Goal: Task Accomplishment & Management: Manage account settings

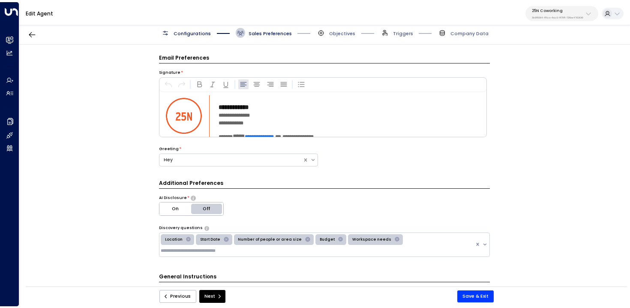
scroll to position [15, 0]
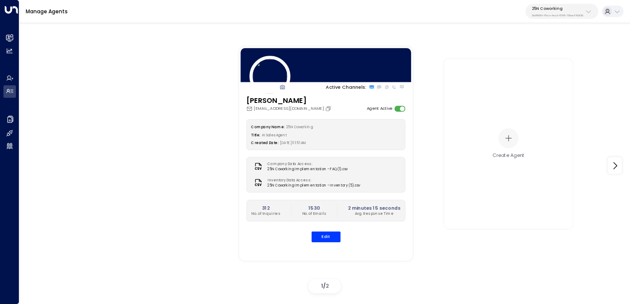
click at [179, 137] on div "Active Channels: Sloane Huber sloane@25ncoworking.com Agent Active Company Name…" at bounding box center [325, 166] width 578 height 262
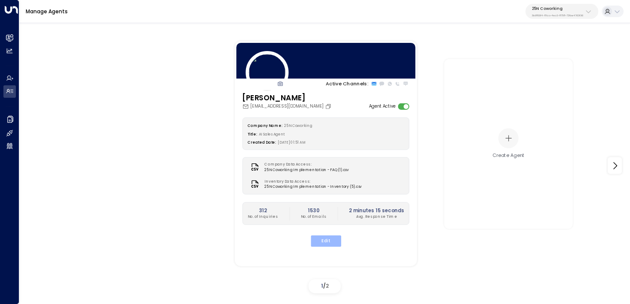
click at [327, 242] on button "Edit" at bounding box center [325, 240] width 30 height 11
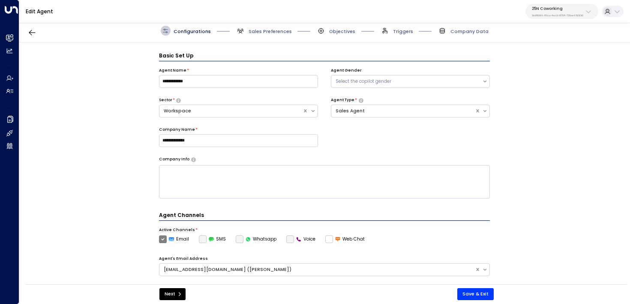
scroll to position [9, 0]
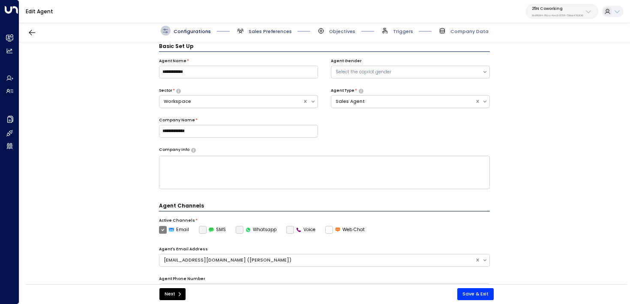
click at [251, 32] on span "Sales Preferences" at bounding box center [269, 31] width 43 height 6
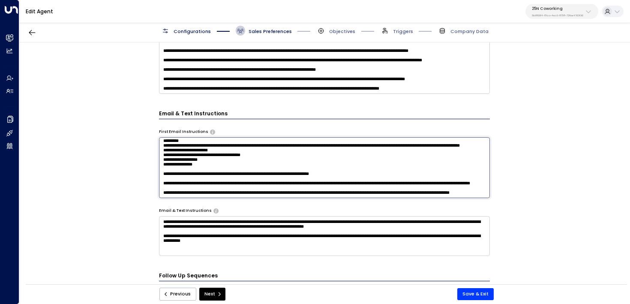
scroll to position [254, 0]
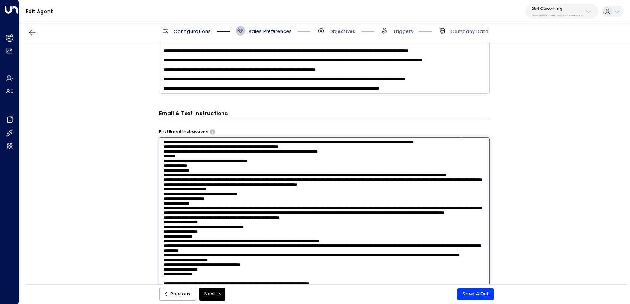
click at [379, 164] on textarea at bounding box center [324, 222] width 331 height 171
drag, startPoint x: 258, startPoint y: 187, endPoint x: 379, endPoint y: 187, distance: 120.4
click at [379, 187] on textarea at bounding box center [324, 222] width 331 height 171
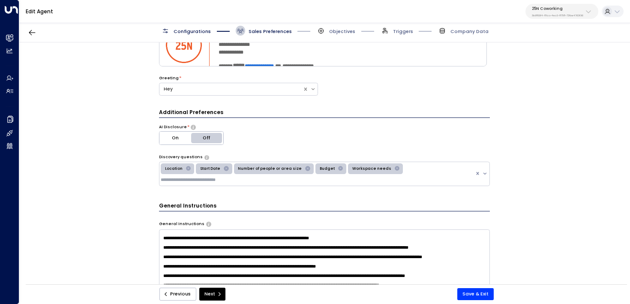
scroll to position [0, 0]
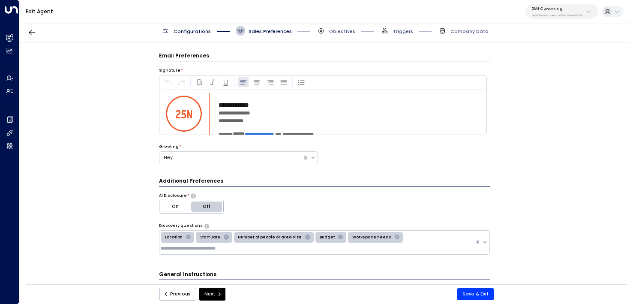
click at [546, 12] on div "25N Coworking 3b9800f4-81ca-4ec0-8758-72fbe4763f36" at bounding box center [557, 11] width 51 height 11
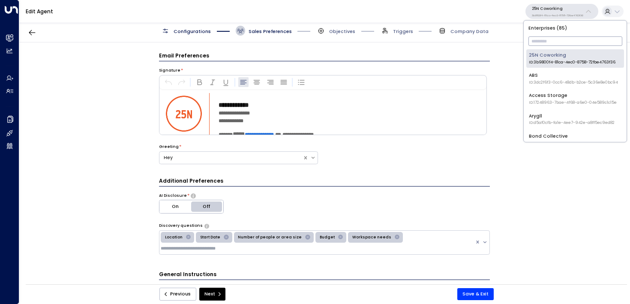
click at [539, 43] on input "text" at bounding box center [575, 41] width 94 height 14
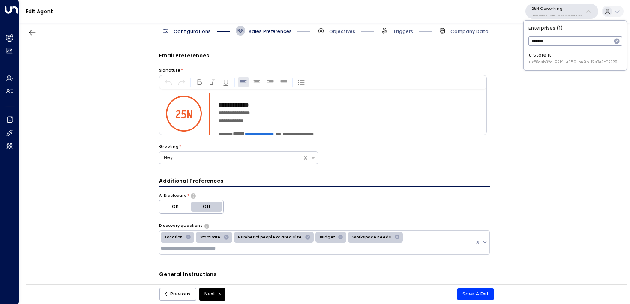
type input "*******"
click at [549, 63] on span "ID: 58c4b32c-92b1-4356-be9b-1247e2c02228" at bounding box center [573, 63] width 88 height 6
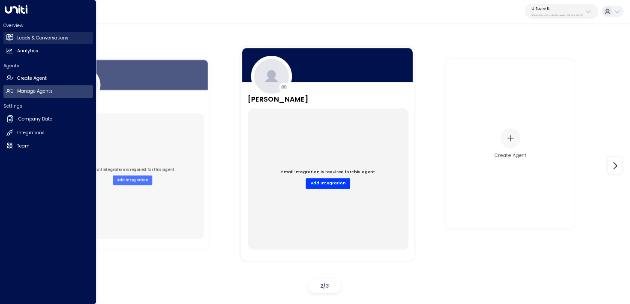
click at [27, 42] on link "Leads & Conversations Leads & Conversations" at bounding box center [48, 38] width 90 height 12
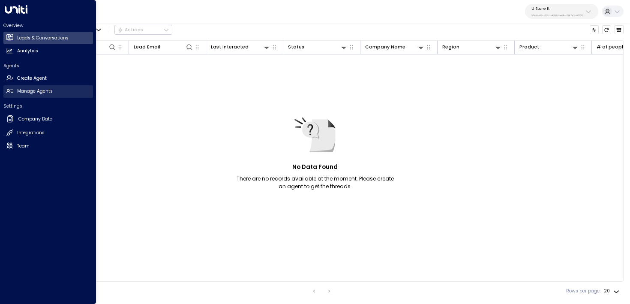
click at [12, 90] on icon at bounding box center [9, 90] width 7 height 7
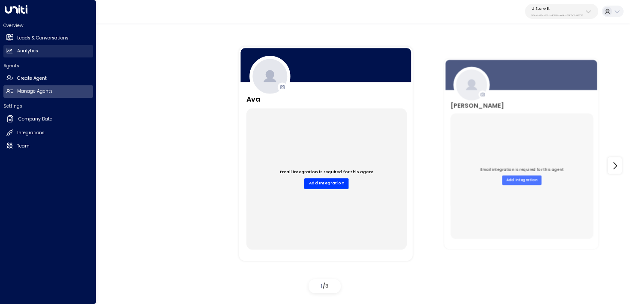
click at [36, 48] on h2 "Analytics" at bounding box center [27, 51] width 21 height 7
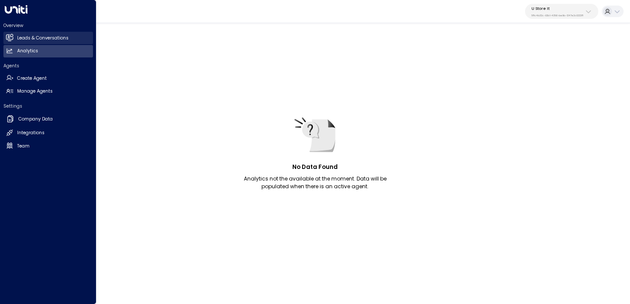
click at [40, 38] on h2 "Leads & Conversations" at bounding box center [42, 38] width 51 height 7
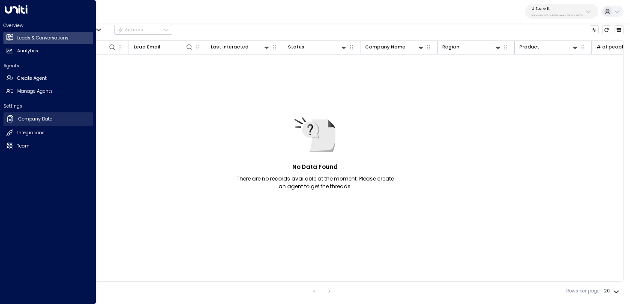
click at [45, 119] on h2 "Company Data" at bounding box center [35, 119] width 34 height 7
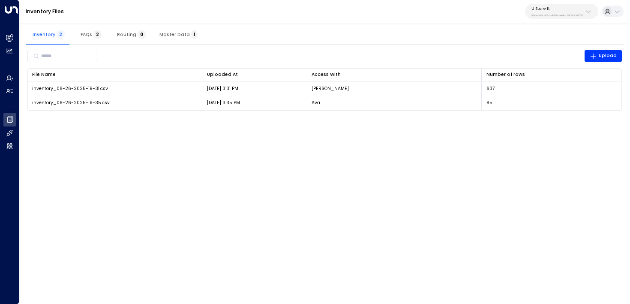
click at [171, 28] on button "Master Data 1" at bounding box center [179, 34] width 52 height 21
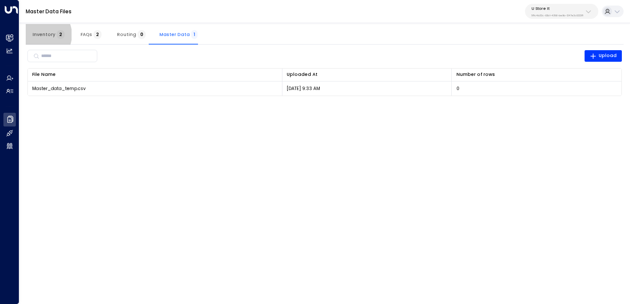
click at [40, 35] on span "Inventory 2" at bounding box center [49, 35] width 32 height 6
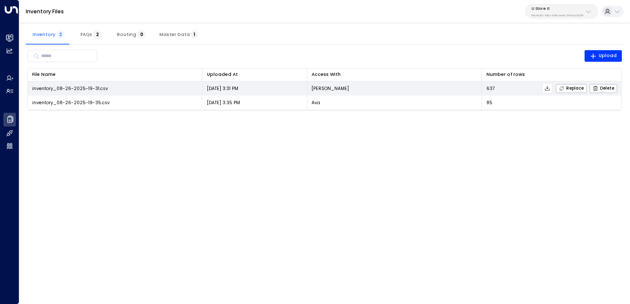
click at [549, 87] on icon at bounding box center [547, 88] width 6 height 6
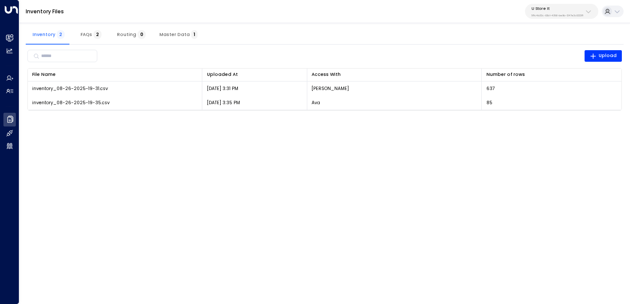
click at [340, 119] on html "Overview Leads & Conversations Leads & Conversations Analytics Analytics Agents…" at bounding box center [315, 59] width 630 height 119
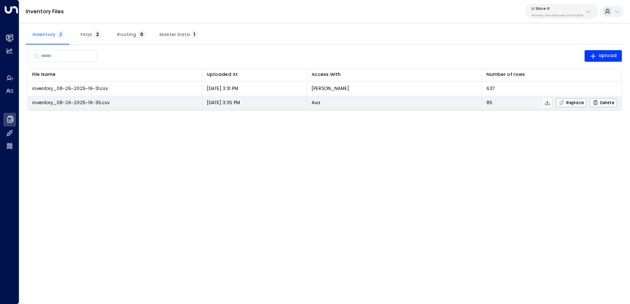
click at [548, 103] on icon at bounding box center [547, 103] width 6 height 6
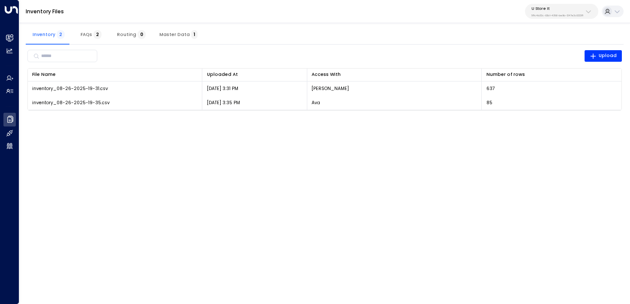
click at [177, 40] on button "Master Data 1" at bounding box center [179, 34] width 52 height 21
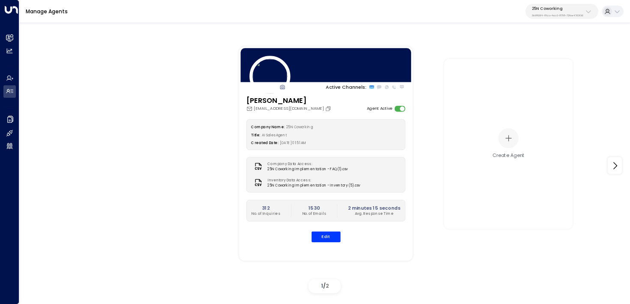
click at [550, 16] on p "3b9800f4-81ca-4ec0-8758-72fbe4763f36" at bounding box center [557, 15] width 51 height 3
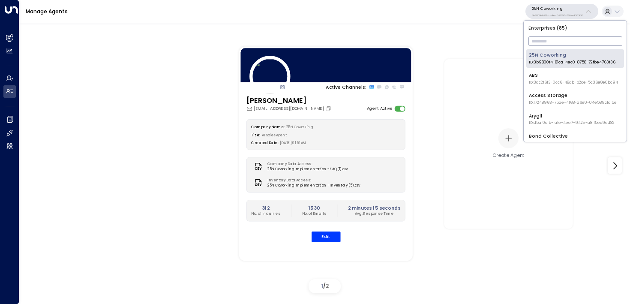
click at [549, 44] on input "text" at bounding box center [575, 41] width 94 height 14
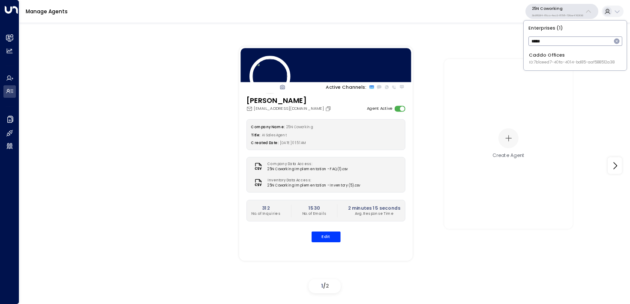
type input "*****"
click at [536, 68] on div "Enterprises ( 1 ) ***** ​ Caddo Offices ID: 7b1ceed7-40fa-4014-bd85-aaf588512a38" at bounding box center [575, 46] width 103 height 50
click at [538, 63] on span "ID: 7b1ceed7-40fa-4014-bd85-aaf588512a38" at bounding box center [572, 63] width 86 height 6
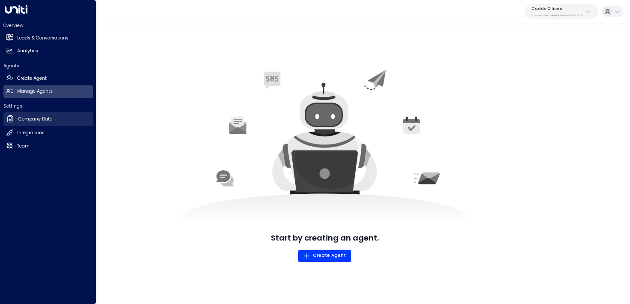
click at [24, 123] on link "Company Data Company Data" at bounding box center [48, 119] width 90 height 14
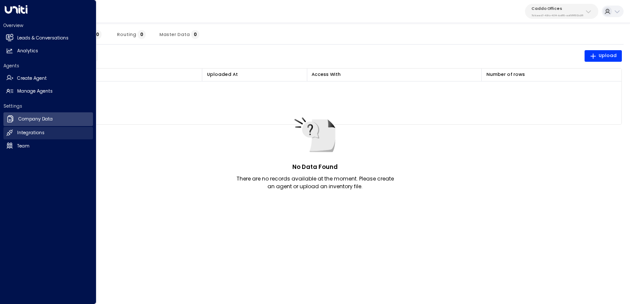
click at [33, 133] on h2 "Integrations" at bounding box center [30, 132] width 27 height 7
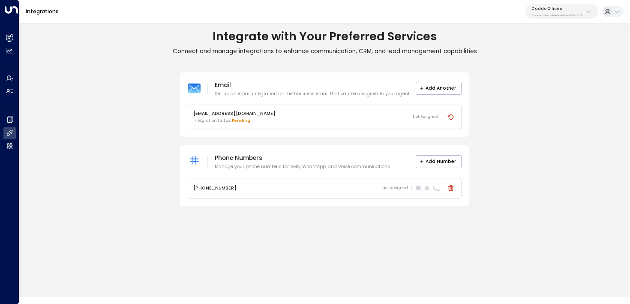
click at [320, 189] on div "+19727034330 Not Assigned" at bounding box center [324, 188] width 263 height 11
click at [418, 186] on icon at bounding box center [418, 188] width 5 height 4
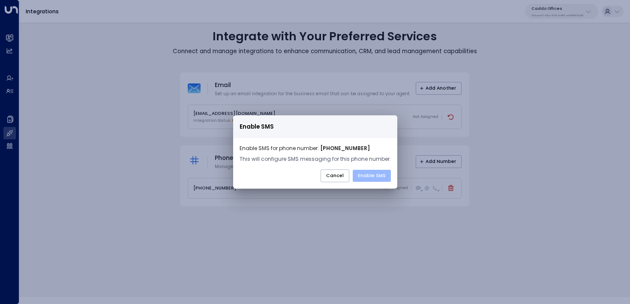
click at [362, 172] on button "Enable SMS" at bounding box center [372, 176] width 38 height 12
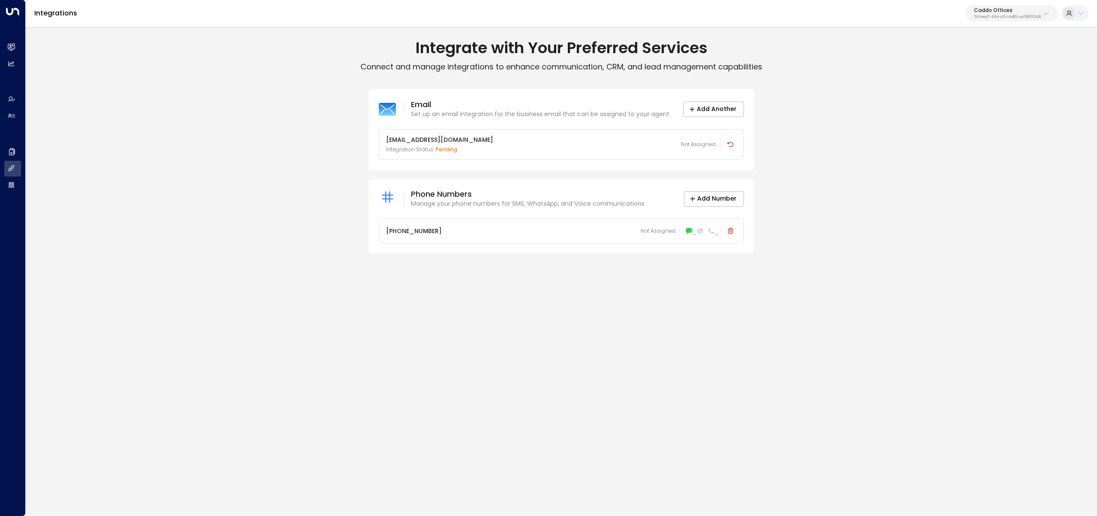
click at [629, 13] on div "Caddo Offices 7b1ceed7-40fa-4014-bd85-aaf588512a38" at bounding box center [1007, 13] width 67 height 11
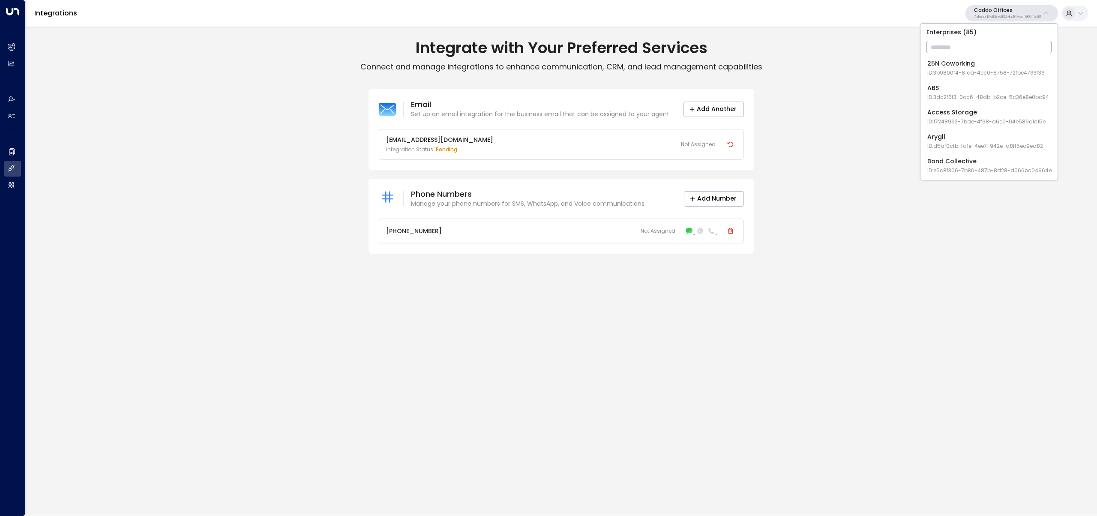
click at [629, 46] on input "text" at bounding box center [988, 47] width 125 height 16
type input "*****"
click at [629, 83] on div "Integrate with Your Preferred Services Connect and manage integrations to enhan…" at bounding box center [561, 146] width 1071 height 224
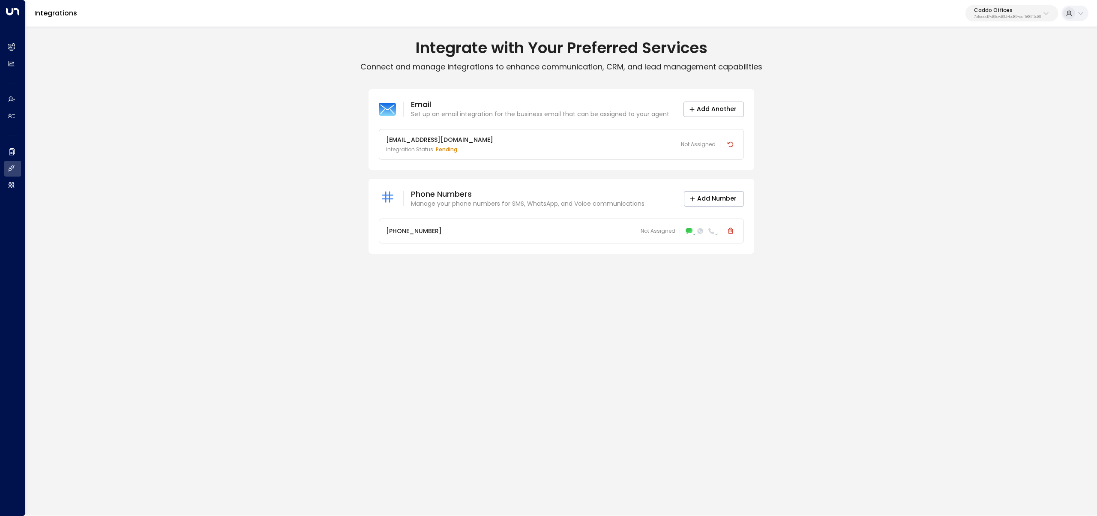
click at [629, 15] on p "7b1ceed7-40fa-4014-bd85-aaf588512a38" at bounding box center [1007, 16] width 67 height 3
click at [629, 69] on span "ID: 638ec7b5-66cb-467c-be2f-f19c05816232" at bounding box center [985, 73] width 117 height 8
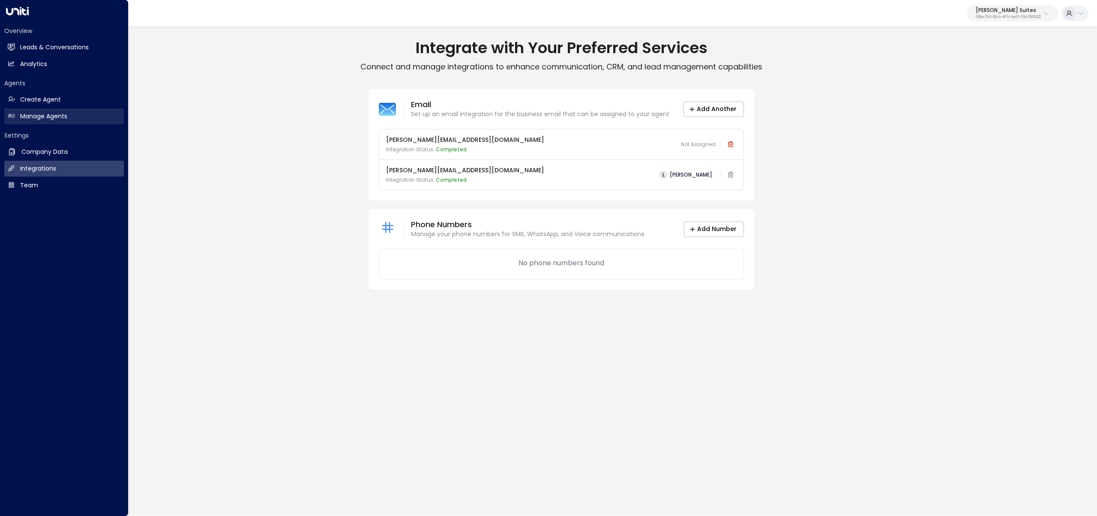
click at [18, 114] on link "Manage Agents Manage Agents" at bounding box center [64, 116] width 120 height 16
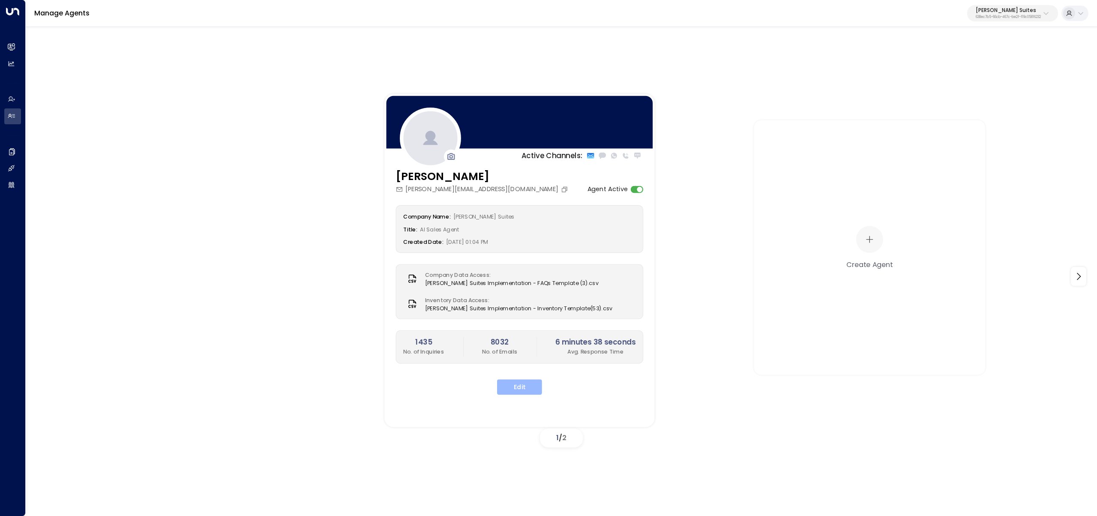
click at [524, 303] on button "Edit" at bounding box center [519, 386] width 45 height 15
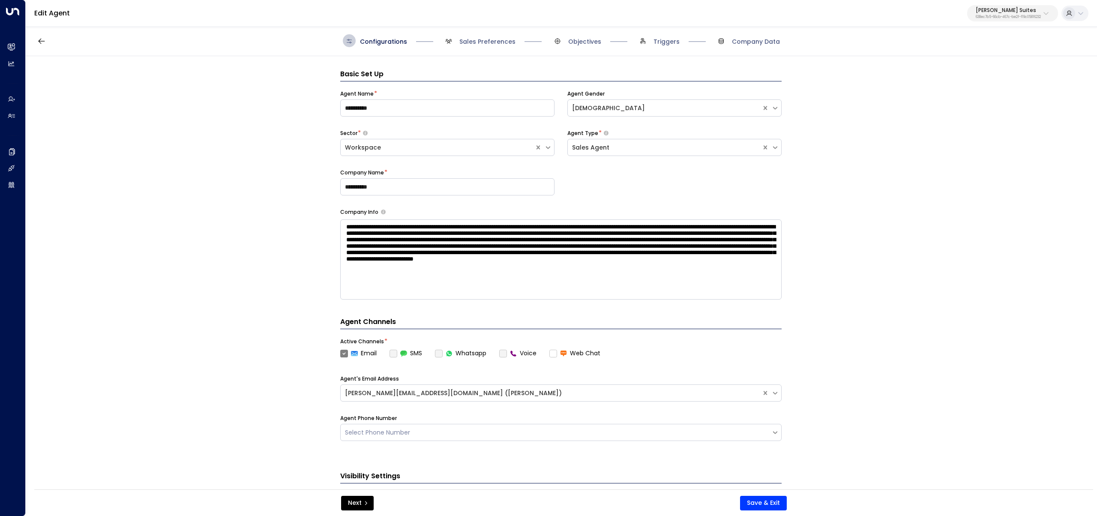
scroll to position [13, 0]
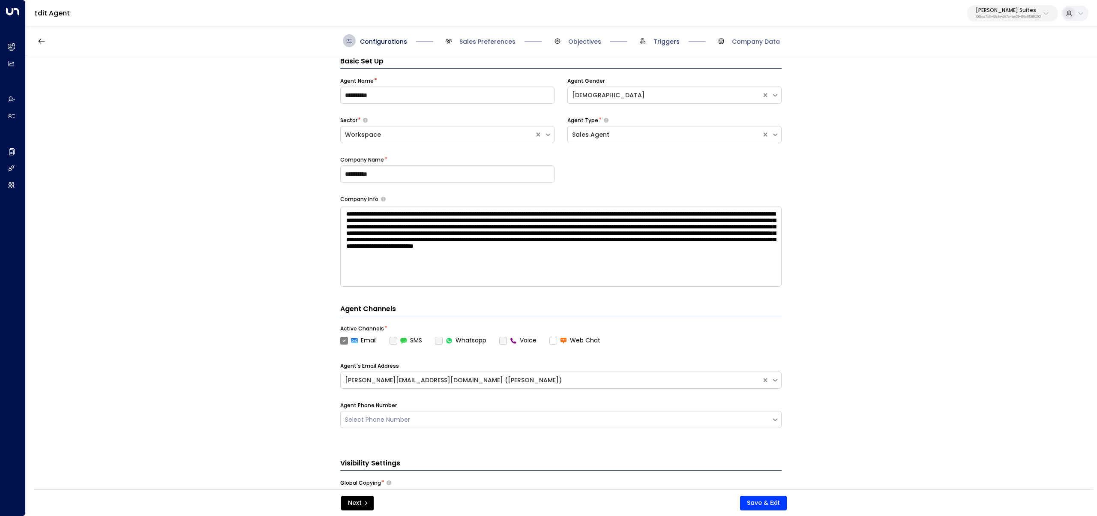
click at [629, 42] on span "Triggers" at bounding box center [666, 41] width 26 height 9
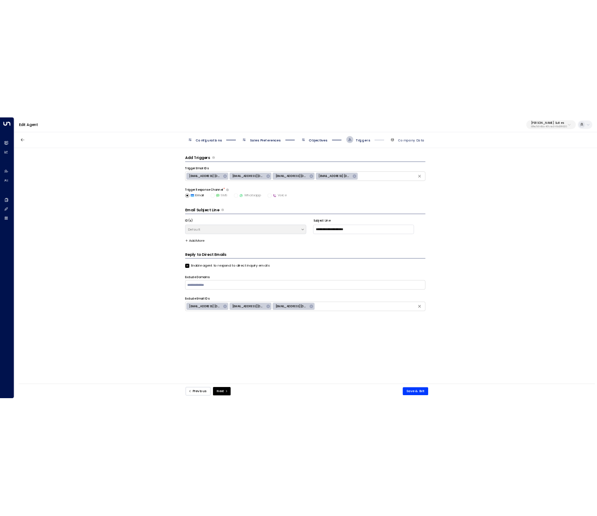
scroll to position [0, 0]
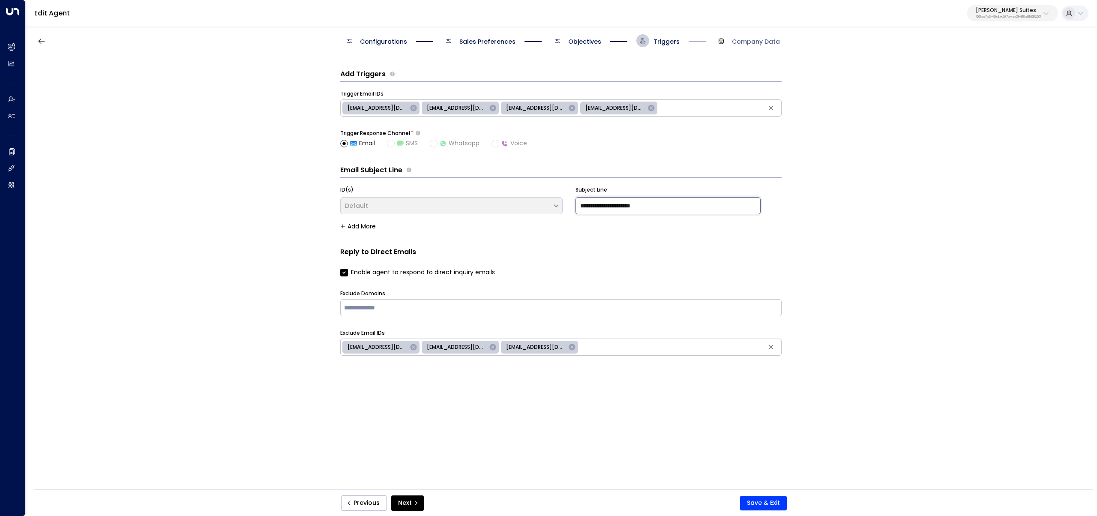
drag, startPoint x: 665, startPoint y: 208, endPoint x: 523, endPoint y: 201, distance: 142.8
click at [522, 201] on div "**********" at bounding box center [560, 201] width 441 height 30
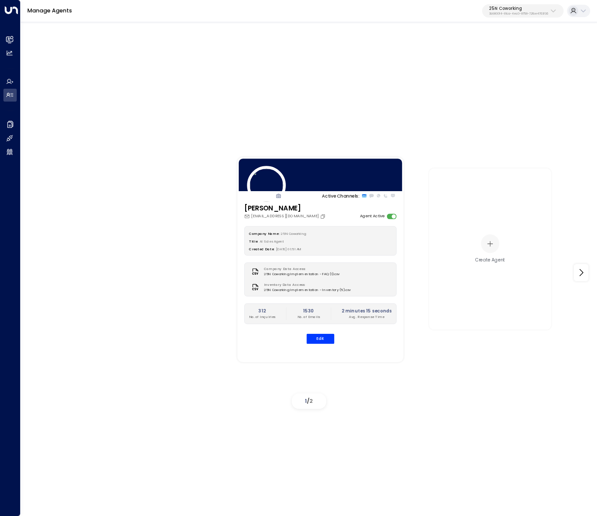
click at [506, 5] on button "25N Coworking 3b9800f4-81ca-4ec0-8758-72fbe4763f36" at bounding box center [522, 11] width 81 height 14
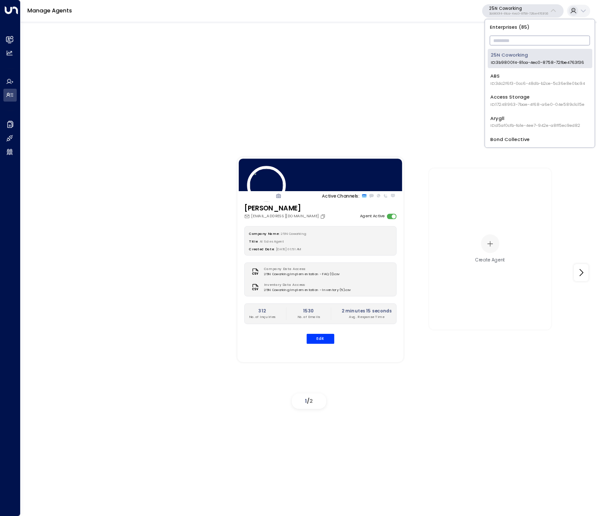
click at [512, 34] on input "text" at bounding box center [540, 40] width 100 height 14
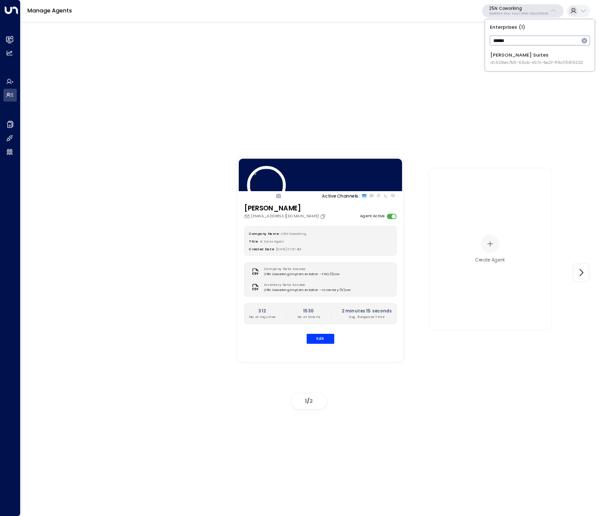
type input "******"
click at [520, 69] on div "Enterprises ( 1 ) ****** ​ [PERSON_NAME] Suites ID: 638ec7b5-66cb-467c-be2f-f19…" at bounding box center [540, 44] width 110 height 51
click at [511, 62] on span "ID: 638ec7b5-66cb-467c-be2f-f19c05816232" at bounding box center [536, 63] width 93 height 6
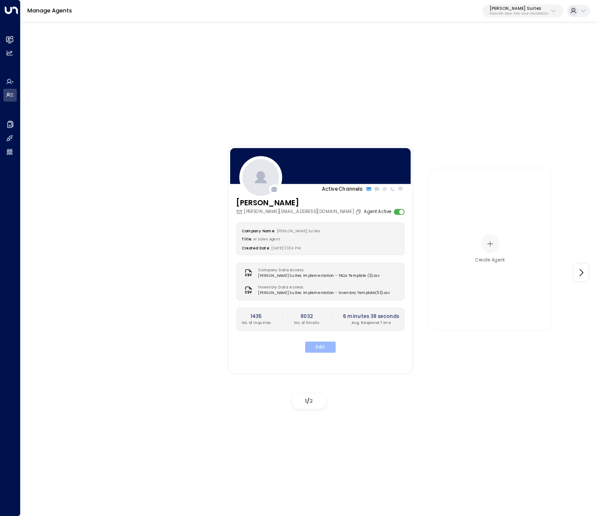
click at [330, 342] on button "Edit" at bounding box center [320, 346] width 30 height 11
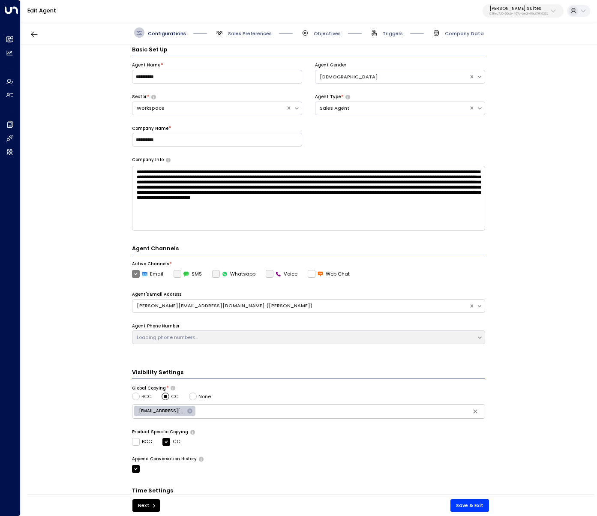
scroll to position [10, 0]
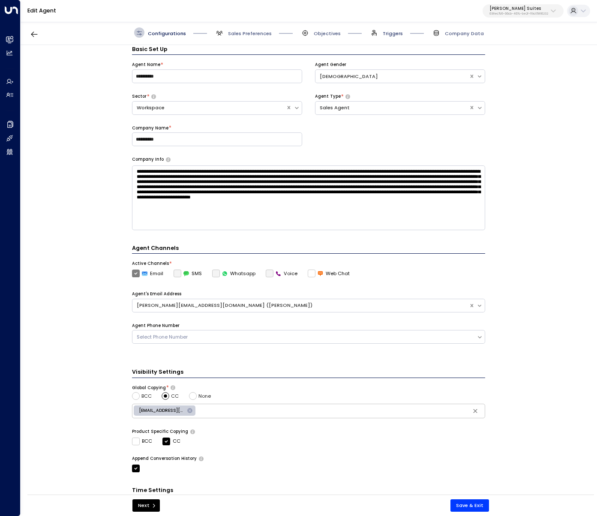
click at [388, 32] on span "Triggers" at bounding box center [393, 33] width 20 height 7
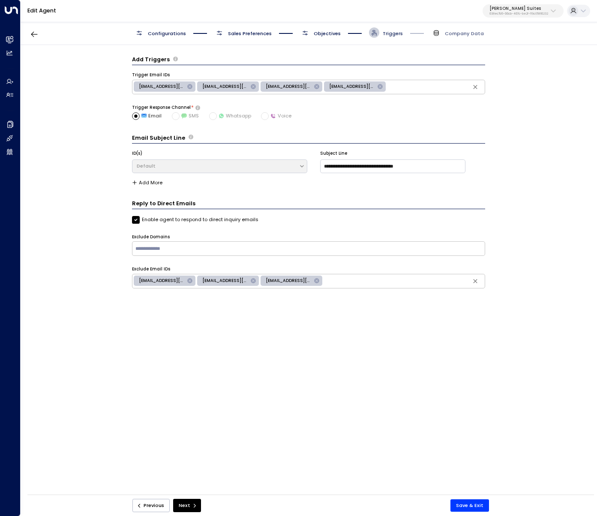
scroll to position [0, 0]
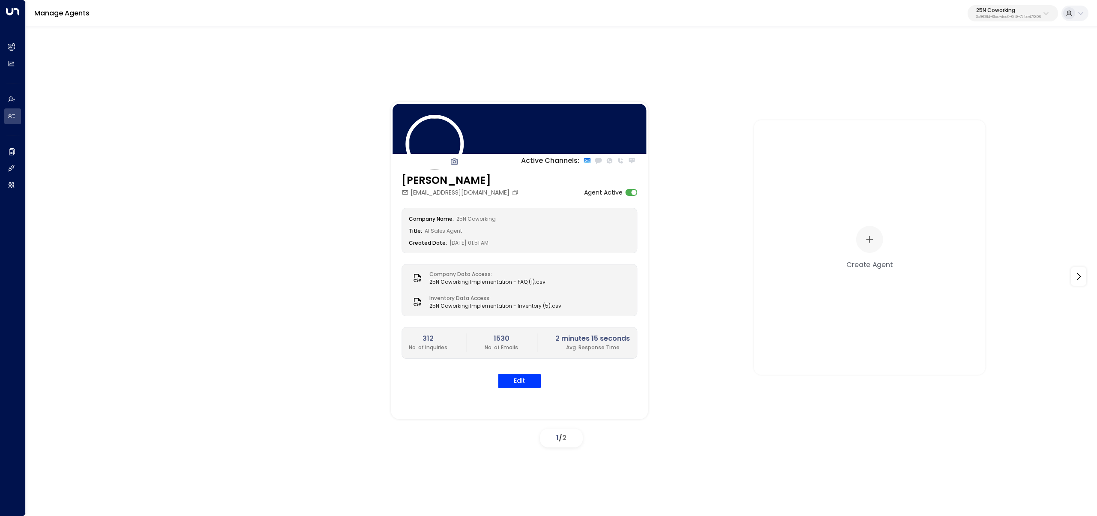
click at [976, 9] on p "25N Coworking" at bounding box center [1008, 10] width 65 height 5
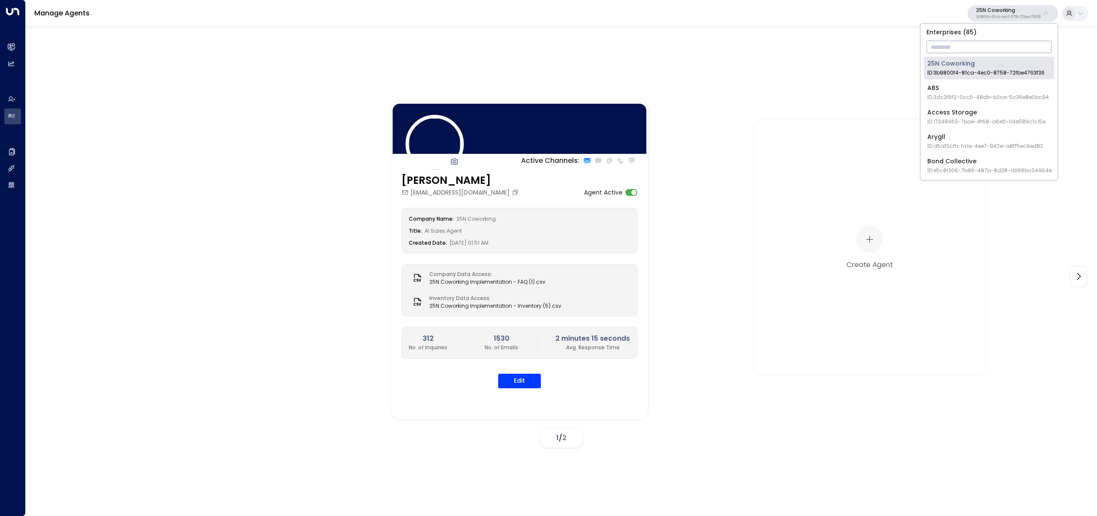
click at [978, 50] on input "text" at bounding box center [988, 47] width 125 height 16
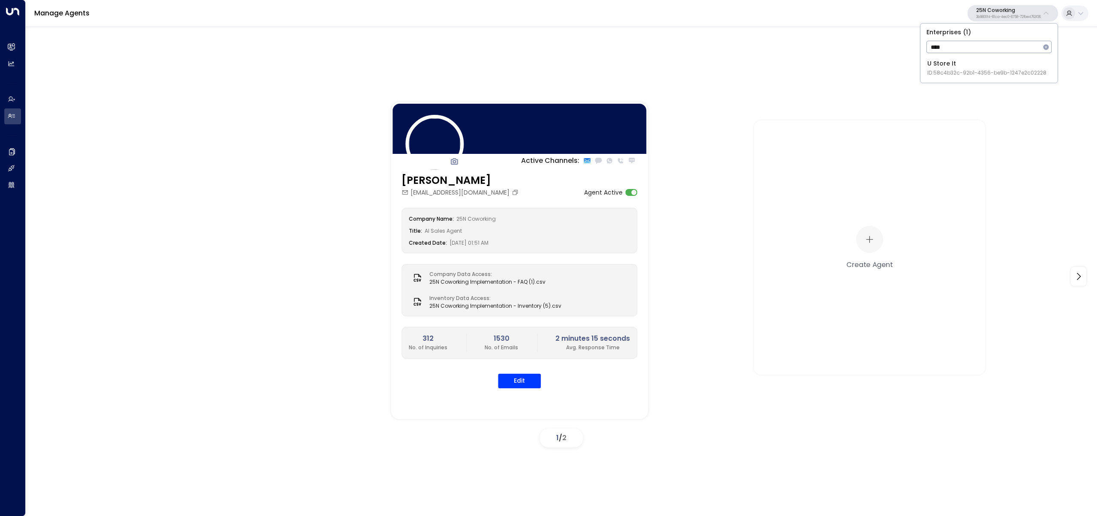
type input "****"
click at [993, 70] on span "ID: 58c4b32c-92b1-4356-be9b-1247e2c02228" at bounding box center [986, 73] width 119 height 8
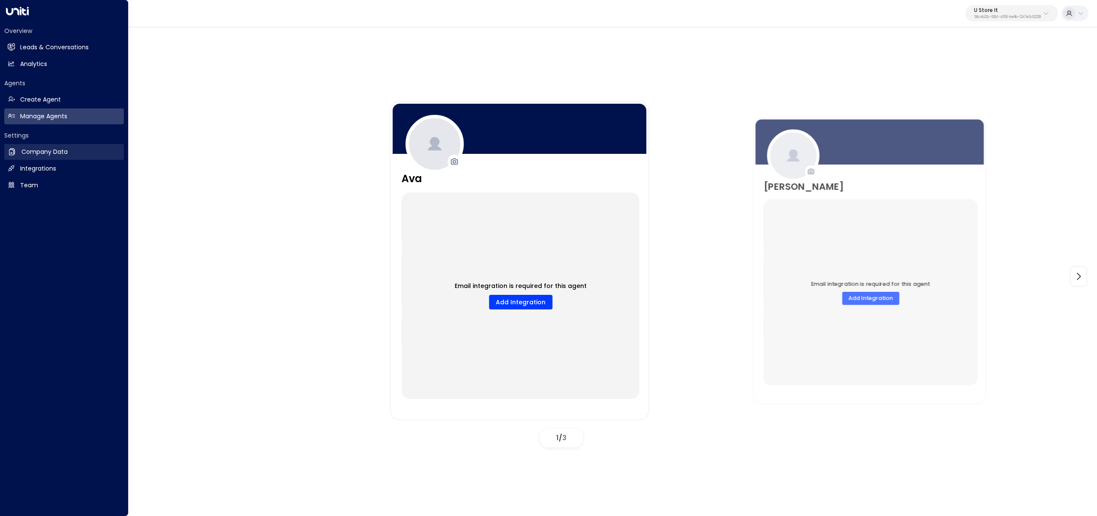
click at [19, 157] on link "Company Data Company Data" at bounding box center [64, 152] width 120 height 16
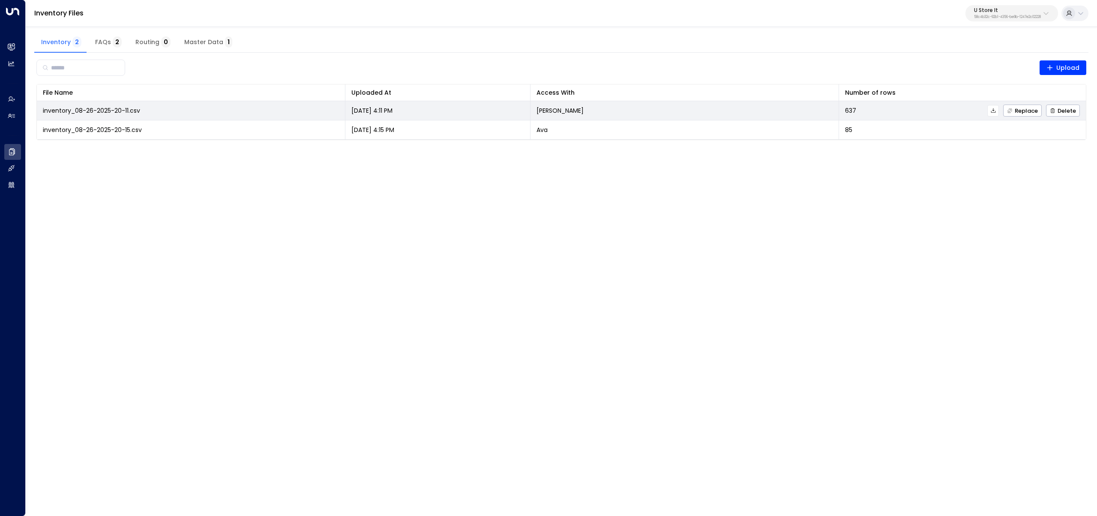
click at [993, 110] on icon at bounding box center [992, 110] width 5 height 5
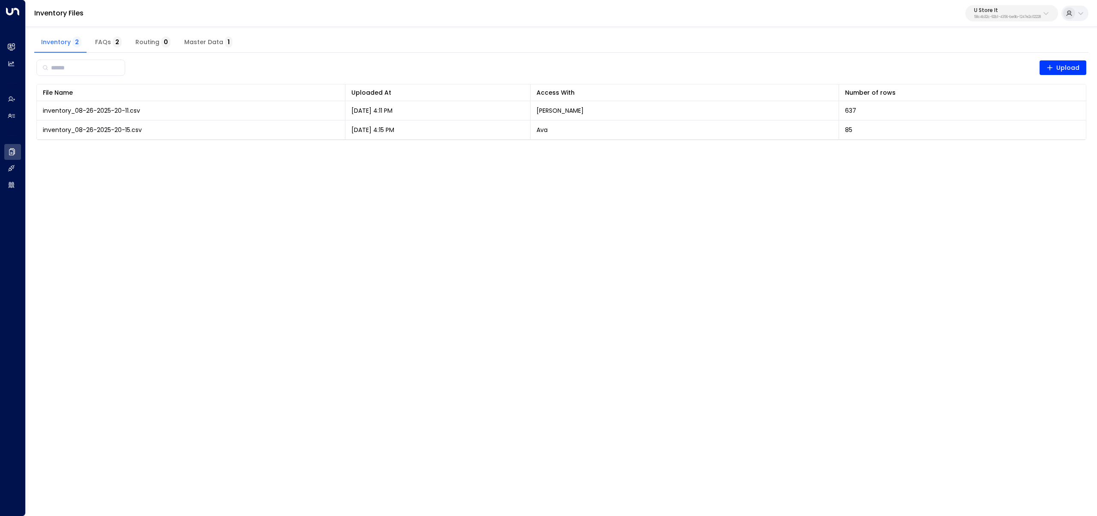
click at [827, 151] on html "Overview Leads & Conversations Leads & Conversations Analytics Analytics Agents…" at bounding box center [548, 75] width 1097 height 151
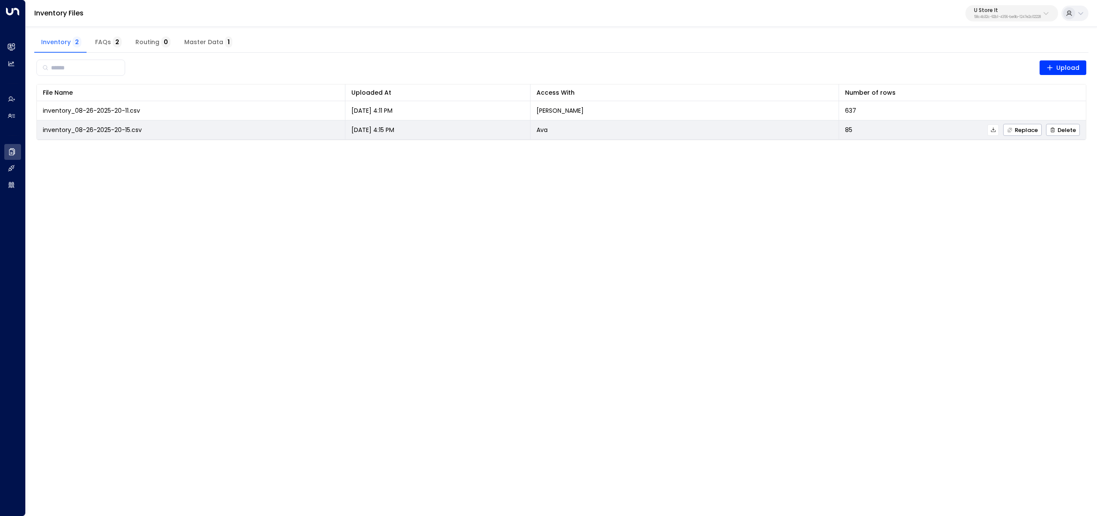
click at [994, 132] on icon at bounding box center [992, 129] width 5 height 5
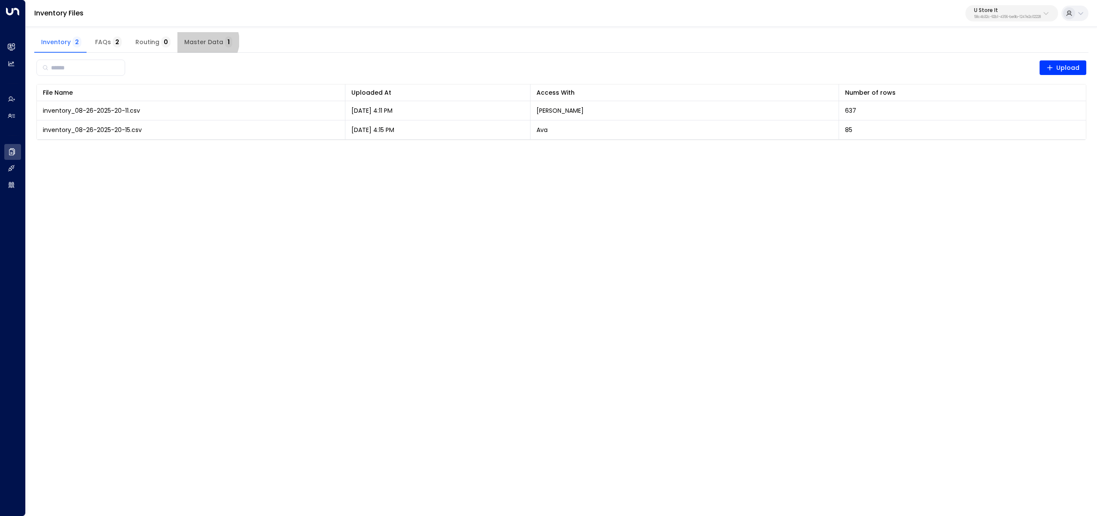
click at [203, 41] on span "Master Data 1" at bounding box center [208, 43] width 48 height 8
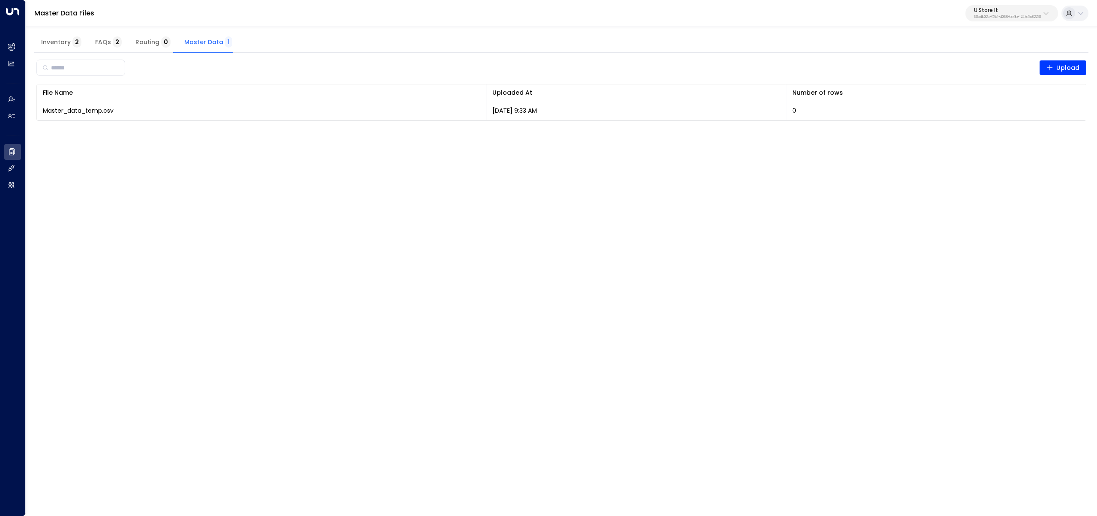
click at [1032, 16] on p "58c4b32c-92b1-4356-be9b-1247e2c02228" at bounding box center [1007, 16] width 67 height 3
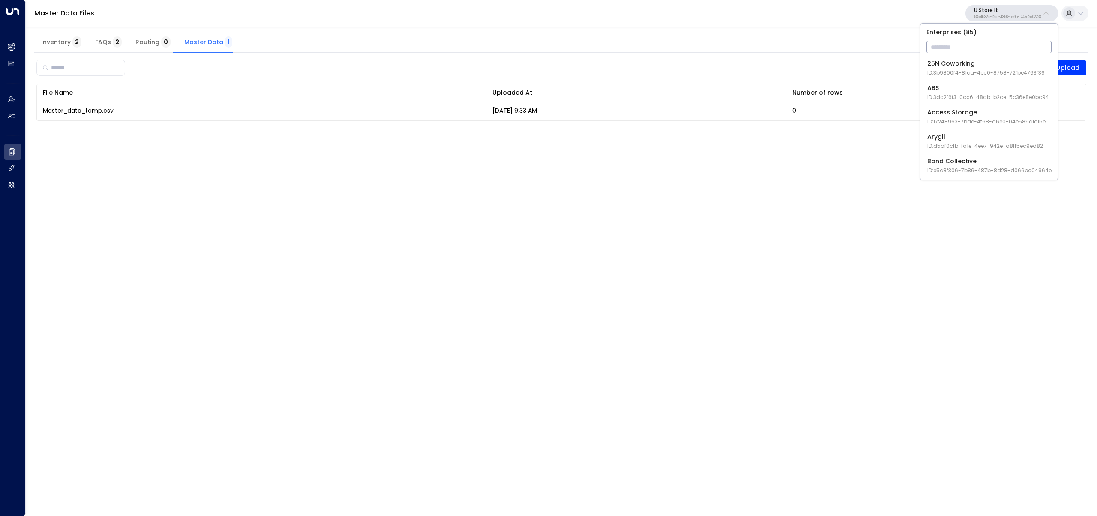
click at [991, 49] on input "text" at bounding box center [988, 47] width 125 height 16
type input "******"
click at [978, 67] on div "Access Storage ID: 17248963-7bae-4f68-a6e0-04e589c1c15e" at bounding box center [986, 68] width 118 height 18
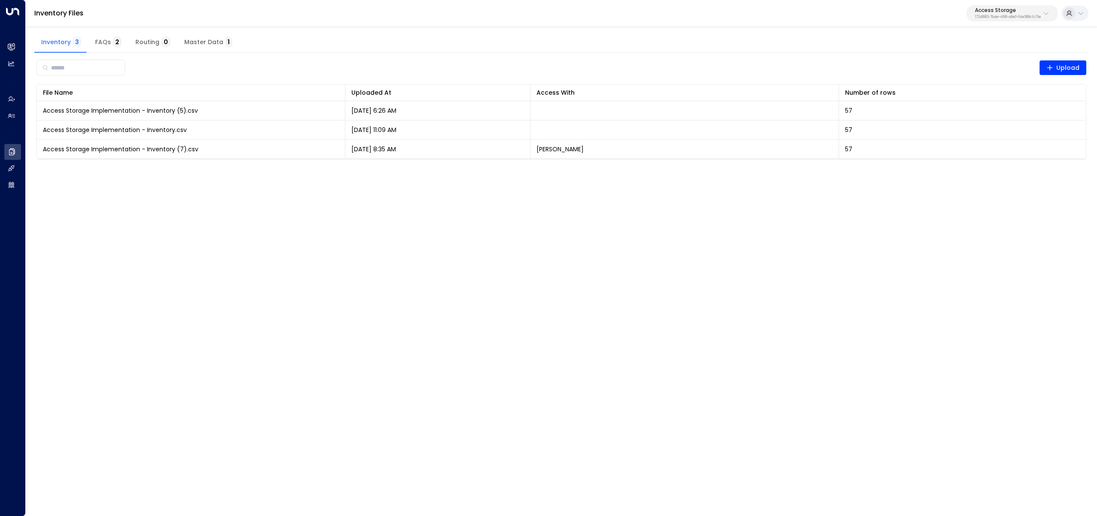
click at [184, 46] on span "Master Data 1" at bounding box center [208, 43] width 48 height 8
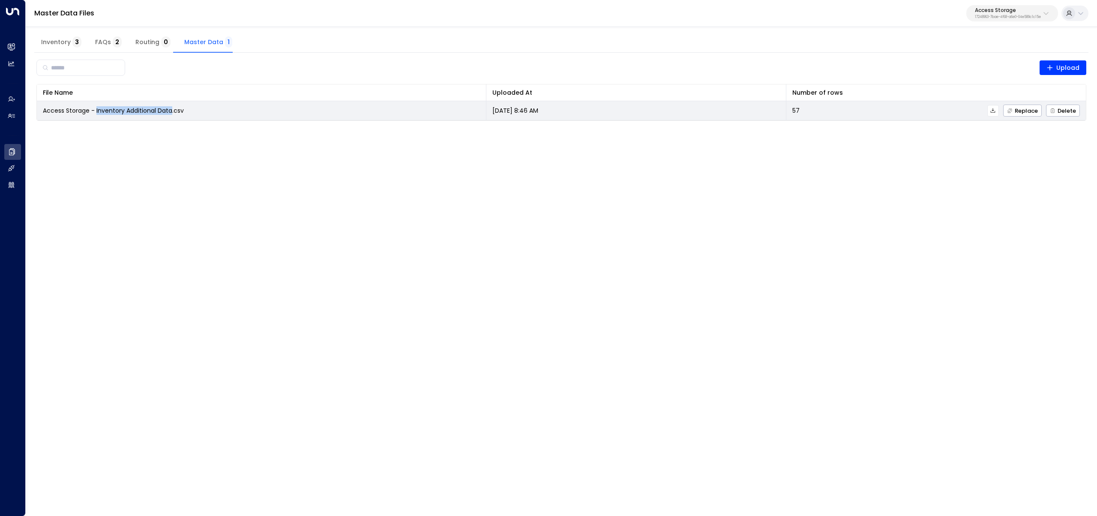
copy span "Inventory Additional Data"
drag, startPoint x: 96, startPoint y: 114, endPoint x: 172, endPoint y: 114, distance: 75.8
click at [172, 114] on span "Access Storage - Inventory Additional Data.csv" at bounding box center [113, 110] width 141 height 9
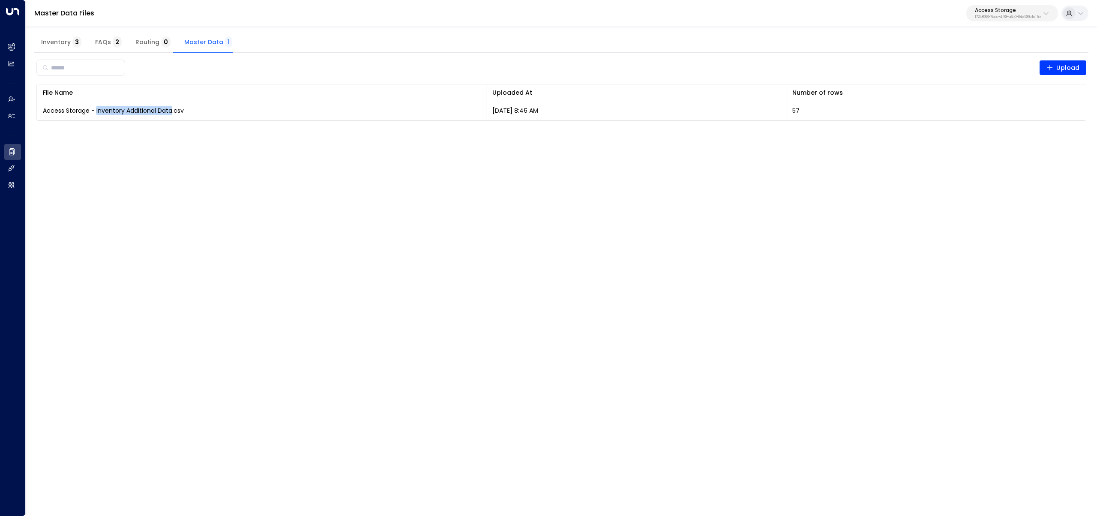
click at [1020, 9] on p "Access Storage" at bounding box center [1008, 10] width 66 height 5
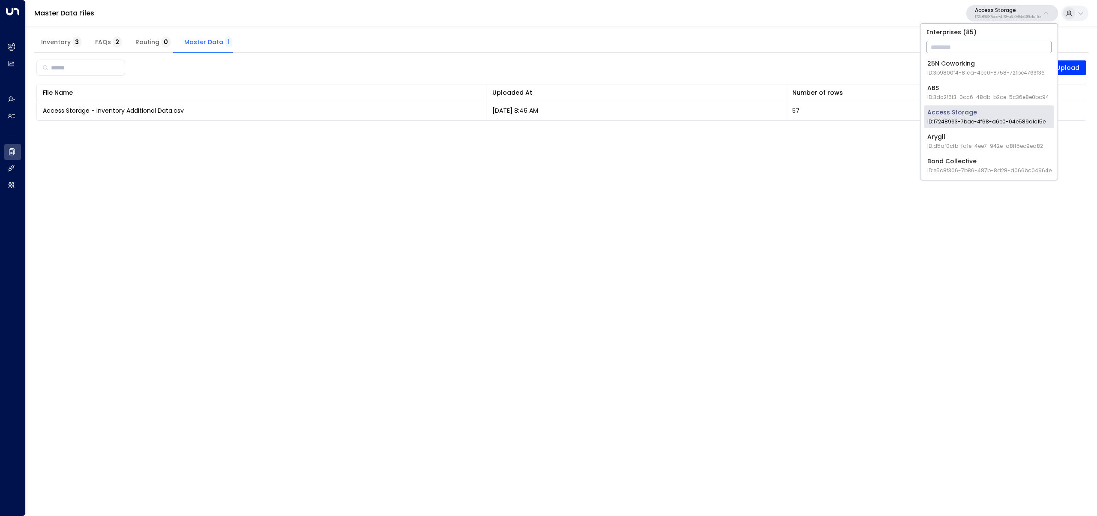
click at [1009, 48] on input "text" at bounding box center [988, 47] width 125 height 16
type input "***"
click at [948, 70] on span "ID: 58c4b32c-92b1-4356-be9b-1247e2c02228" at bounding box center [986, 73] width 119 height 8
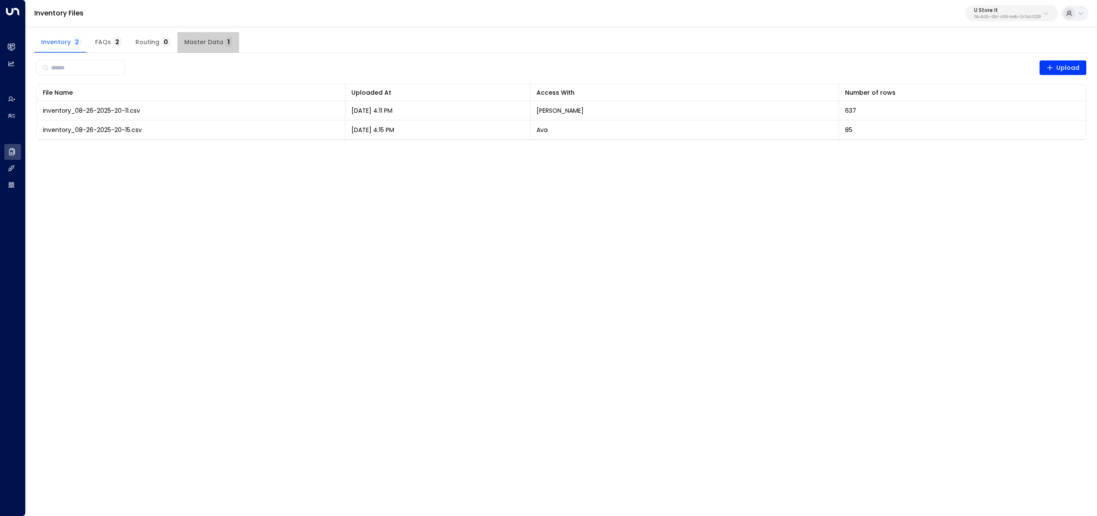
click at [207, 42] on span "Master Data 1" at bounding box center [208, 43] width 48 height 8
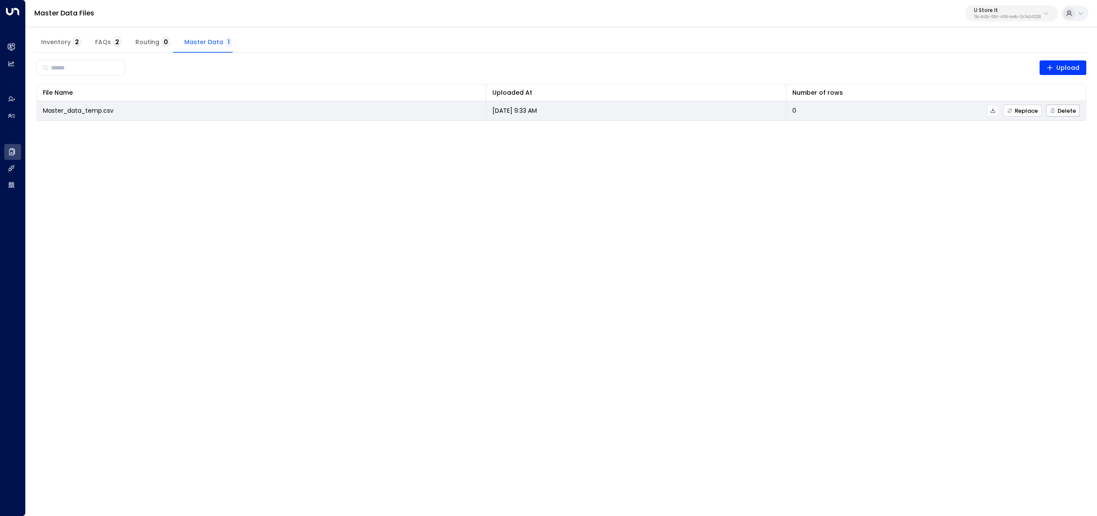
click at [1034, 110] on span "Replace" at bounding box center [1022, 111] width 31 height 6
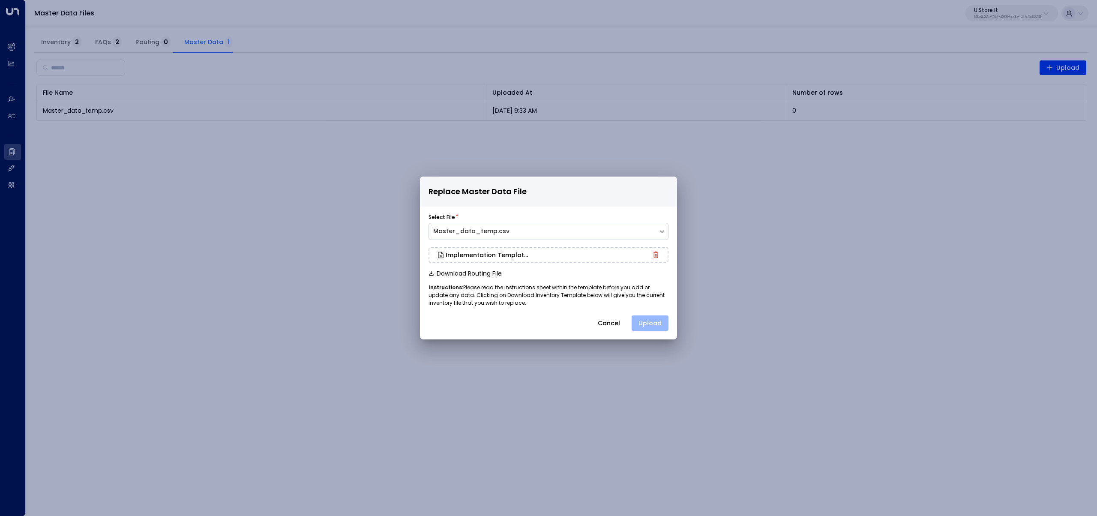
click at [654, 323] on button "Upload" at bounding box center [649, 322] width 37 height 15
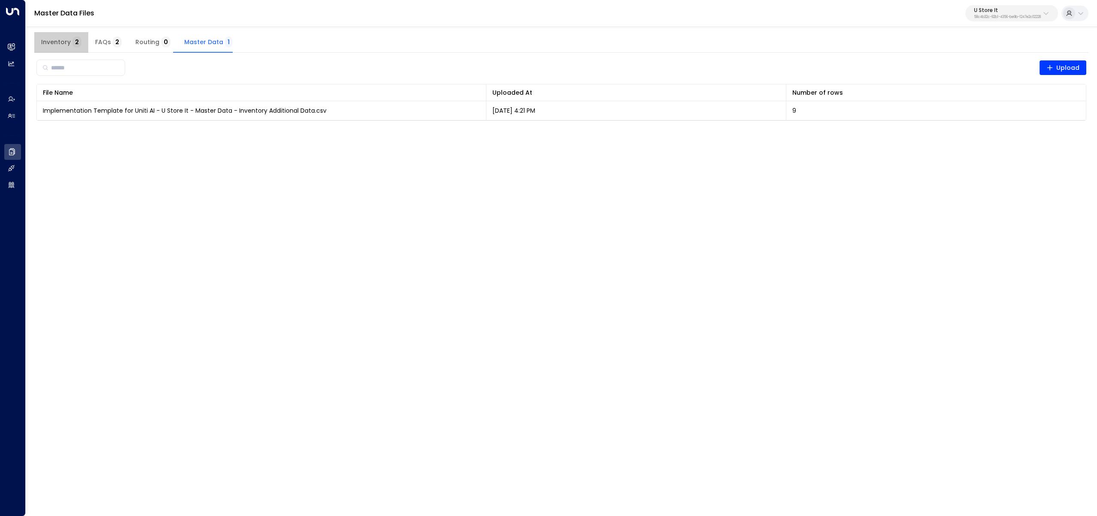
click at [72, 38] on button "Inventory 2" at bounding box center [61, 42] width 54 height 21
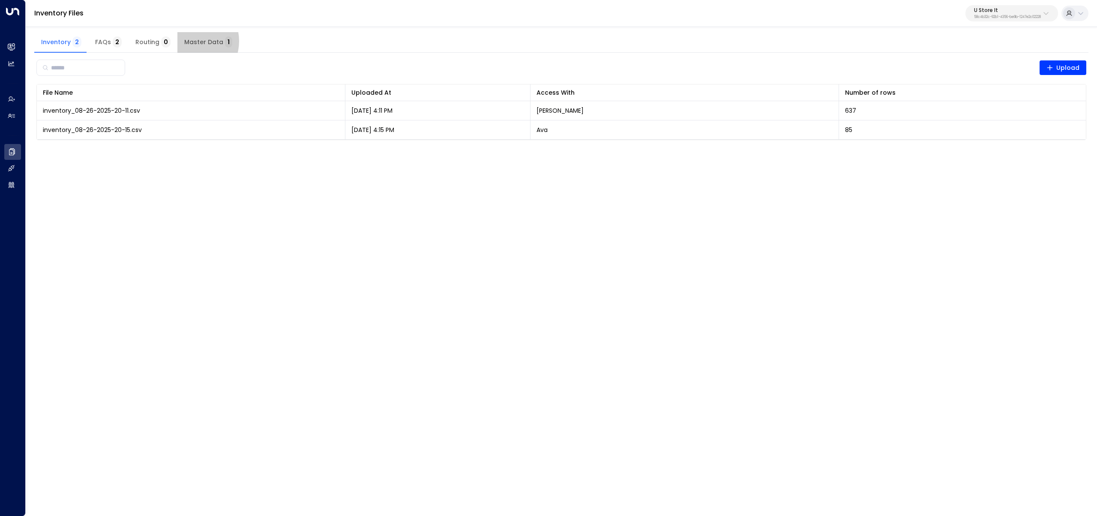
click at [188, 41] on span "Master Data 1" at bounding box center [208, 43] width 48 height 8
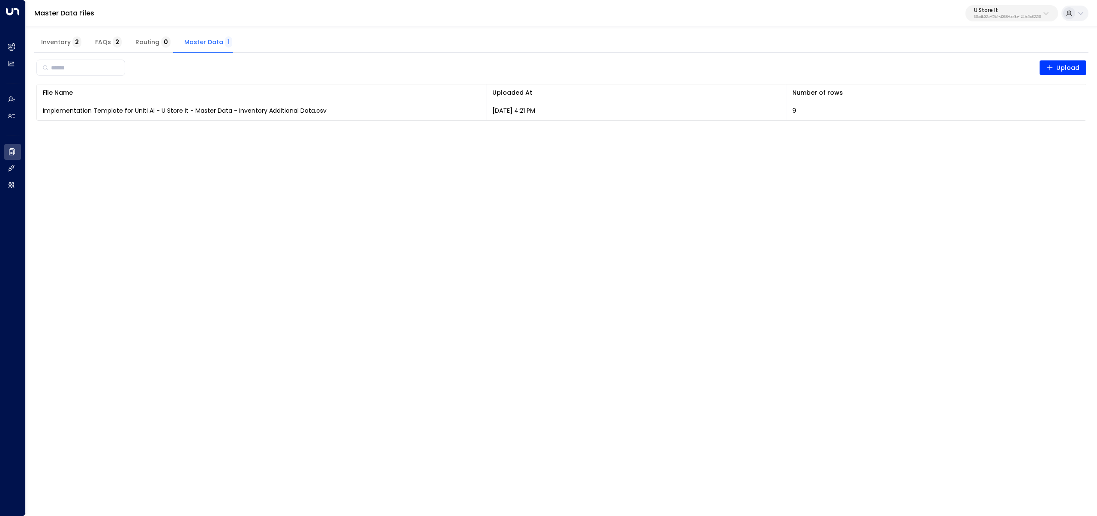
click at [46, 39] on span "Inventory 2" at bounding box center [61, 43] width 40 height 8
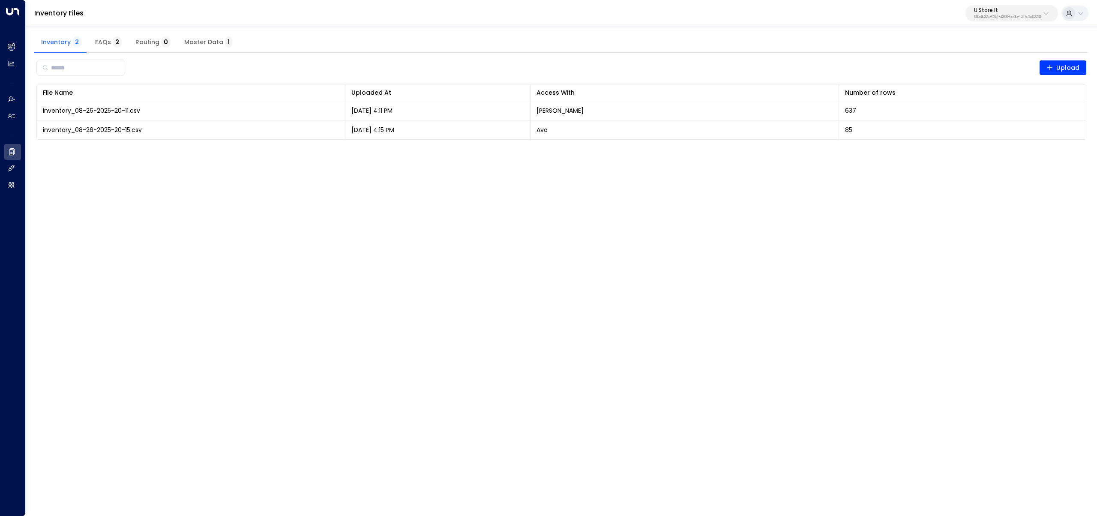
click at [452, 151] on html "Overview Leads & Conversations Leads & Conversations Analytics Analytics Agents…" at bounding box center [548, 75] width 1097 height 151
click at [1018, 6] on button "U Store It 58c4b32c-92b1-4356-be9b-1247e2c02228" at bounding box center [1011, 13] width 93 height 16
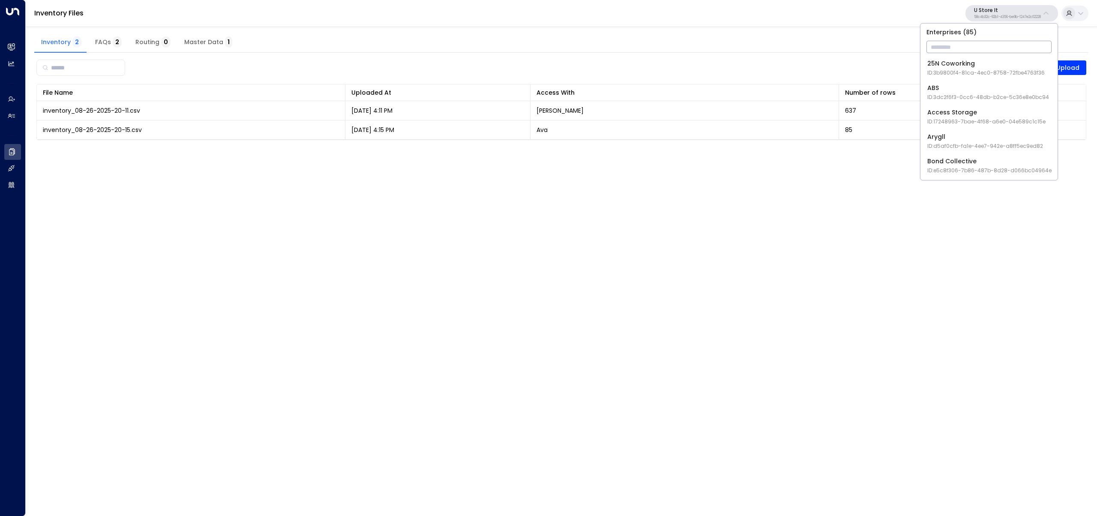
click at [987, 39] on input "text" at bounding box center [988, 47] width 125 height 16
type input "******"
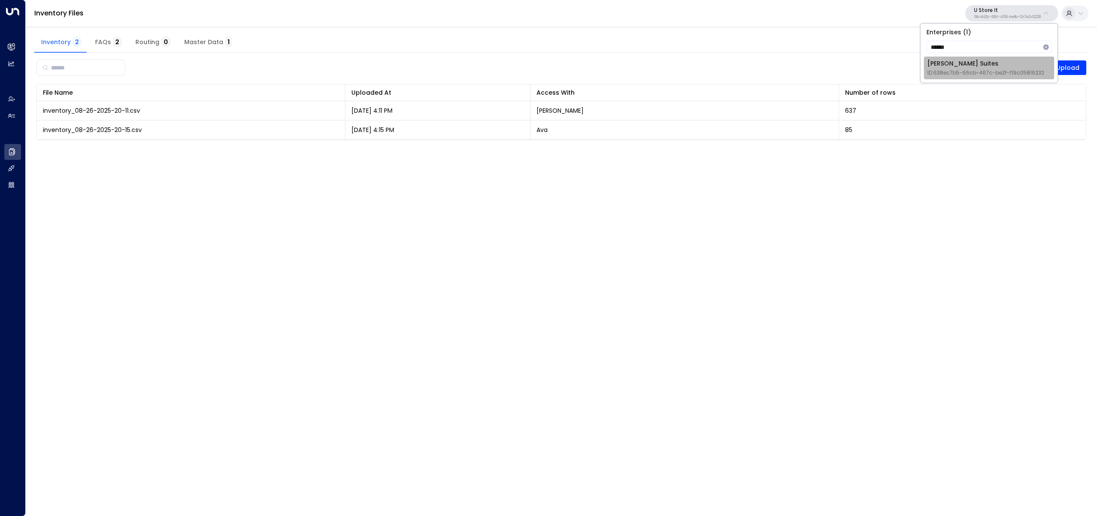
click at [984, 67] on div "Jay Suites ID: 638ec7b5-66cb-467c-be2f-f19c05816232" at bounding box center [985, 68] width 117 height 18
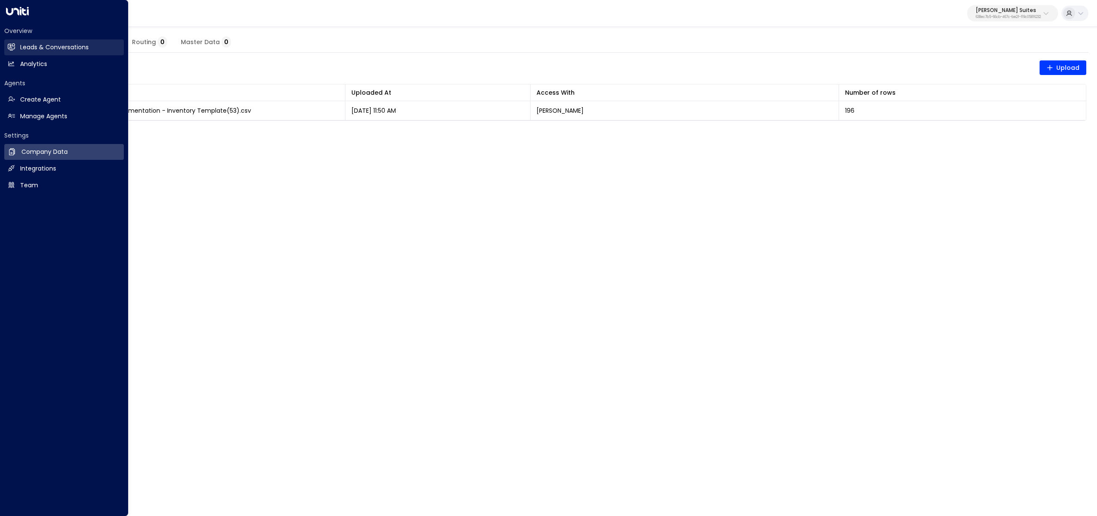
click at [9, 49] on icon at bounding box center [11, 47] width 7 height 6
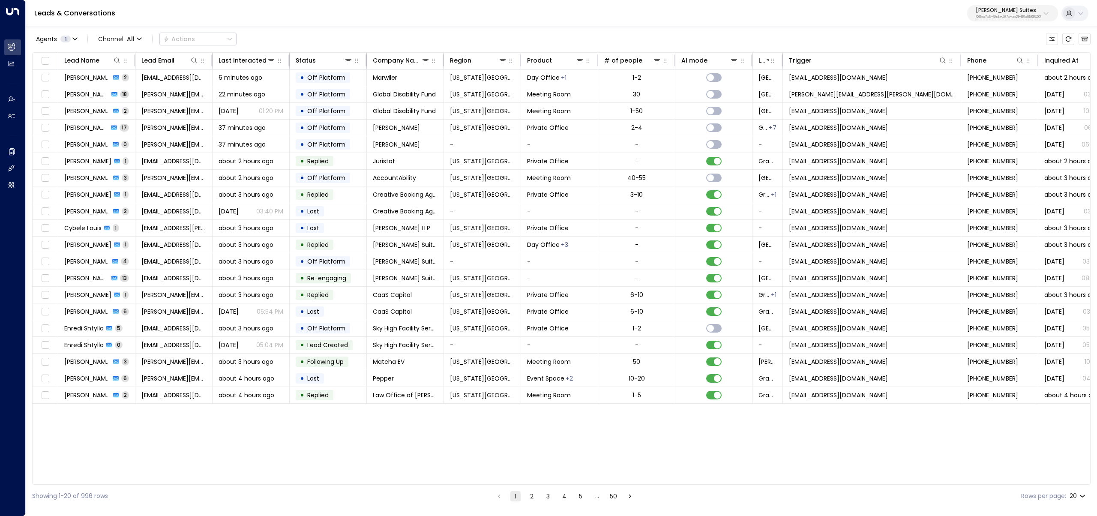
click at [1011, 12] on p "[PERSON_NAME] Suites" at bounding box center [1007, 10] width 65 height 5
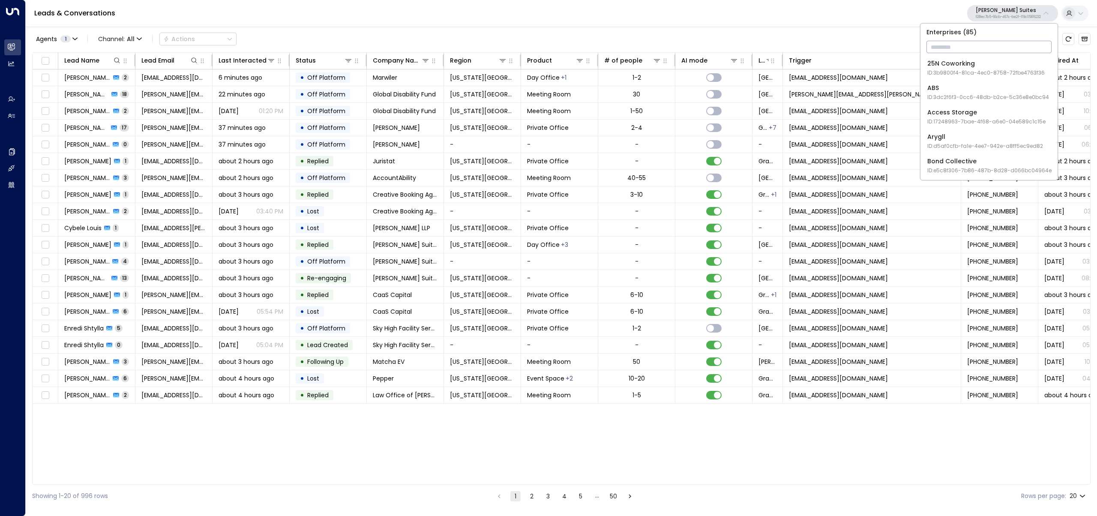
click at [997, 45] on input "text" at bounding box center [988, 47] width 125 height 16
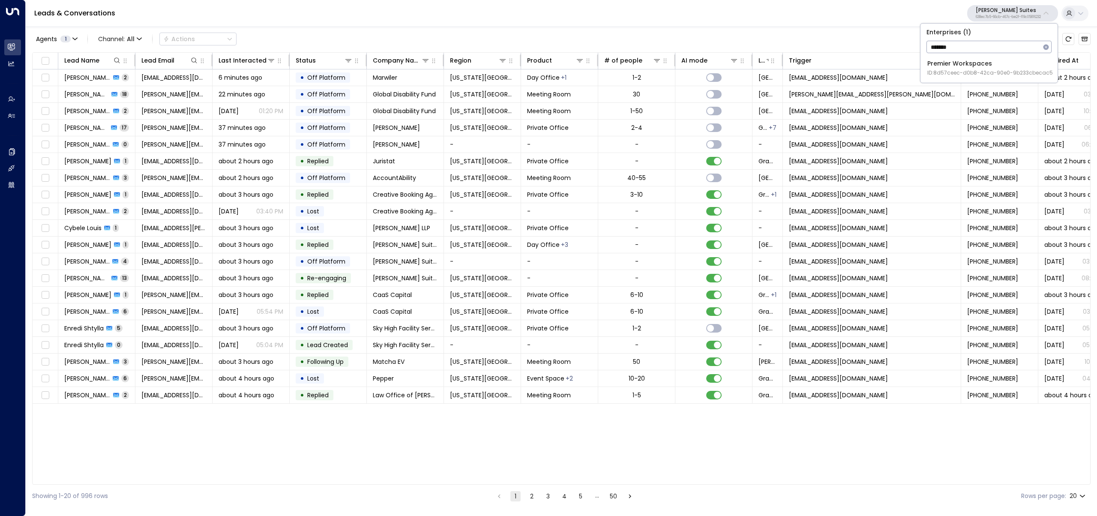
type input "*******"
click at [988, 66] on div "Premier Workspaces ID: 8d57ceec-d0b8-42ca-90e0-9b233cbecac5" at bounding box center [990, 68] width 126 height 18
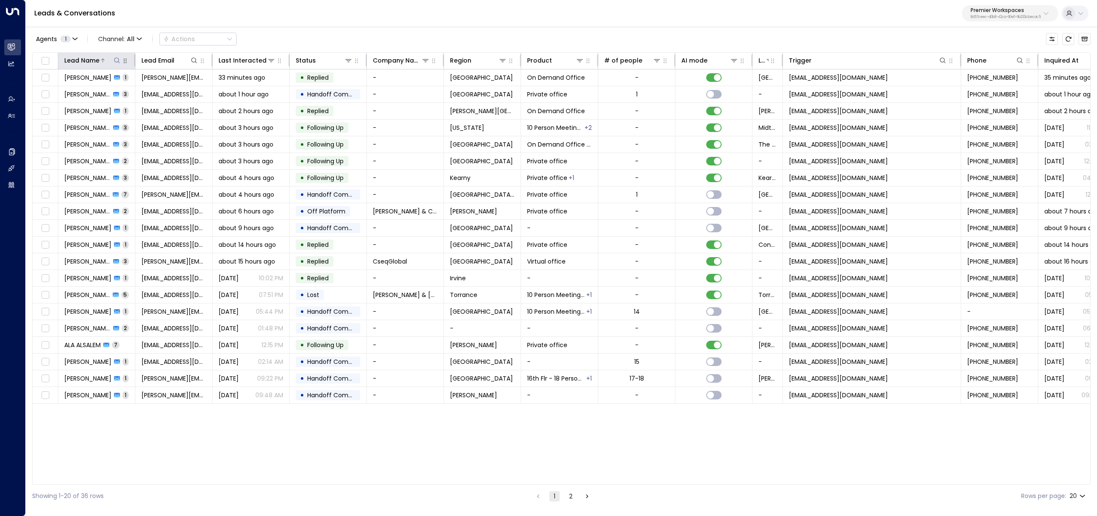
click at [114, 59] on icon at bounding box center [117, 60] width 7 height 7
type input "******"
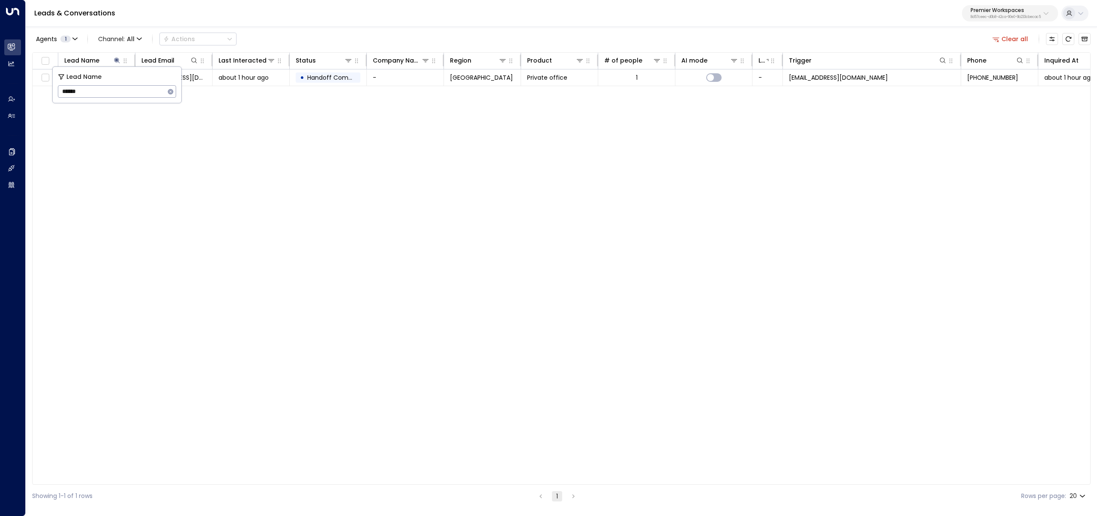
click at [171, 323] on div "Lead Name Lead Email Last Interacted Status Company Name Region Product # of pe…" at bounding box center [561, 268] width 1058 height 432
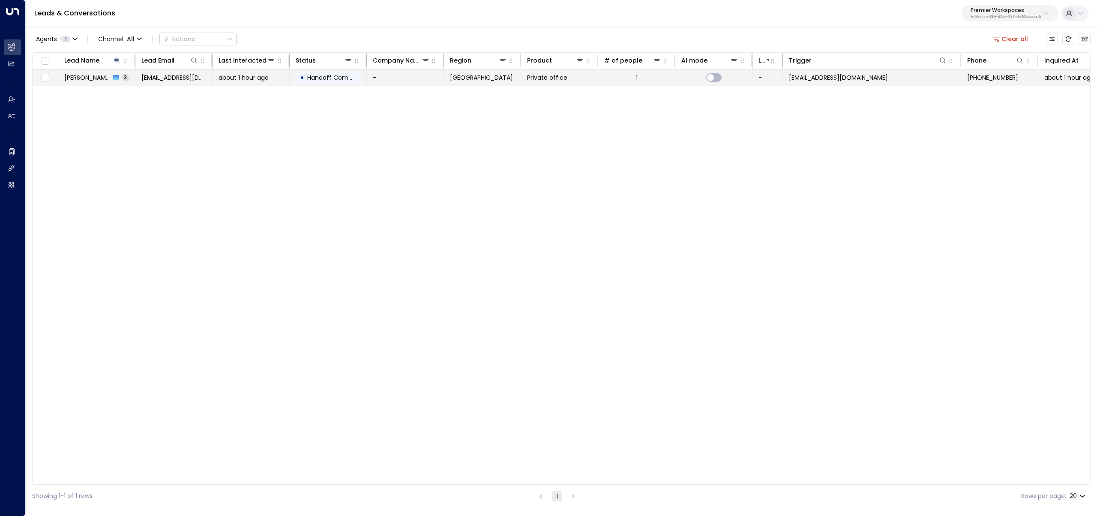
click at [231, 78] on span "about 1 hour ago" at bounding box center [243, 77] width 50 height 9
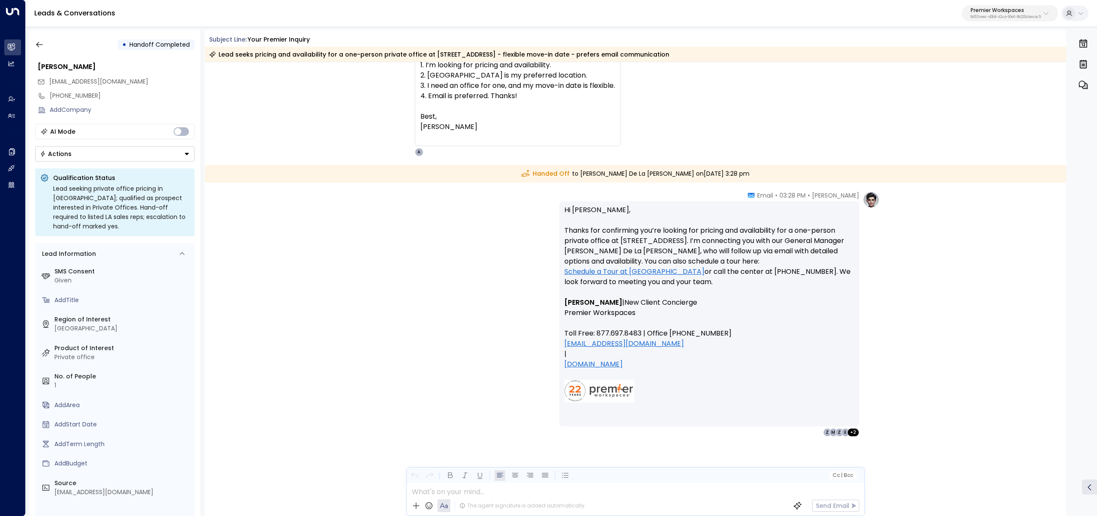
scroll to position [1143, 0]
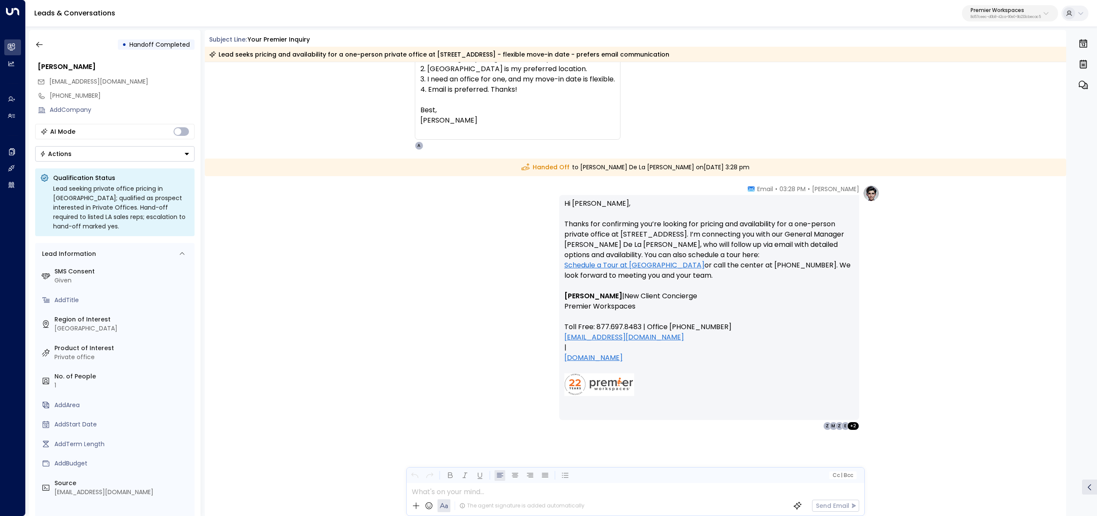
click at [970, 13] on p "Premier Workspaces" at bounding box center [1005, 10] width 70 height 5
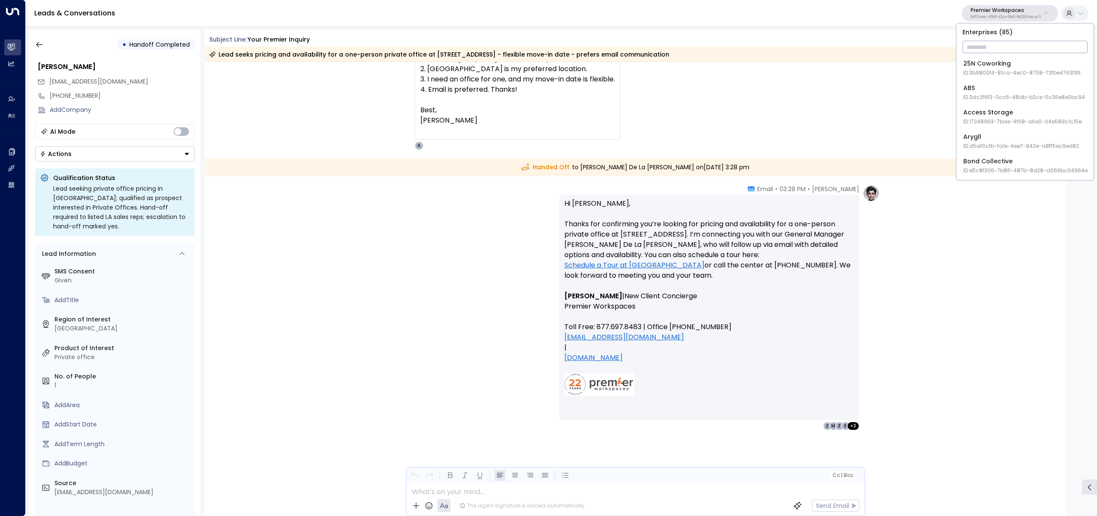
click at [988, 47] on input "text" at bounding box center [1024, 47] width 125 height 16
type input "********"
click at [1006, 57] on li "Jay Suites ID: 638ec7b5-66cb-467c-be2f-f19c05816232" at bounding box center [1025, 68] width 130 height 23
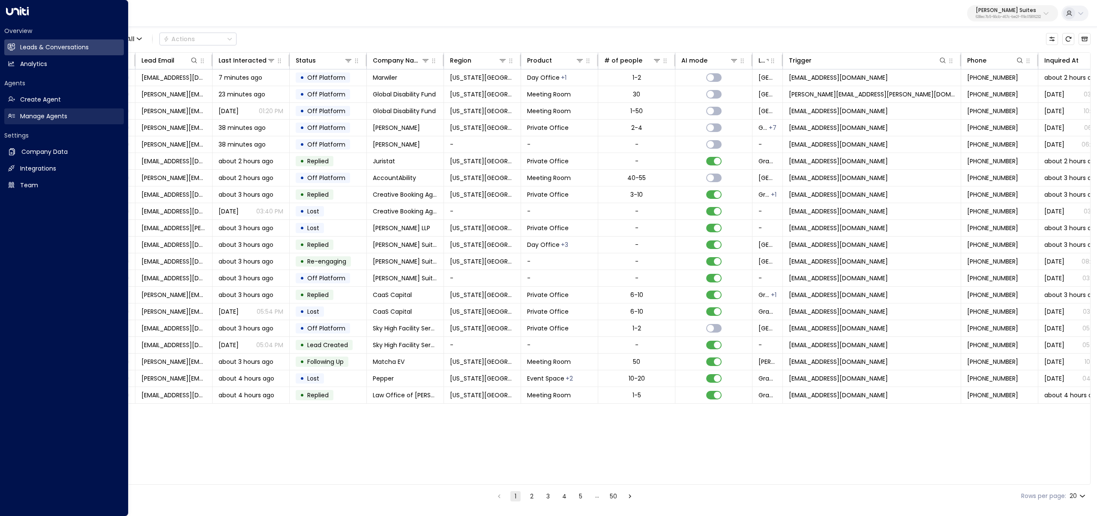
click at [34, 112] on h2 "Manage Agents" at bounding box center [43, 116] width 47 height 9
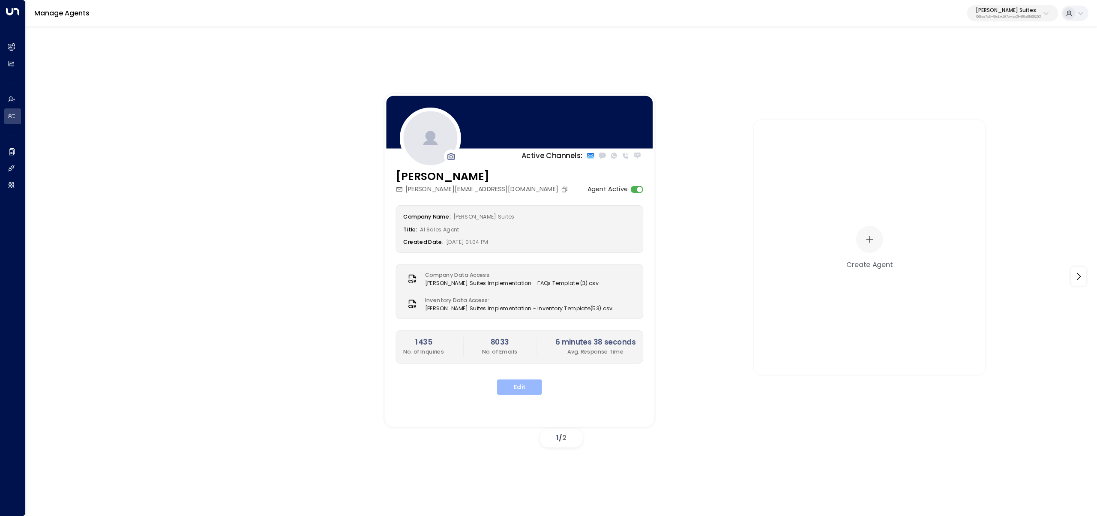
click at [518, 386] on button "Edit" at bounding box center [519, 386] width 45 height 15
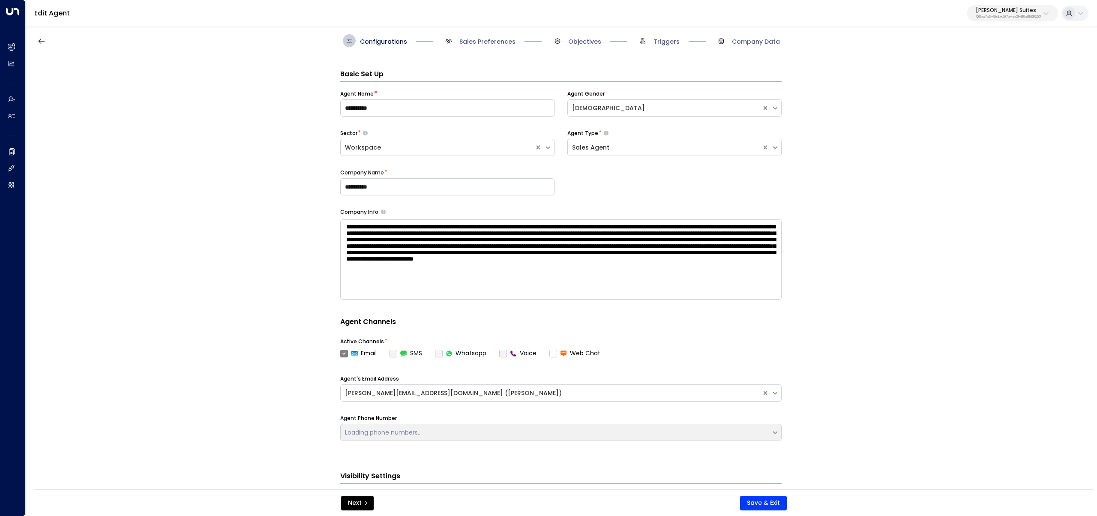
scroll to position [13, 0]
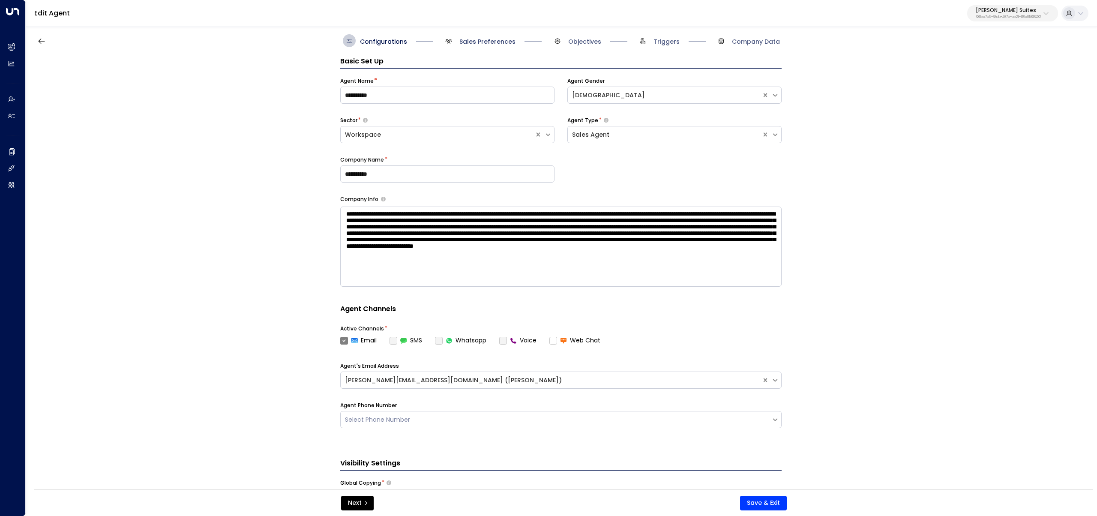
click at [476, 39] on span "Sales Preferences" at bounding box center [487, 41] width 56 height 9
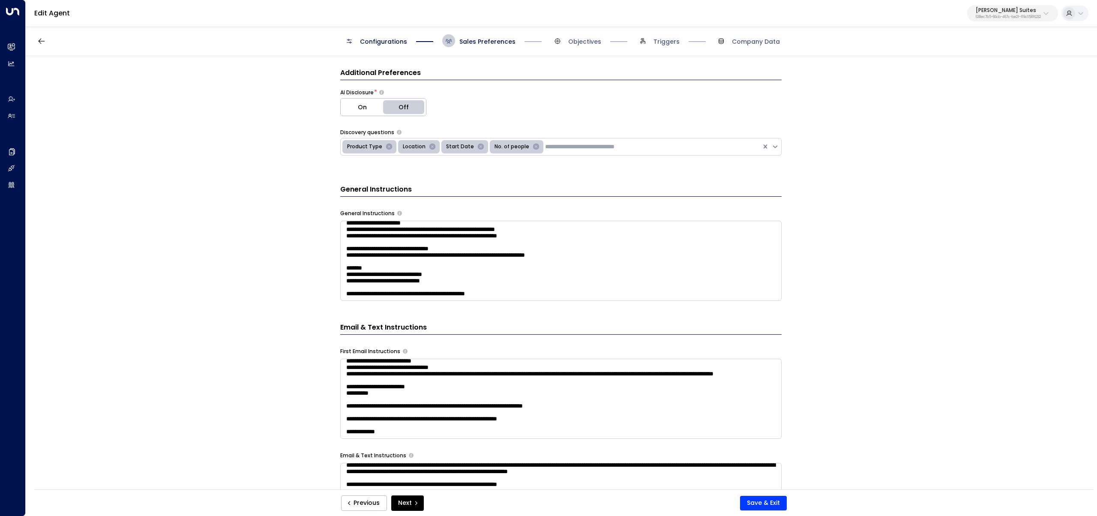
scroll to position [0, 0]
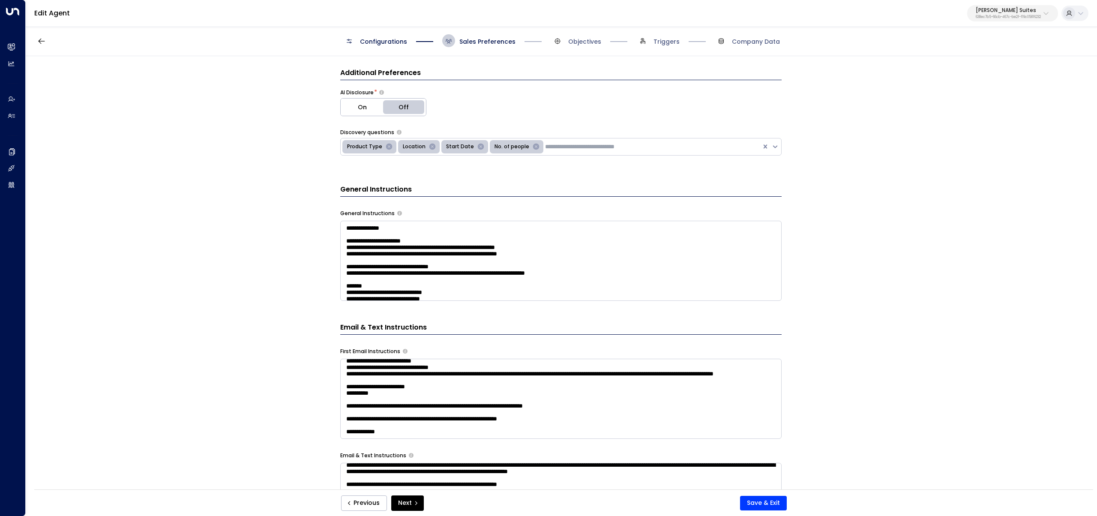
click at [557, 293] on textarea "**********" at bounding box center [560, 261] width 441 height 80
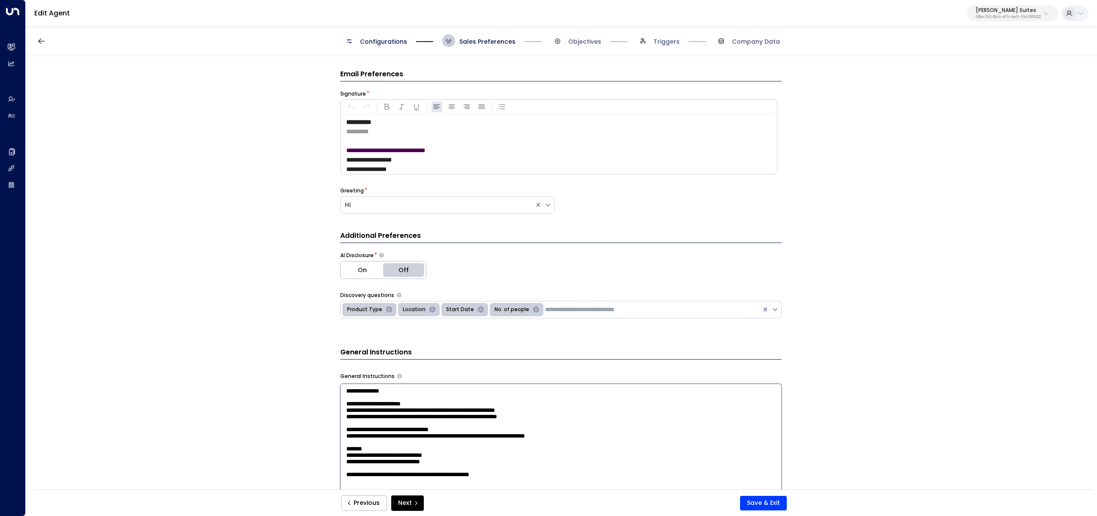
click at [285, 433] on div "**********" at bounding box center [561, 275] width 1070 height 439
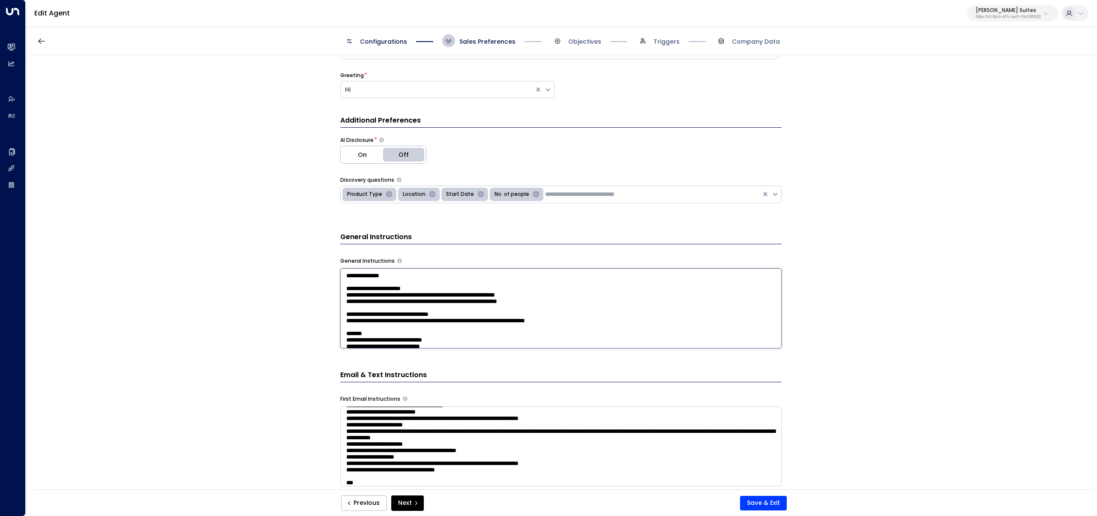
click at [410, 314] on textarea "**********" at bounding box center [560, 308] width 441 height 80
click at [264, 323] on div "**********" at bounding box center [561, 275] width 1070 height 439
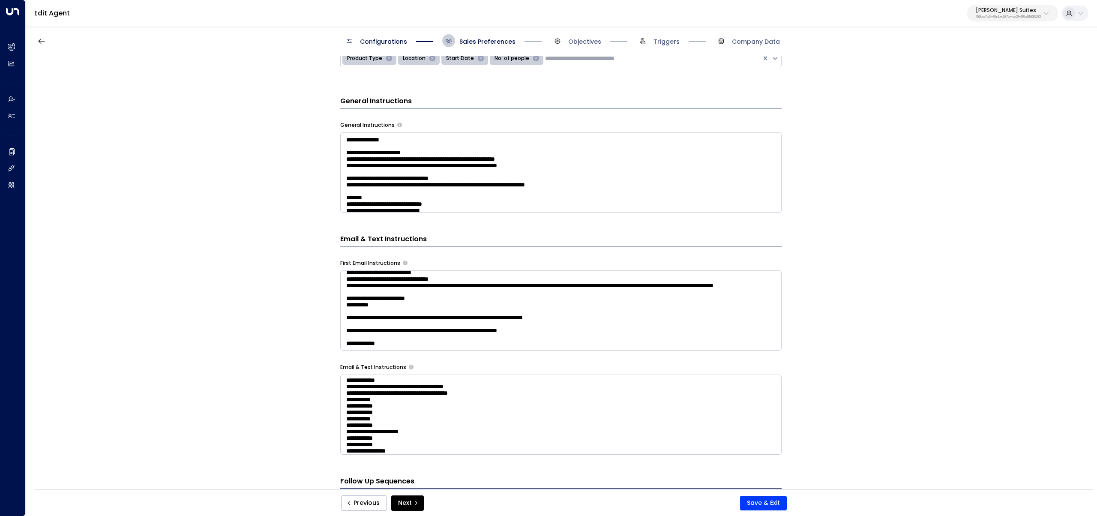
scroll to position [1412, 0]
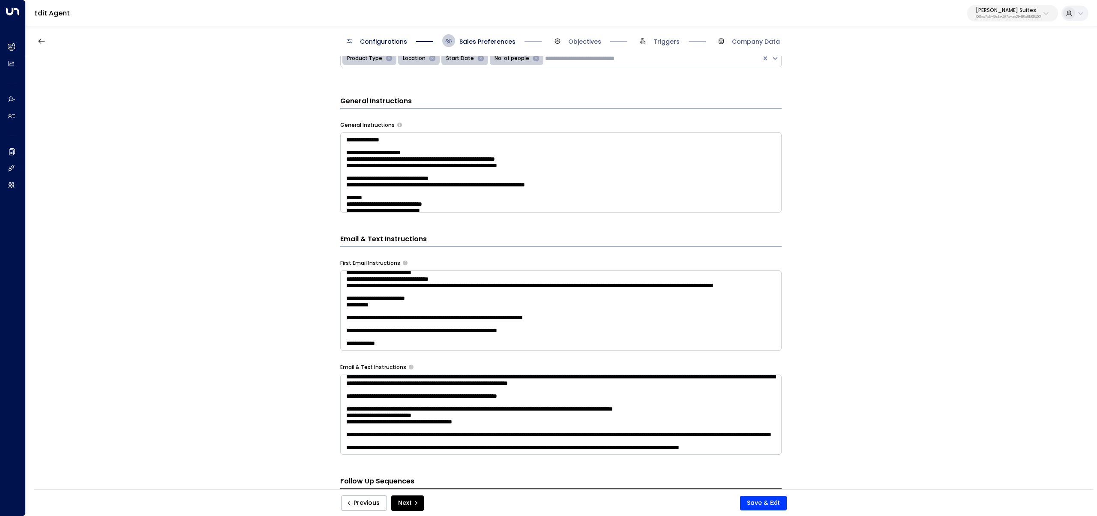
click at [386, 408] on textarea at bounding box center [560, 414] width 441 height 80
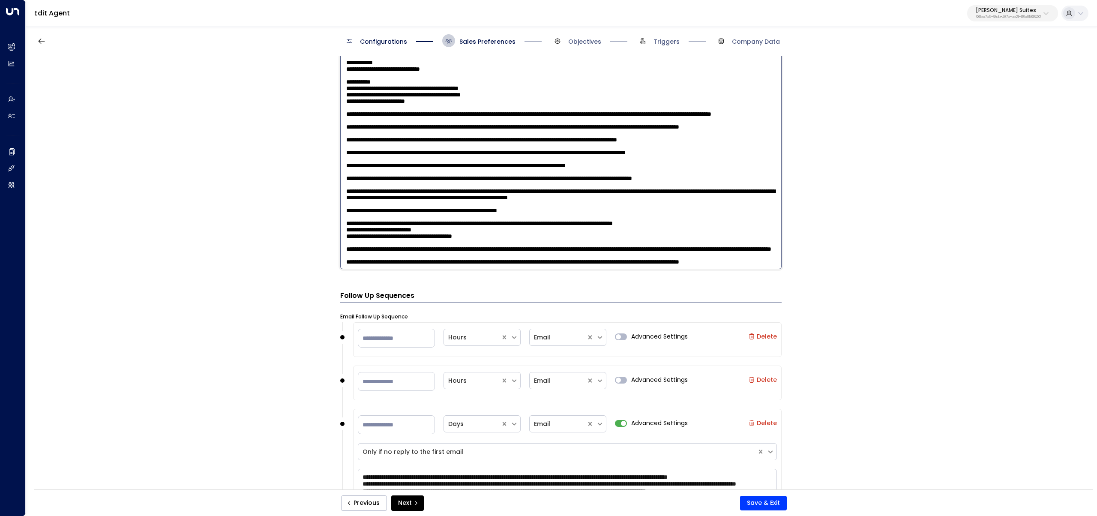
scroll to position [0, 0]
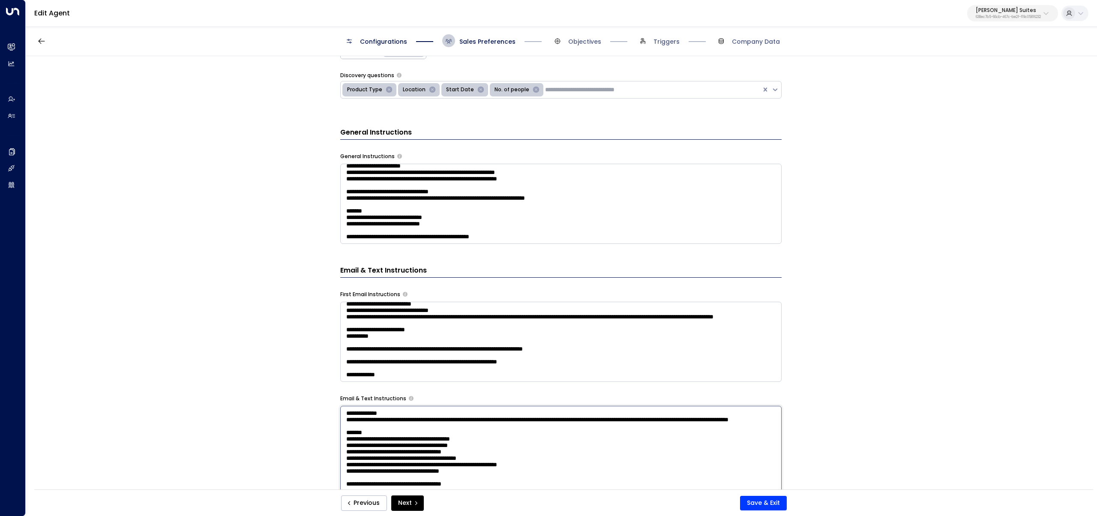
click at [566, 215] on textarea "**********" at bounding box center [560, 204] width 441 height 80
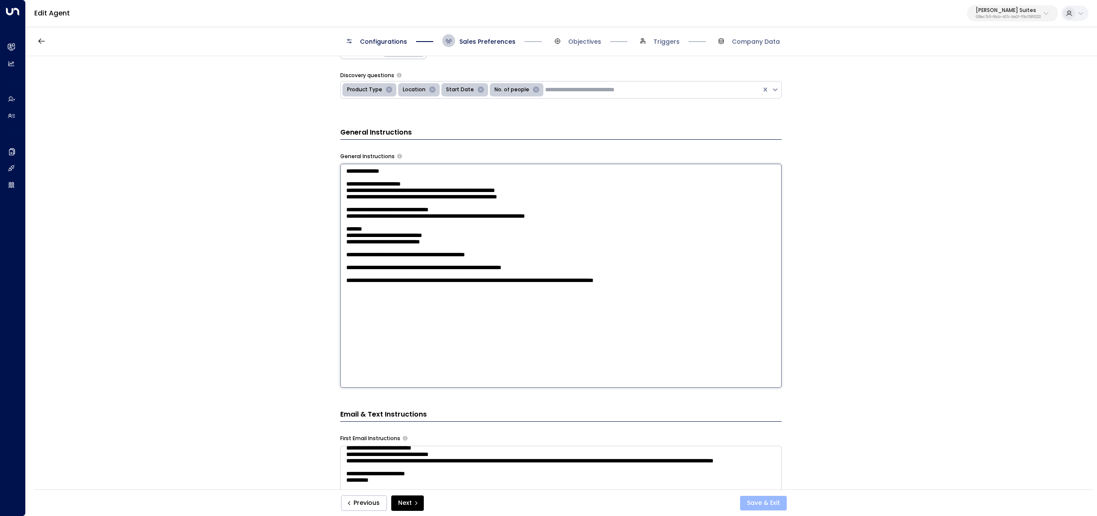
type textarea "**********"
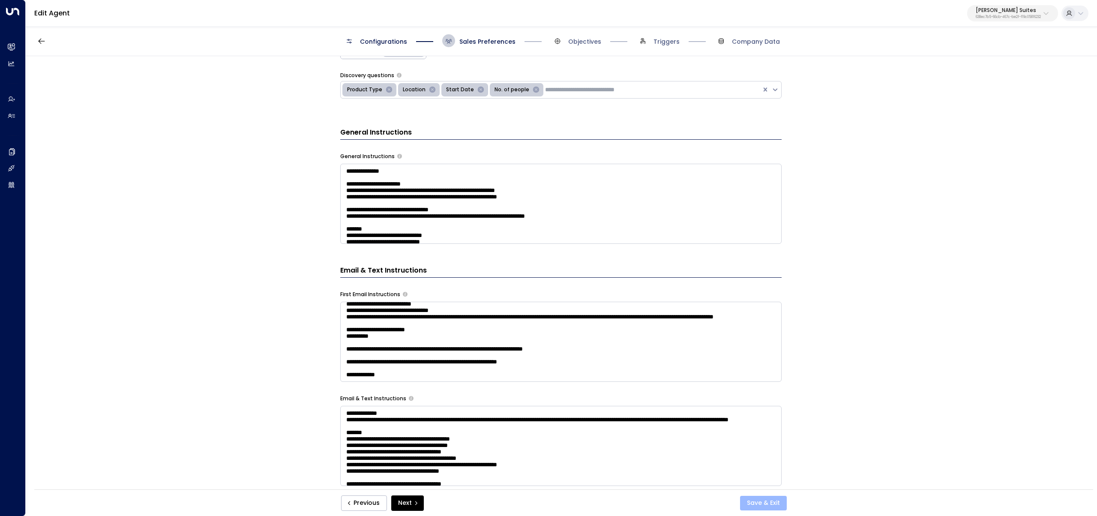
click at [756, 502] on button "Save & Exit" at bounding box center [763, 503] width 47 height 15
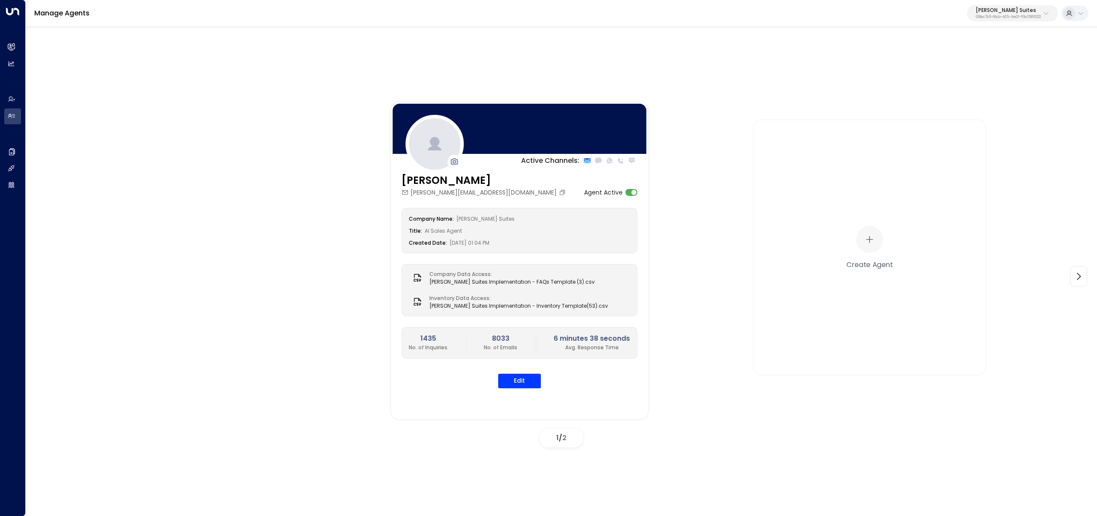
click at [988, 14] on div "Jay Suites 638ec7b5-66cb-467c-be2f-f19c05816232" at bounding box center [1007, 13] width 65 height 11
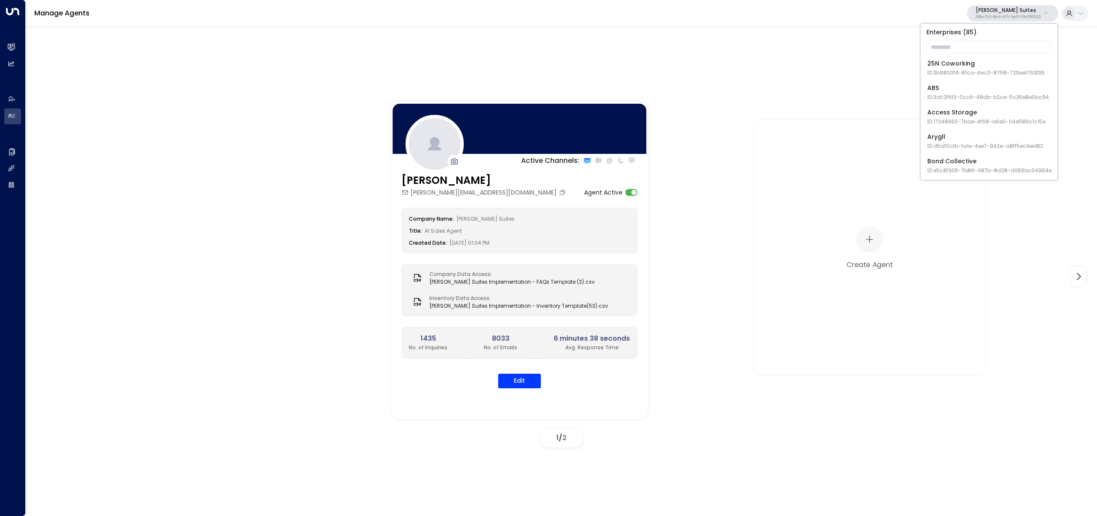
drag, startPoint x: 652, startPoint y: 43, endPoint x: 643, endPoint y: 41, distance: 8.9
click at [643, 41] on div "Active Channels: Leo Hudson leo@jaysuites.com Agent Active Company Name: Jay Su…" at bounding box center [561, 270] width 1071 height 488
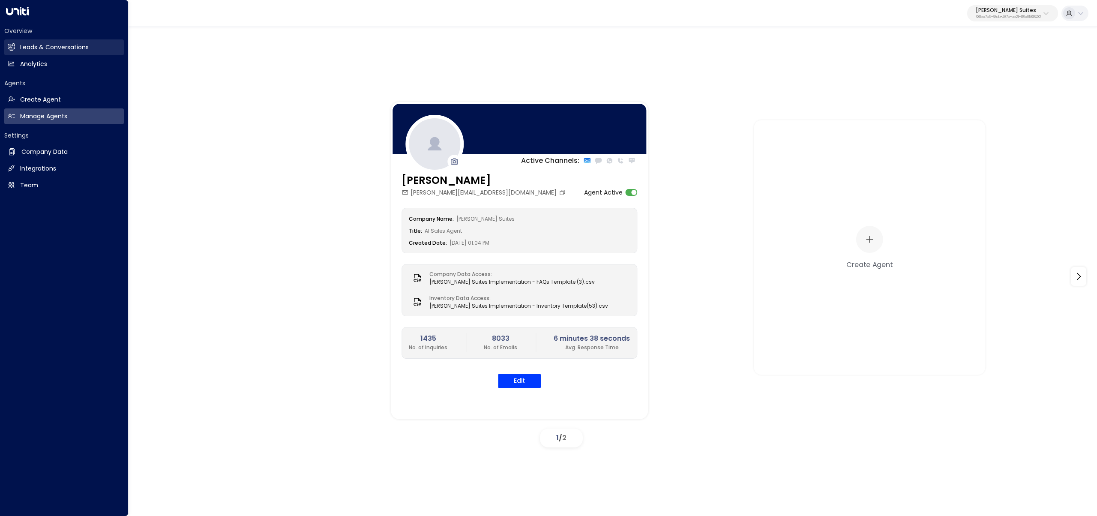
click at [35, 43] on h2 "Leads & Conversations" at bounding box center [54, 47] width 69 height 9
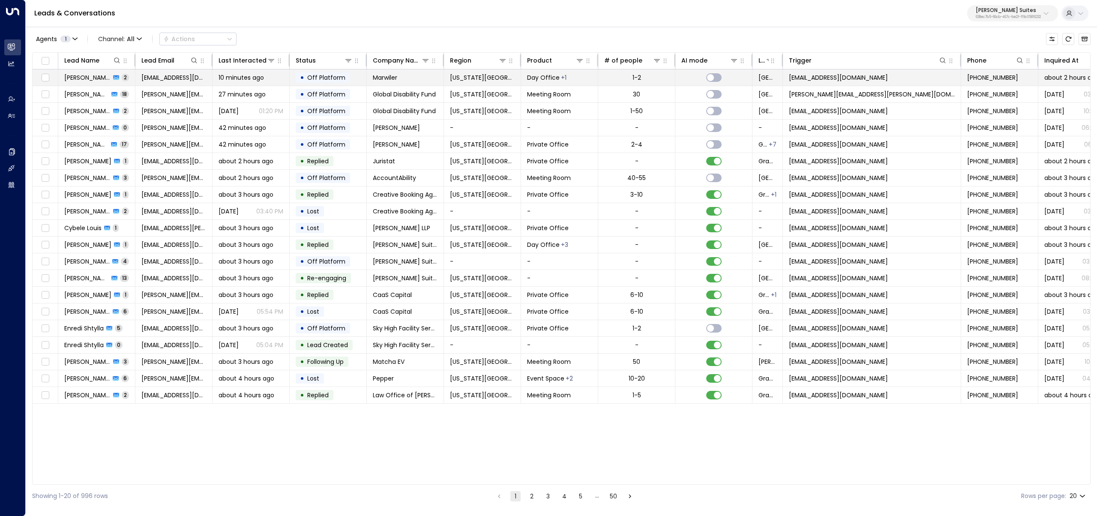
click at [101, 76] on span "[PERSON_NAME]" at bounding box center [87, 77] width 46 height 9
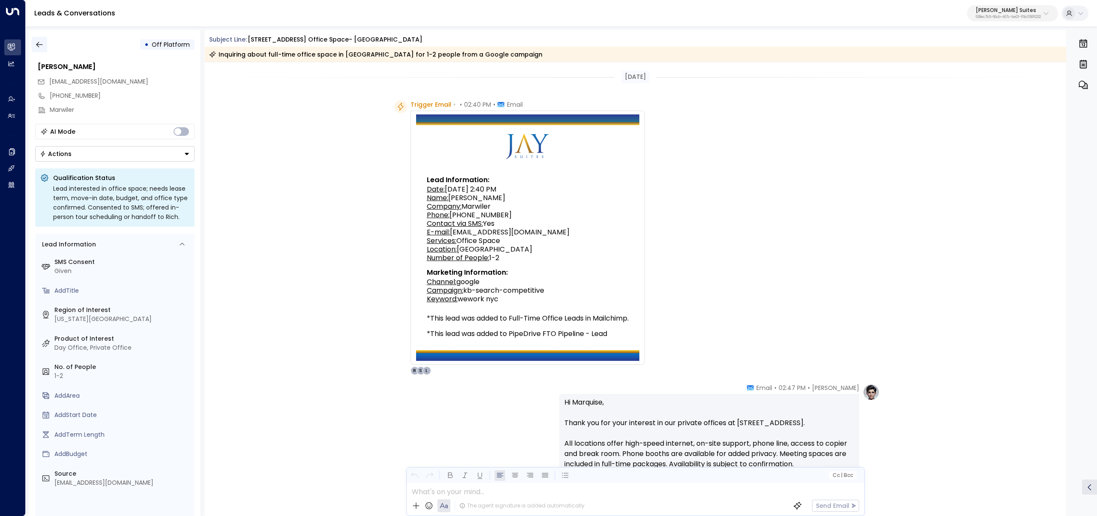
click at [39, 51] on button "button" at bounding box center [39, 44] width 15 height 15
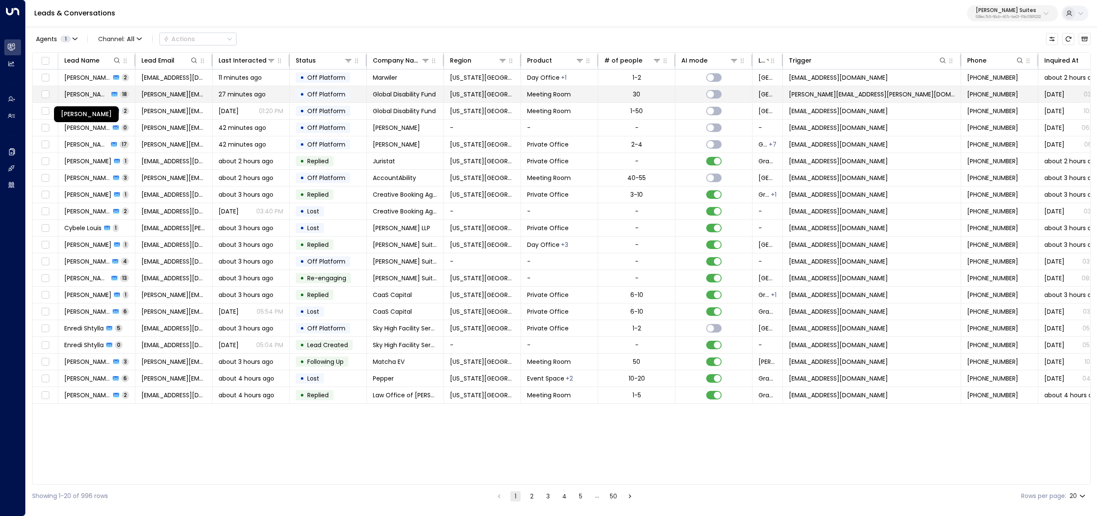
click at [90, 98] on span "[PERSON_NAME]" at bounding box center [86, 94] width 45 height 9
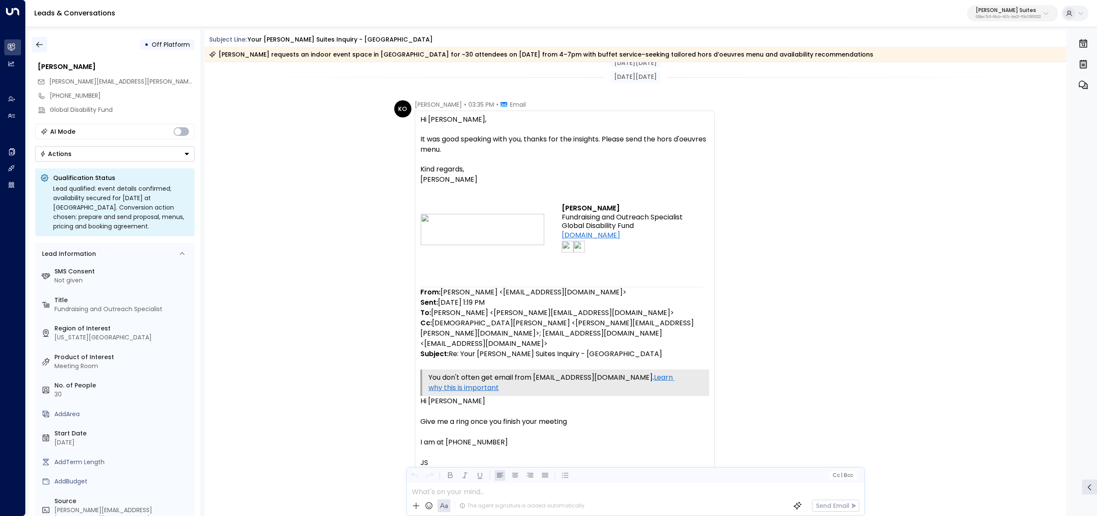
click at [32, 48] on button "button" at bounding box center [39, 44] width 15 height 15
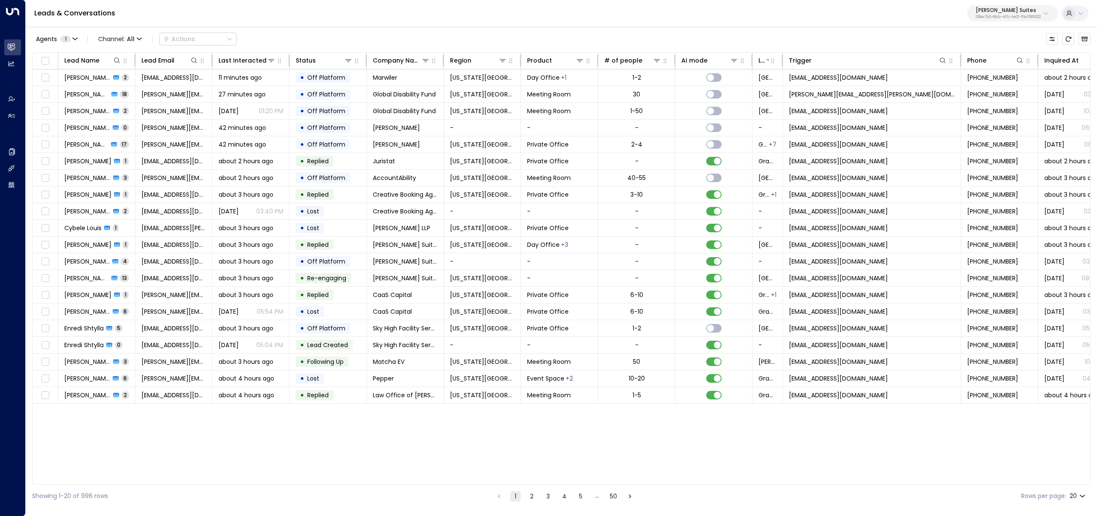
scroll to position [0, 26]
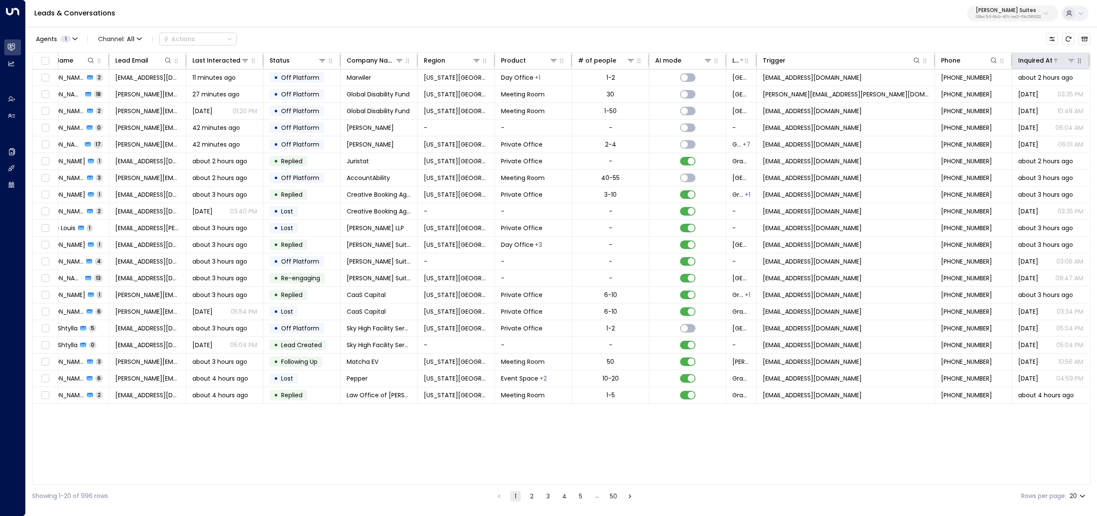
click at [1052, 63] on div at bounding box center [1063, 60] width 23 height 9
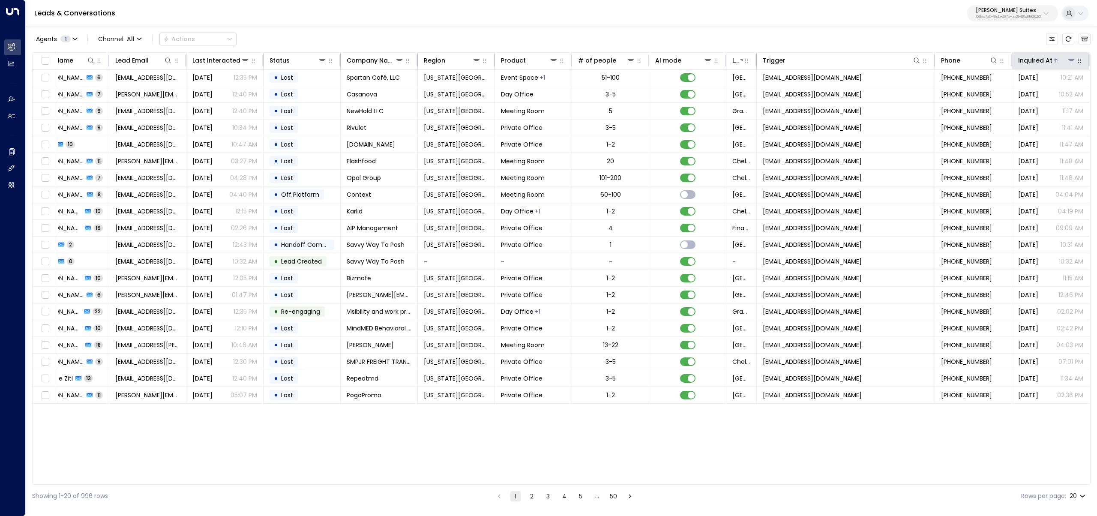
click at [1052, 63] on div at bounding box center [1063, 60] width 23 height 9
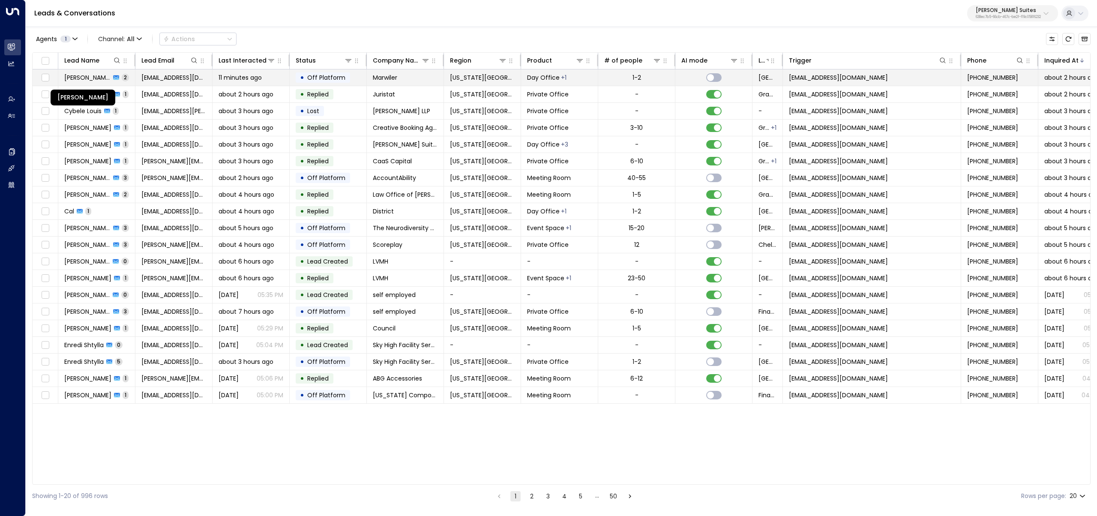
click at [100, 77] on span "[PERSON_NAME]" at bounding box center [87, 77] width 46 height 9
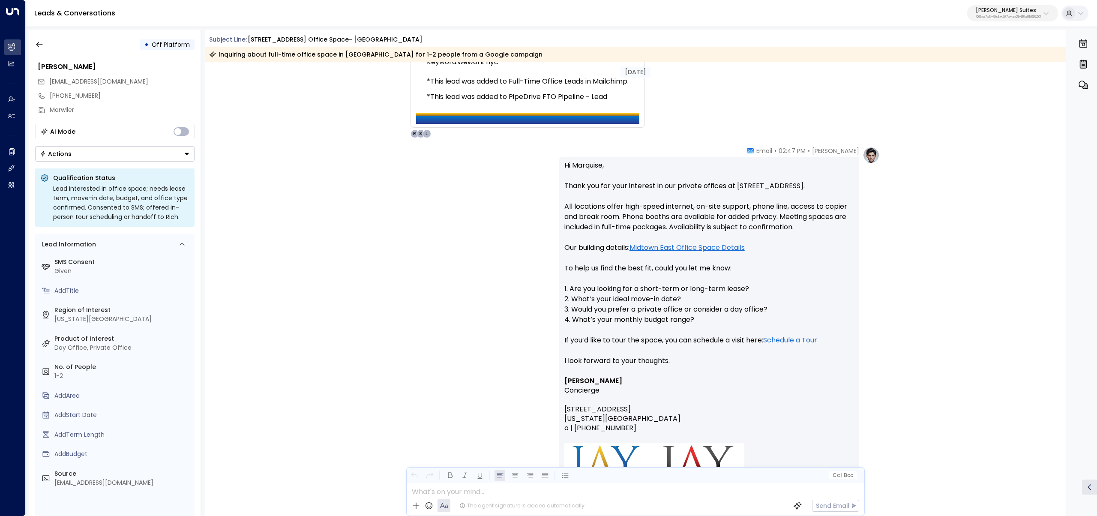
scroll to position [243, 0]
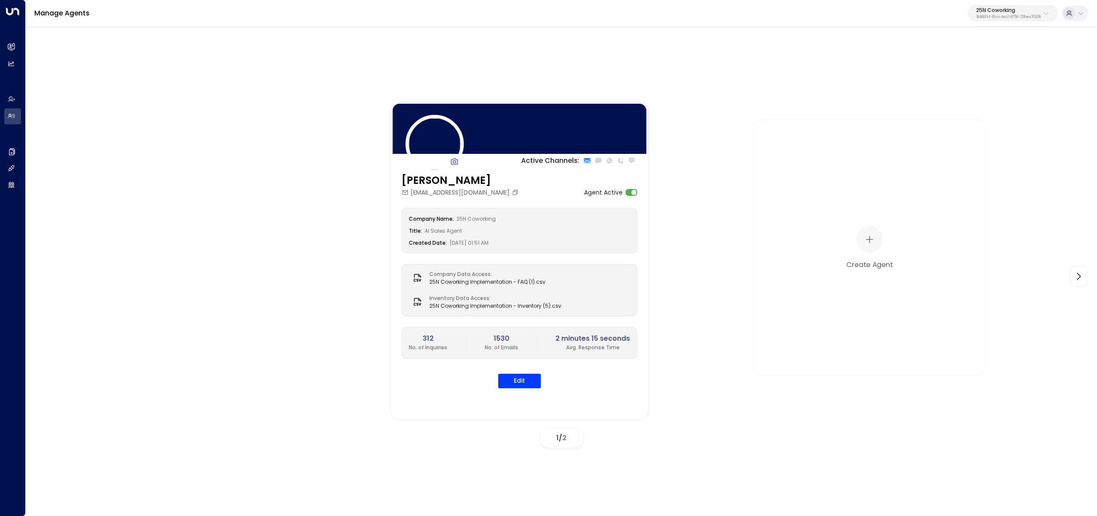
click at [1011, 12] on p "25N Coworking" at bounding box center [1008, 10] width 65 height 5
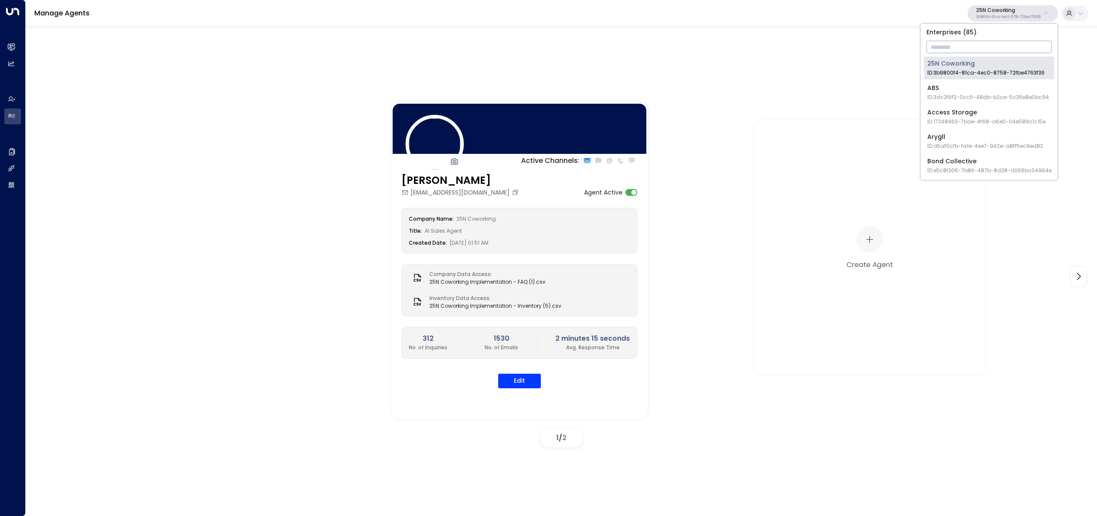
click at [995, 46] on input "text" at bounding box center [988, 47] width 125 height 16
type input "********"
click at [1033, 69] on div "Venture X / Office Evolution - [US_STATE] ID: 55add3b1-1b83-41a7-91ae-b657300f4…" at bounding box center [992, 68] width 130 height 18
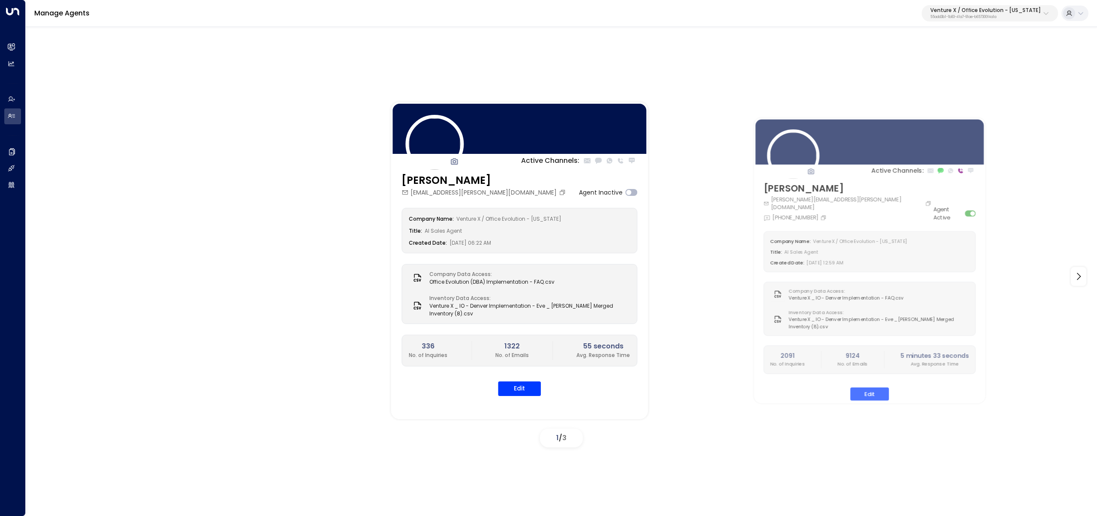
click at [972, 17] on p "55add3b1-1b83-41a7-91ae-b657300f4a1a" at bounding box center [985, 16] width 111 height 3
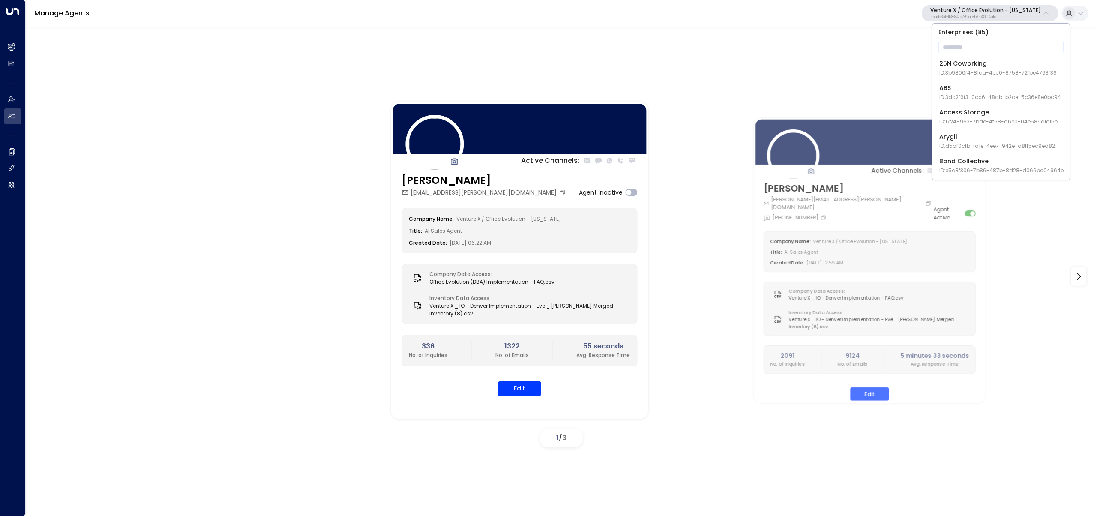
click at [835, 66] on div "Active Channels: Eve Miller eve.miller@officeevolution.com Agent Inactive Compa…" at bounding box center [561, 270] width 1071 height 488
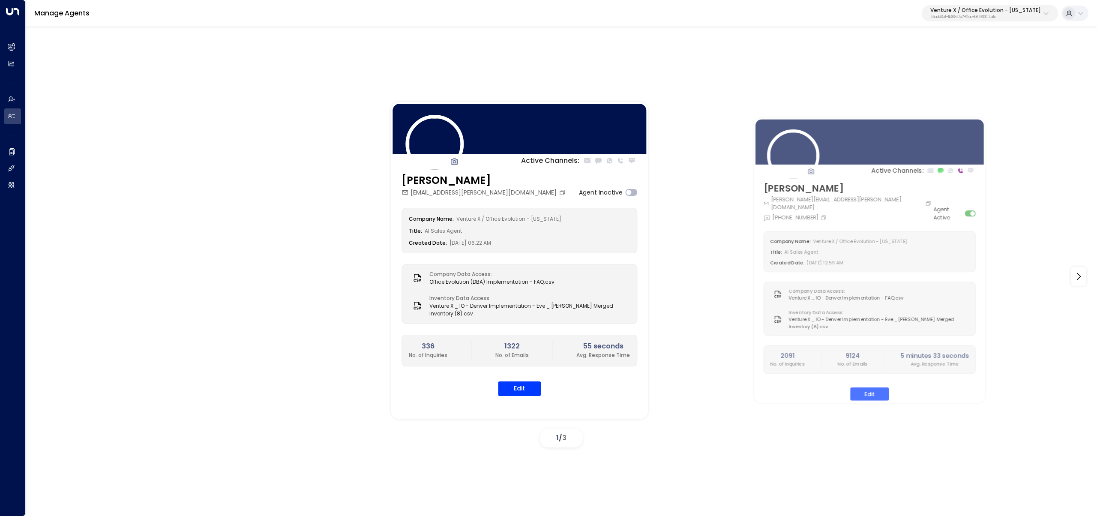
click at [990, 4] on div "Manage Agents Venture X / Office Evolution - Colorado 55add3b1-1b83-41a7-91ae-b…" at bounding box center [561, 13] width 1071 height 27
click at [982, 12] on p "Venture X / Office Evolution - [US_STATE]" at bounding box center [985, 10] width 111 height 5
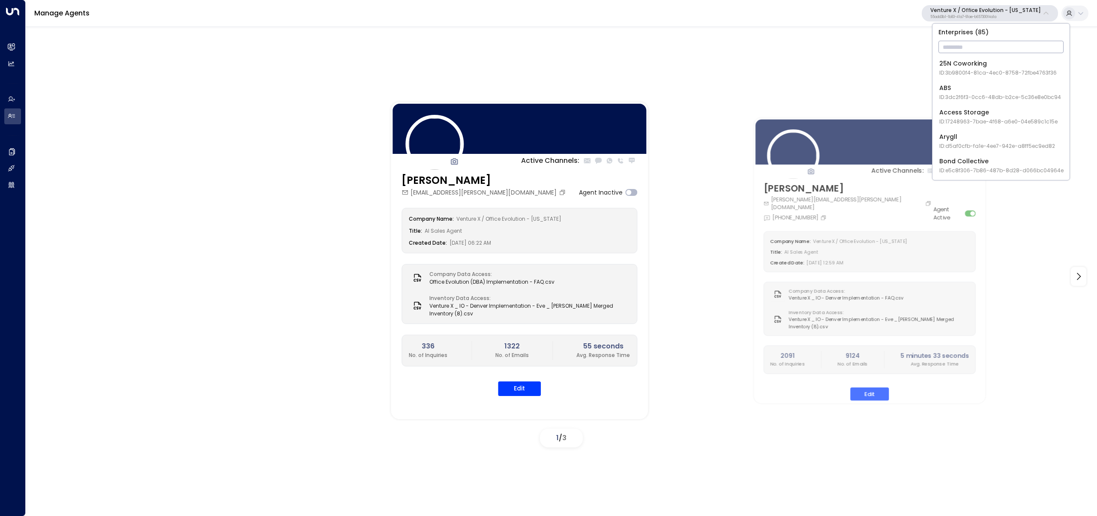
click at [979, 45] on input "text" at bounding box center [1000, 47] width 125 height 16
type input "***"
click at [981, 89] on div "Venture X / Office Evolution - Carolinas ID: 69e21571-8cb6-479e-9956-a76f3a0405…" at bounding box center [1000, 93] width 123 height 18
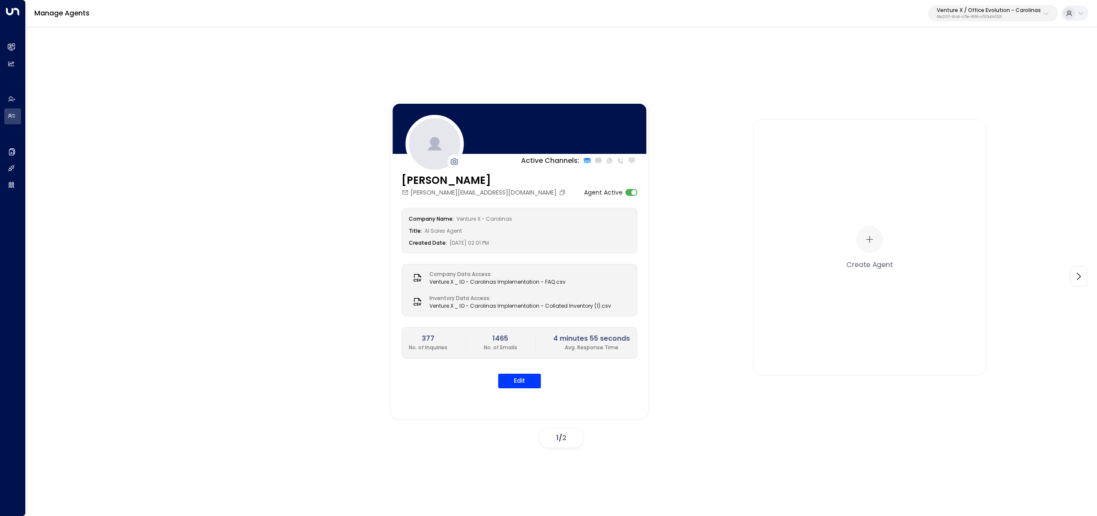
click at [353, 373] on div "Active Channels: Vanessa vanessa.white@venturex.com Agent Active Company Name: …" at bounding box center [561, 276] width 1028 height 349
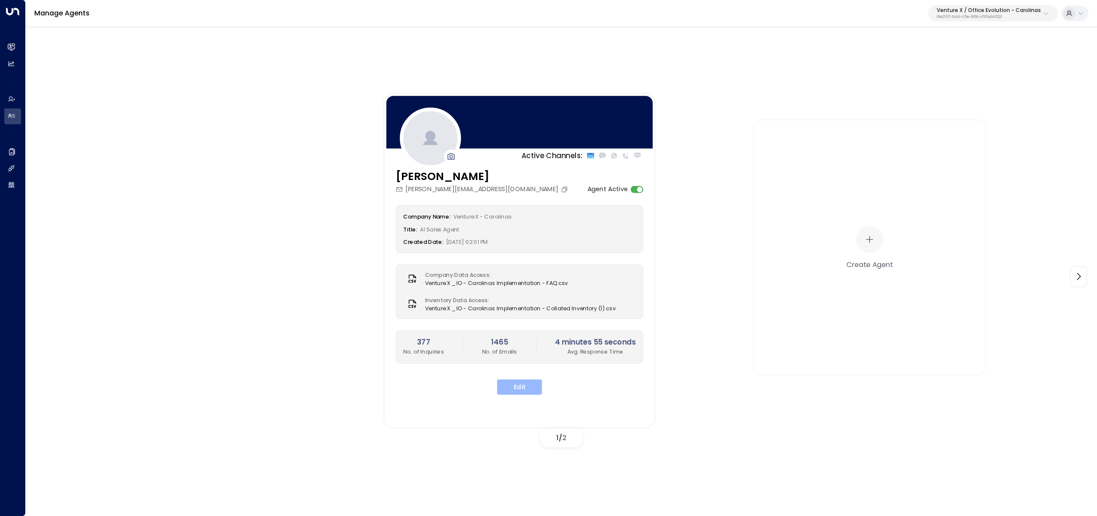
click at [509, 386] on button "Edit" at bounding box center [519, 386] width 45 height 15
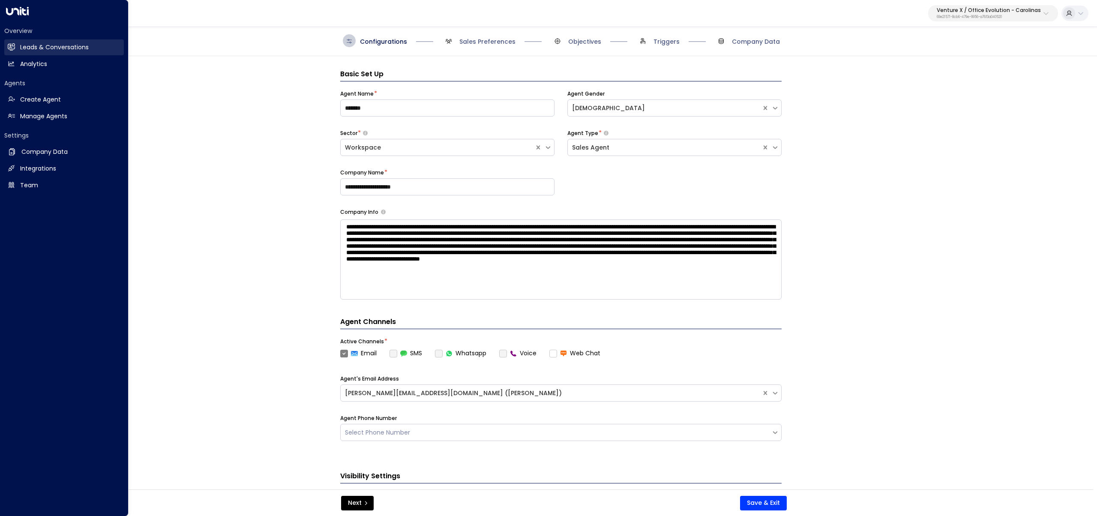
click at [18, 44] on link "Leads & Conversations Leads & Conversations" at bounding box center [64, 47] width 120 height 16
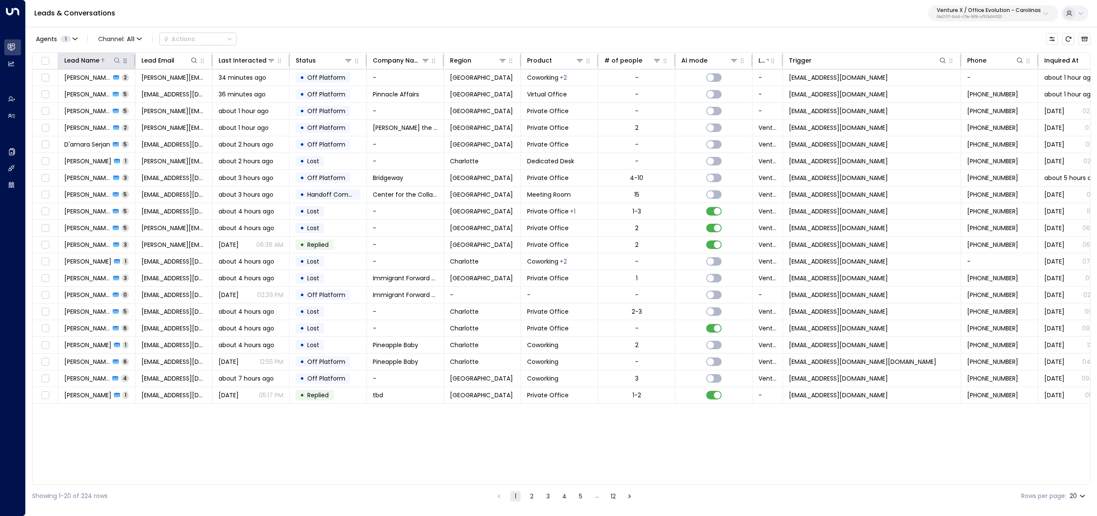
click at [116, 57] on icon at bounding box center [117, 60] width 6 height 6
type input "*******"
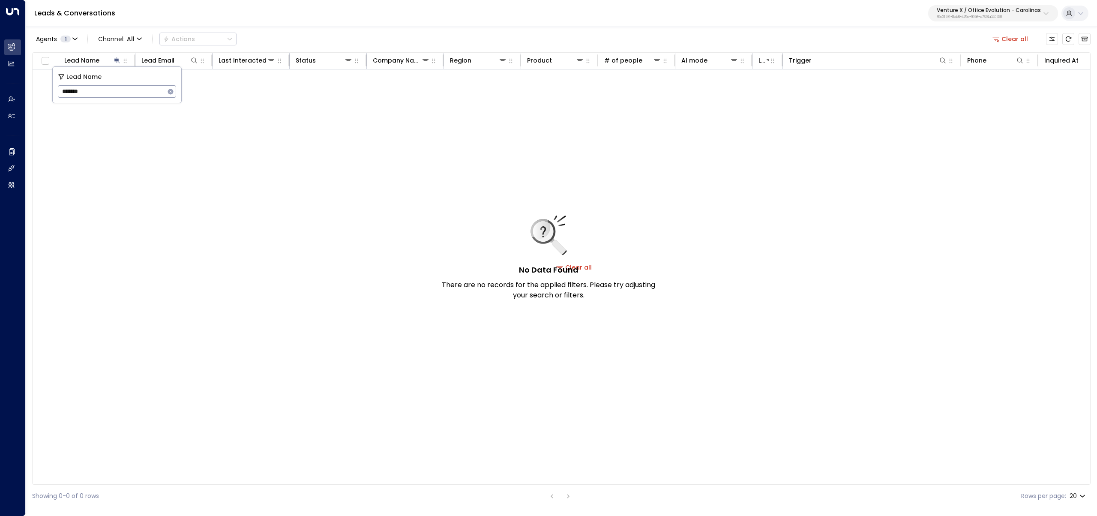
click at [341, 37] on div "Agents 1 Channel: All Actions Clear all" at bounding box center [561, 39] width 1058 height 18
click at [323, 162] on div "No Data Found There are no records for the applied filters. Please try adjustin…" at bounding box center [574, 267] width 1083 height 396
click at [1092, 36] on div "Agents 1 Channel: All Actions Clear all Lead Name Lead Email Last Interacted St…" at bounding box center [561, 267] width 1071 height 482
click at [1085, 37] on icon "Archived Leads" at bounding box center [1084, 39] width 7 height 7
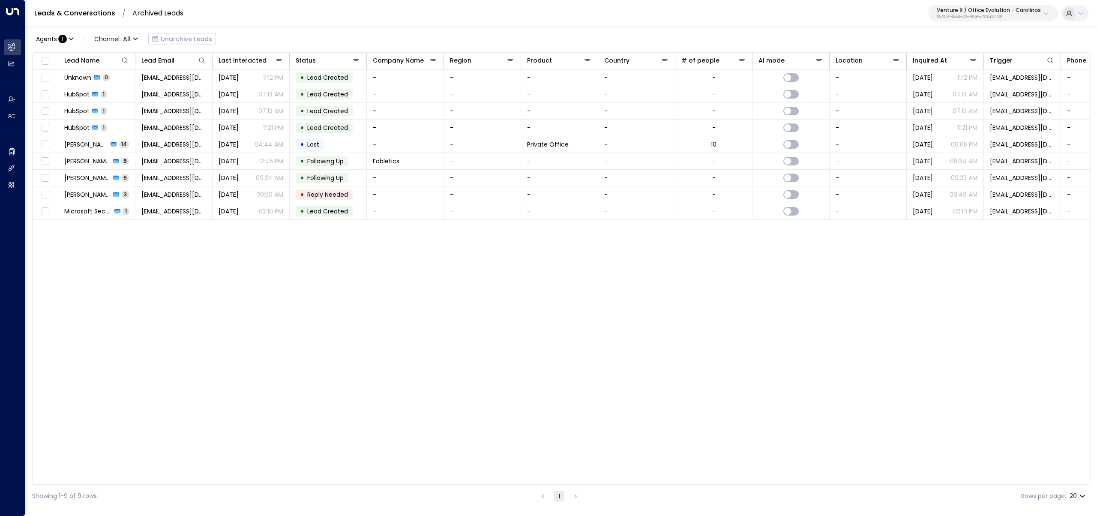
click at [86, 15] on link "Leads & Conversations" at bounding box center [74, 13] width 81 height 10
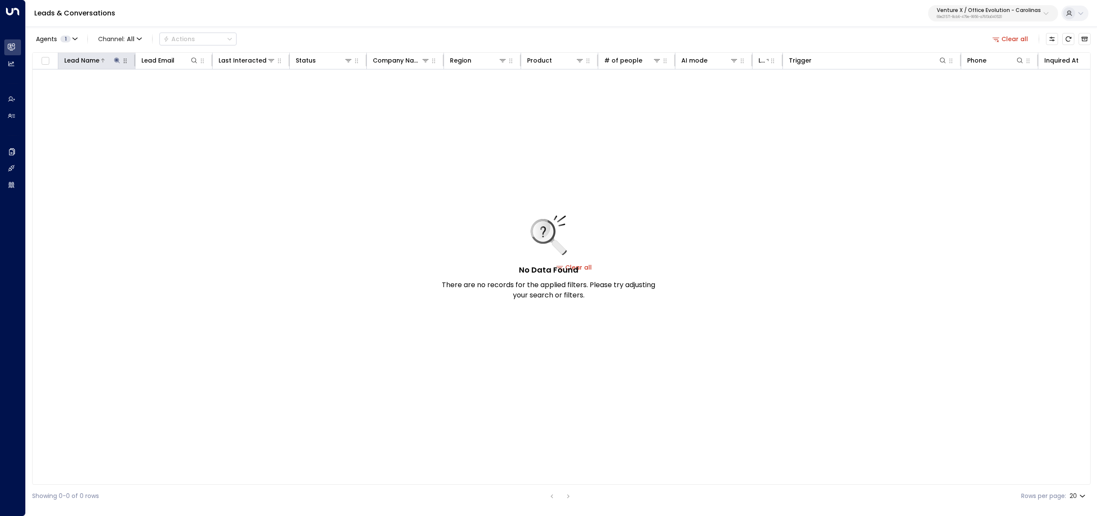
click at [120, 57] on button at bounding box center [117, 60] width 9 height 9
click at [170, 93] on icon "button" at bounding box center [171, 92] width 6 height 6
click at [154, 92] on input "text" at bounding box center [117, 92] width 118 height 16
paste input "******"
type input "******"
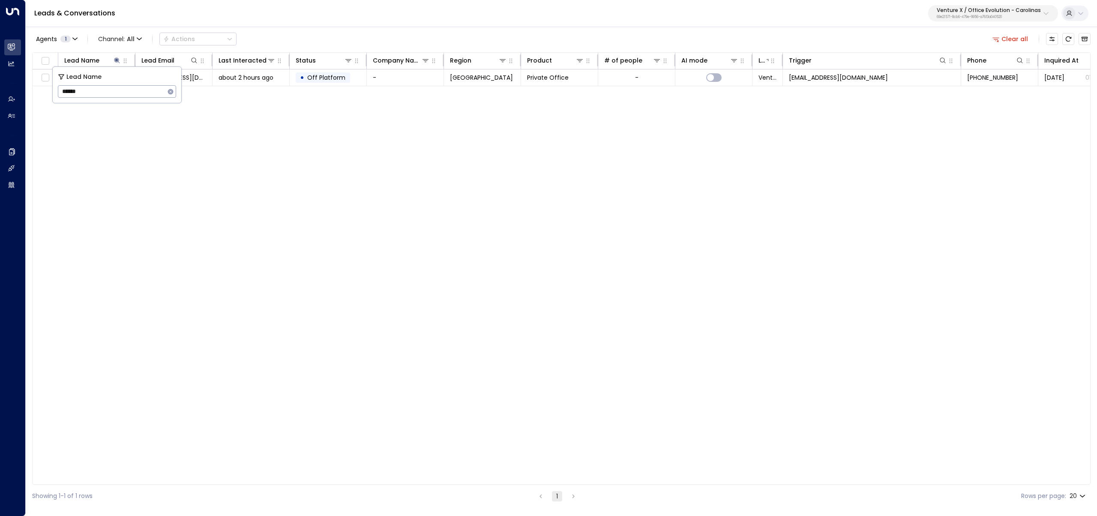
click at [335, 38] on div "Agents 1 Channel: All Actions Clear all" at bounding box center [561, 39] width 1058 height 18
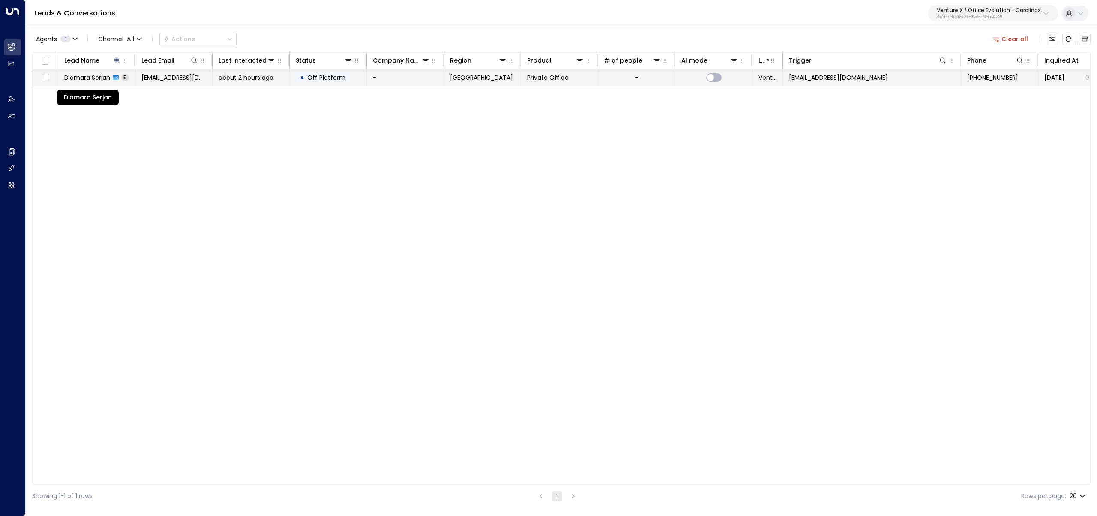
click at [84, 81] on span "D'amara Serjan" at bounding box center [87, 77] width 46 height 9
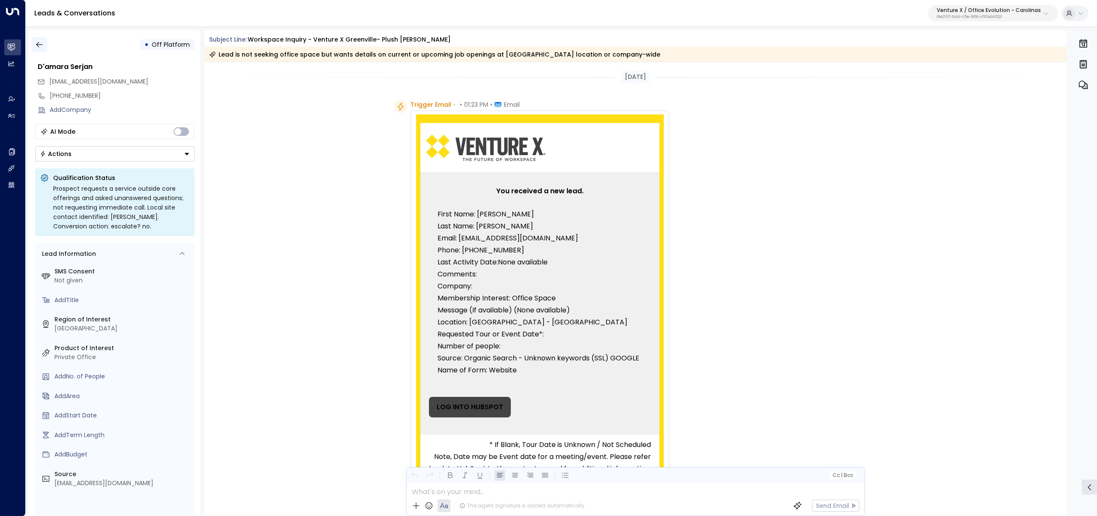
click at [49, 46] on div "• Off Platform" at bounding box center [114, 44] width 159 height 15
click at [40, 45] on icon "button" at bounding box center [39, 44] width 9 height 9
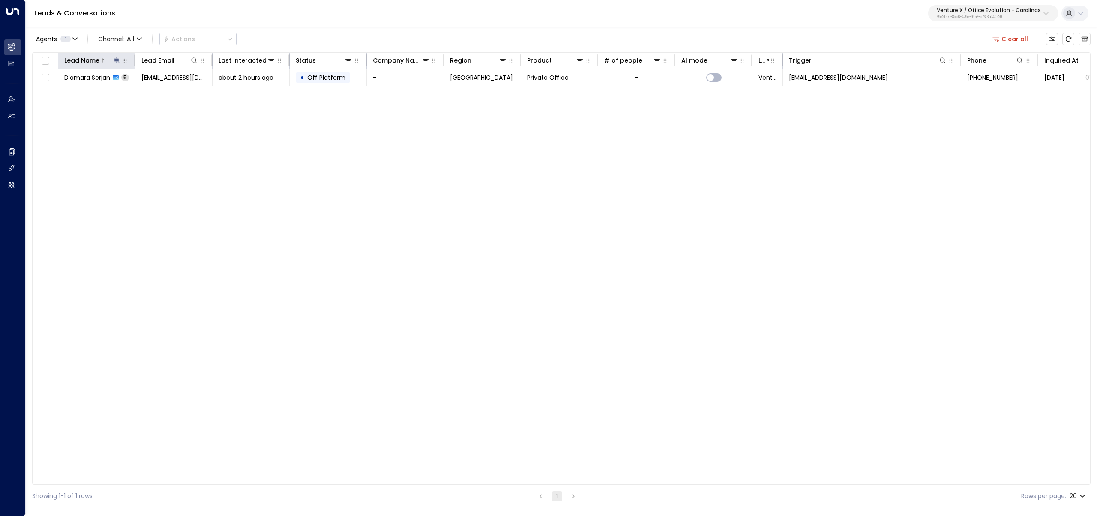
click at [117, 62] on icon at bounding box center [117, 60] width 6 height 6
click at [101, 91] on input "******" at bounding box center [111, 92] width 107 height 16
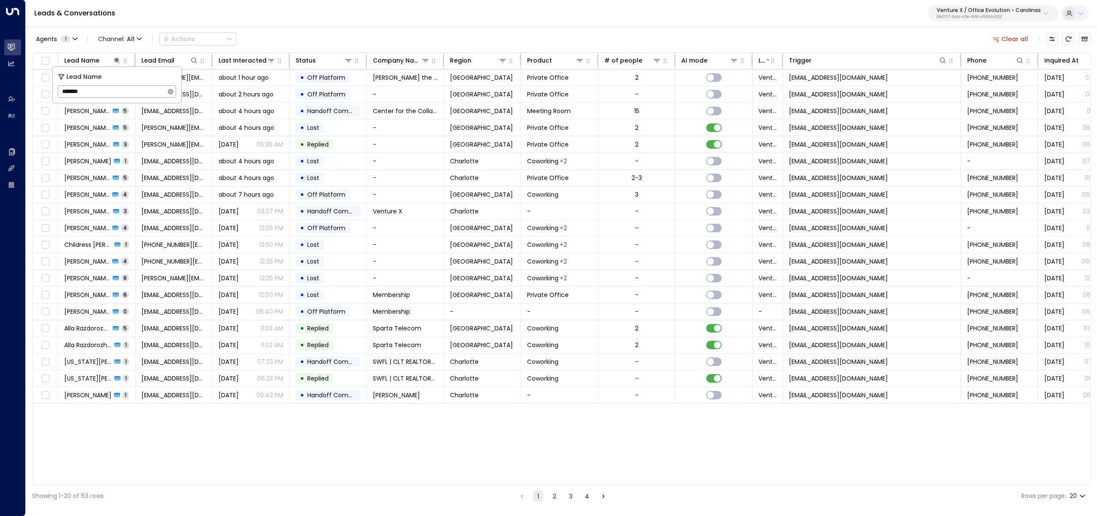
type input "*******"
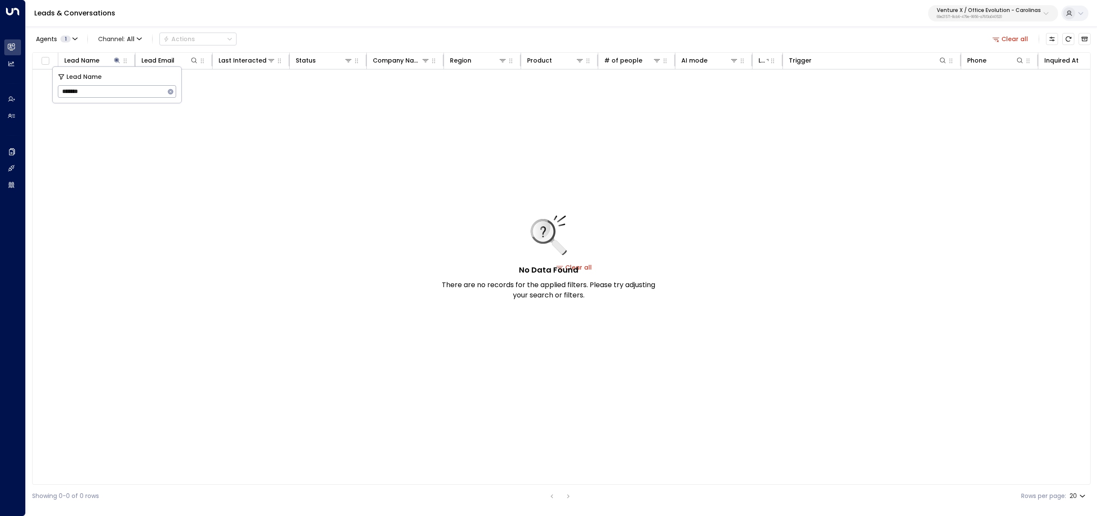
click at [286, 35] on div "Agents 1 Channel: All Actions Clear all" at bounding box center [561, 39] width 1058 height 18
click at [114, 64] on button at bounding box center [117, 60] width 9 height 9
click at [117, 61] on icon at bounding box center [117, 60] width 7 height 7
drag, startPoint x: 100, startPoint y: 87, endPoint x: 18, endPoint y: 81, distance: 83.0
click at [18, 81] on body "Overview Leads & Conversations Leads & Conversations Analytics Analytics Agents…" at bounding box center [548, 253] width 1097 height 507
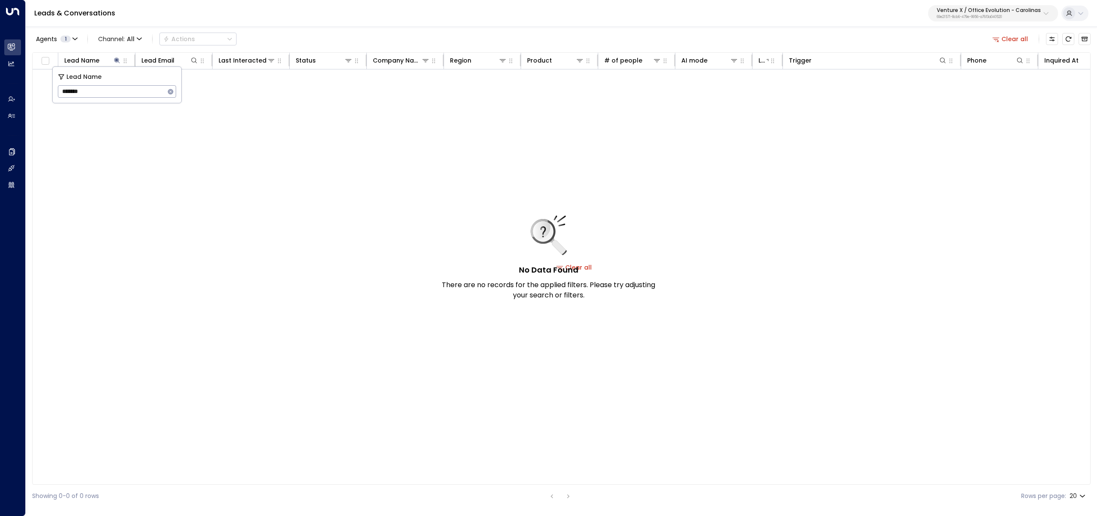
click at [169, 92] on icon "button" at bounding box center [171, 92] width 6 height 6
click at [136, 93] on input "text" at bounding box center [117, 92] width 118 height 16
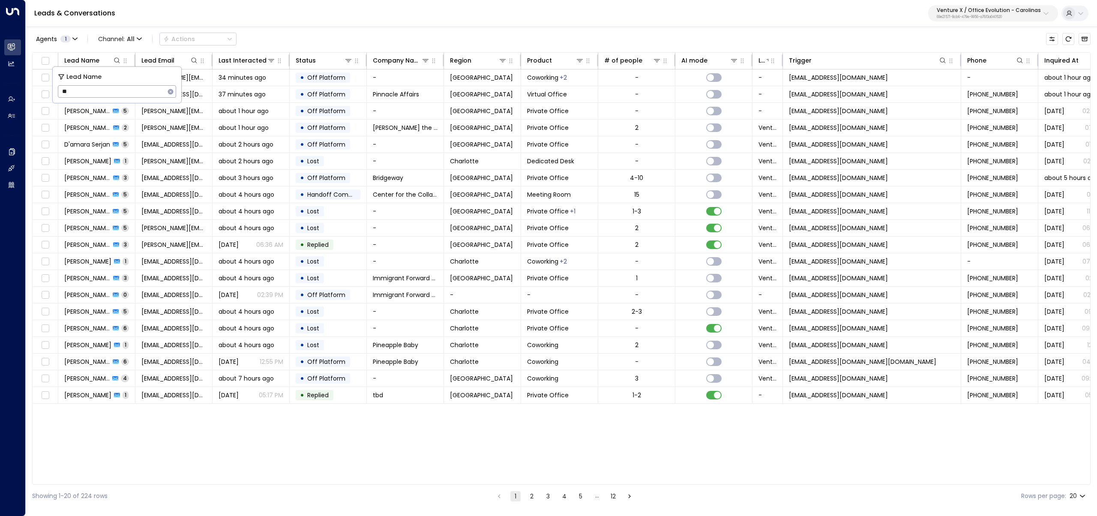
type input "*"
type input "******"
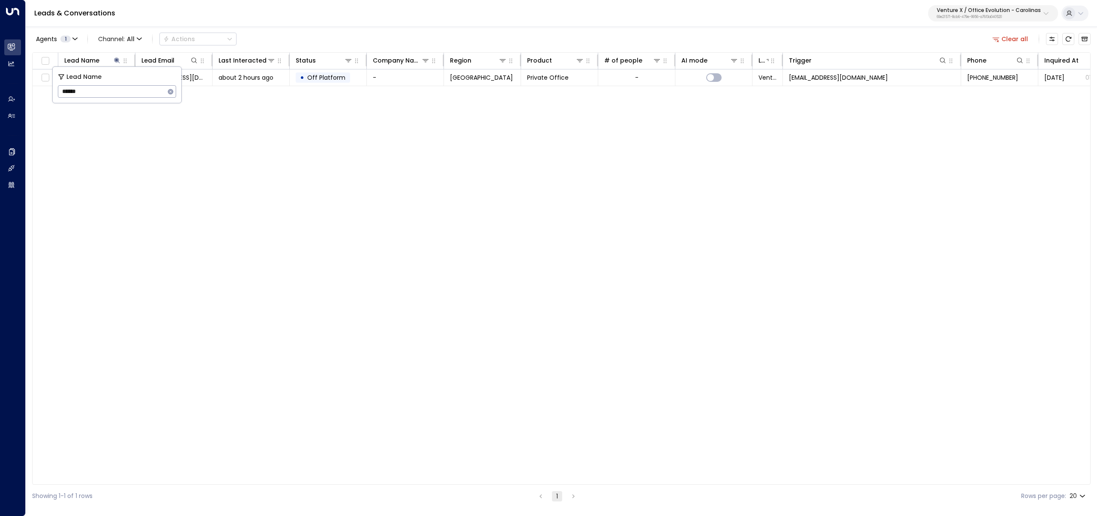
click at [322, 41] on div "Agents 1 Channel: All Actions Clear all" at bounding box center [561, 39] width 1058 height 18
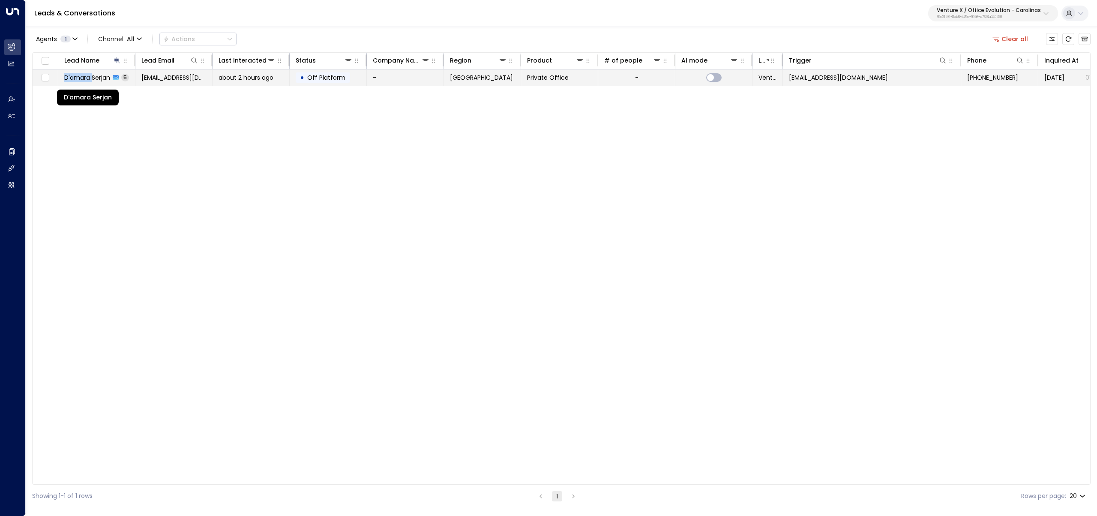
copy span "D'amara"
drag, startPoint x: 90, startPoint y: 79, endPoint x: 65, endPoint y: 81, distance: 25.8
click at [65, 81] on span "D'amara Serjan" at bounding box center [87, 77] width 46 height 9
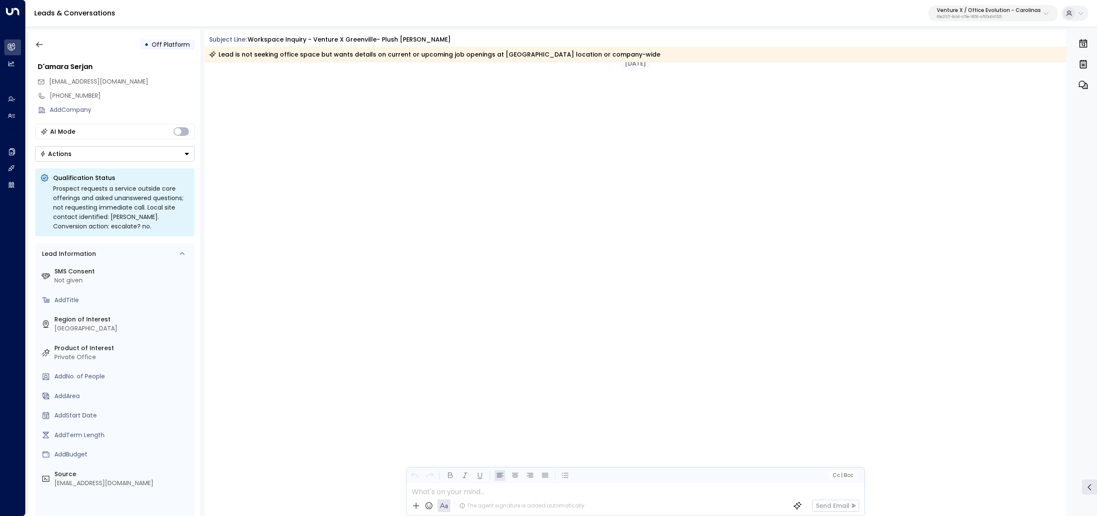
scroll to position [1639, 0]
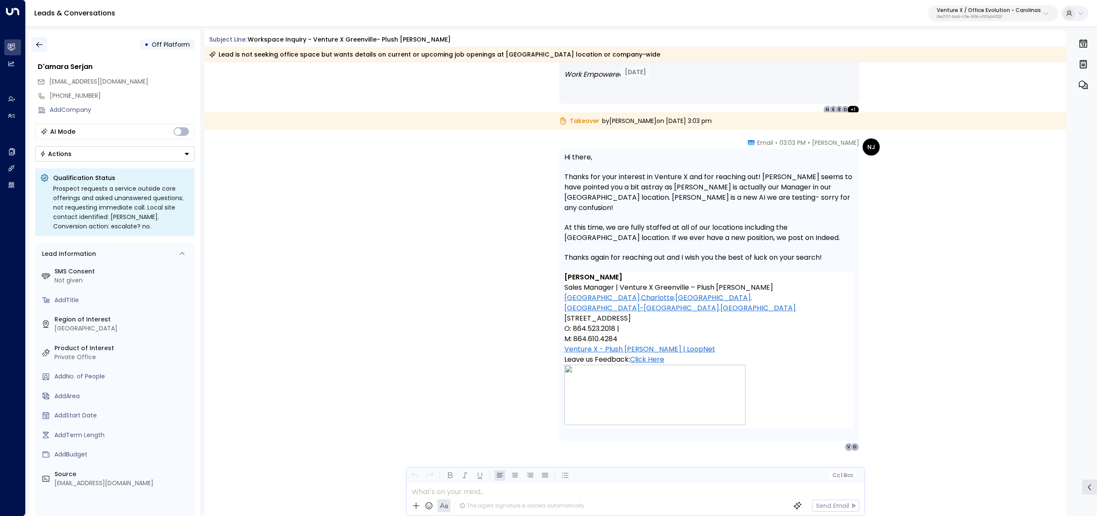
click at [36, 46] on icon "button" at bounding box center [39, 44] width 9 height 9
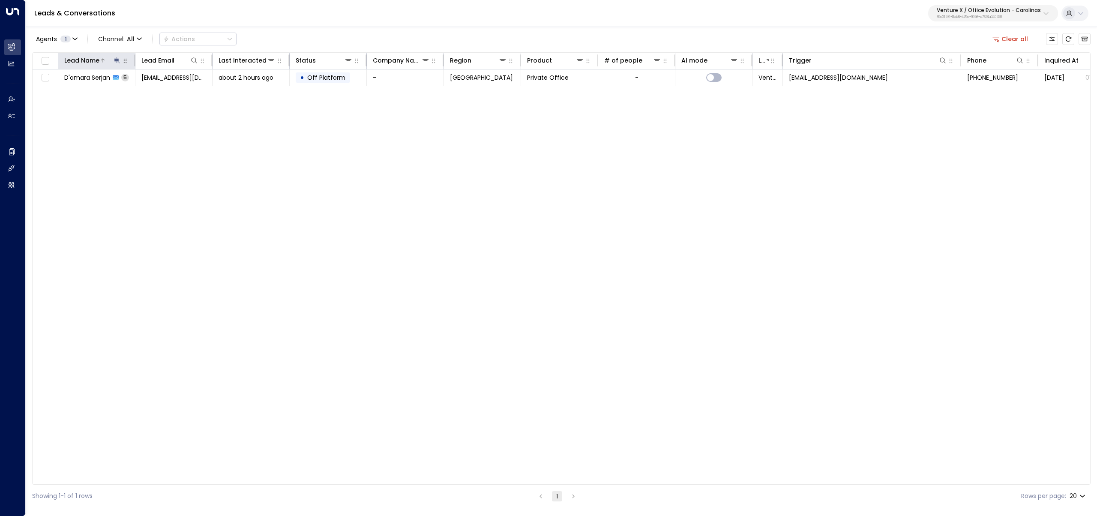
click at [116, 60] on icon at bounding box center [117, 60] width 6 height 6
click at [171, 92] on icon "button" at bounding box center [171, 92] width 6 height 6
click at [117, 58] on icon at bounding box center [117, 60] width 6 height 6
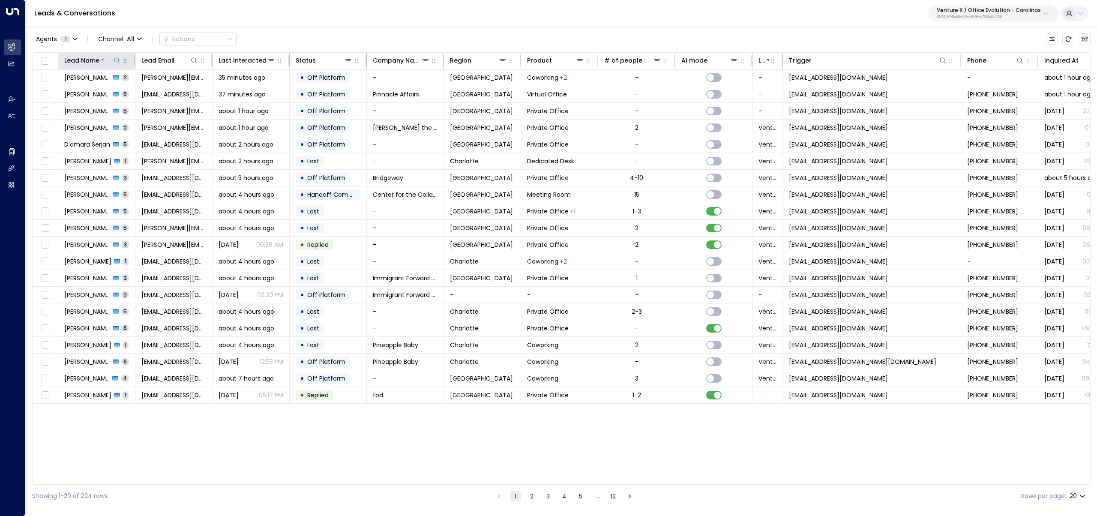
click at [119, 61] on icon at bounding box center [117, 60] width 7 height 7
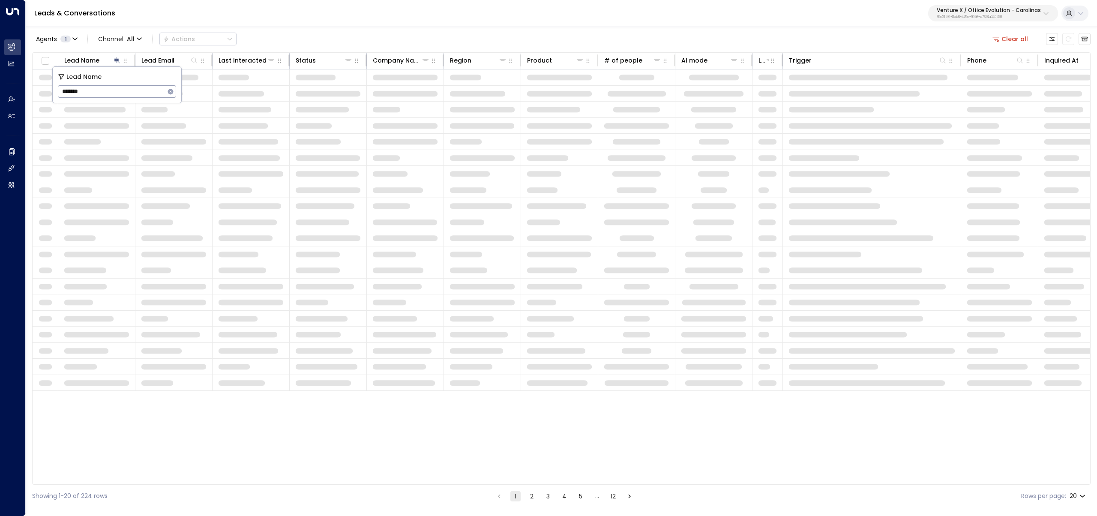
type input "*******"
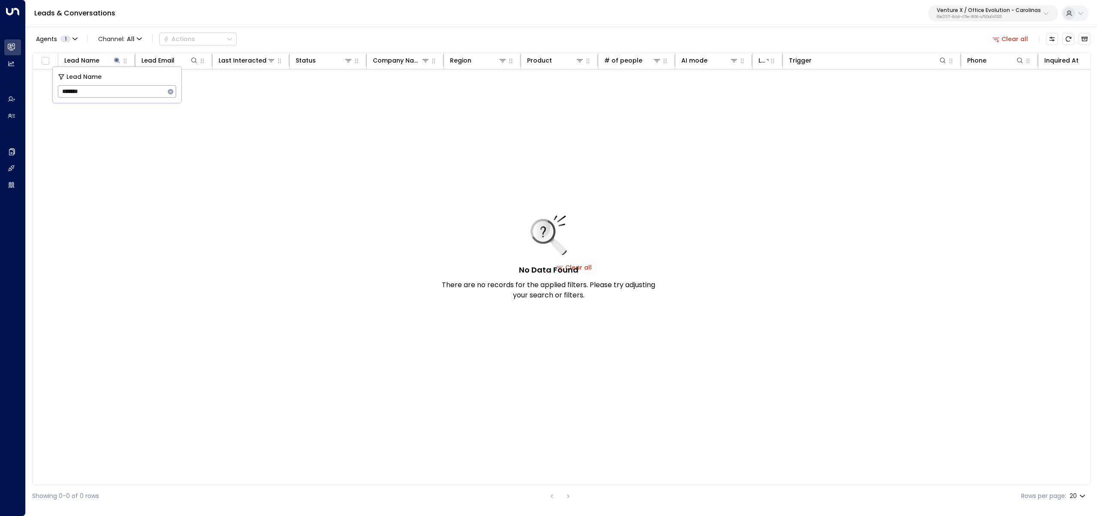
click at [132, 130] on div "No Data Found There are no records for the applied filters. Please try adjustin…" at bounding box center [574, 267] width 1083 height 396
click at [117, 58] on icon at bounding box center [117, 60] width 7 height 7
click at [118, 58] on icon at bounding box center [117, 60] width 6 height 6
drag, startPoint x: 69, startPoint y: 93, endPoint x: 158, endPoint y: 105, distance: 90.0
click at [69, 93] on input "**********" at bounding box center [111, 92] width 107 height 16
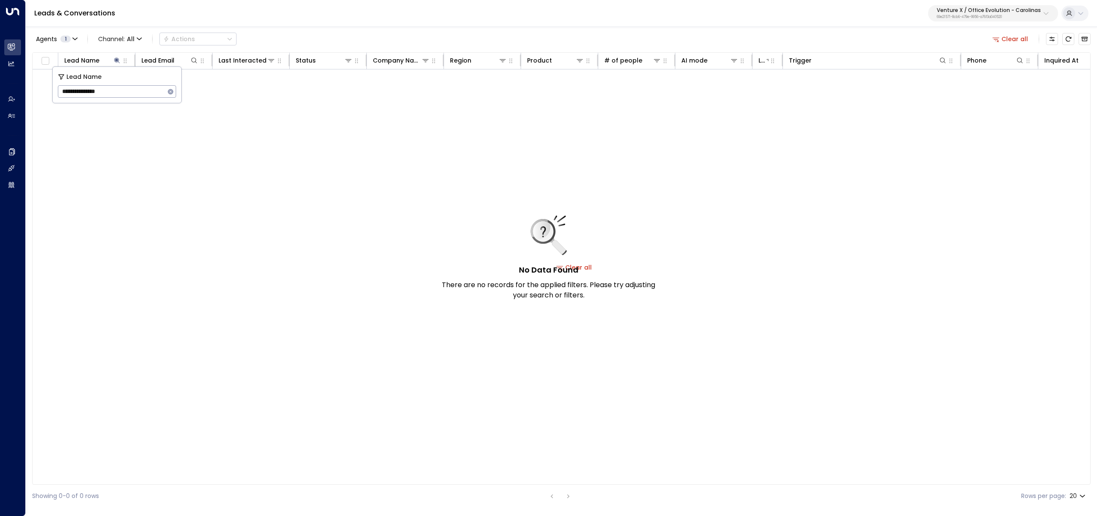
type input "*******"
click at [426, 230] on div "No Data Found There are no records for the applied filters. Please try adjustin…" at bounding box center [574, 267] width 1083 height 396
click at [116, 62] on icon at bounding box center [117, 60] width 6 height 6
click at [123, 140] on div "No Data Found There are no records for the applied filters. Please try adjustin…" at bounding box center [574, 267] width 1083 height 396
click at [118, 63] on icon at bounding box center [117, 60] width 7 height 7
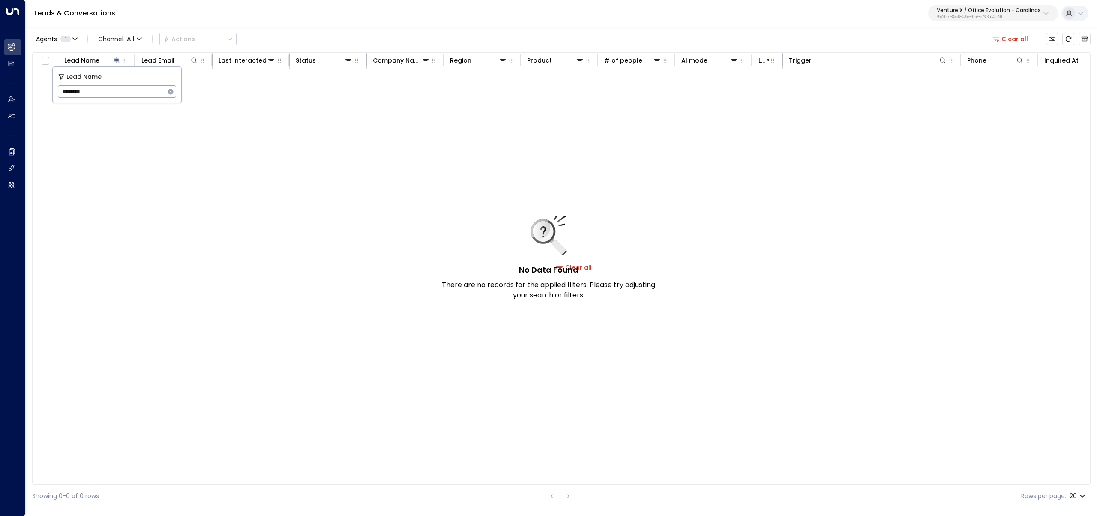
click at [174, 91] on icon "button" at bounding box center [170, 91] width 7 height 7
click at [142, 92] on input "text" at bounding box center [117, 92] width 118 height 16
type input "******"
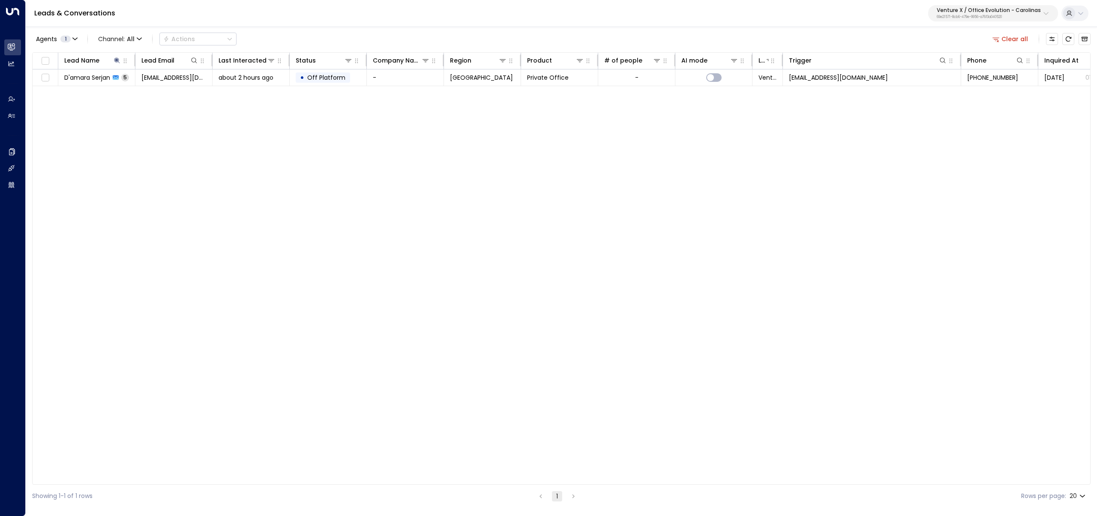
click at [333, 296] on div "Lead Name Lead Email Last Interacted Status Company Name Region Product # of pe…" at bounding box center [561, 268] width 1058 height 432
click at [114, 58] on icon at bounding box center [117, 60] width 7 height 7
drag, startPoint x: 96, startPoint y: 90, endPoint x: 54, endPoint y: 90, distance: 42.4
click at [54, 90] on div "Lead Name ****** ​" at bounding box center [117, 85] width 129 height 36
type input "*******"
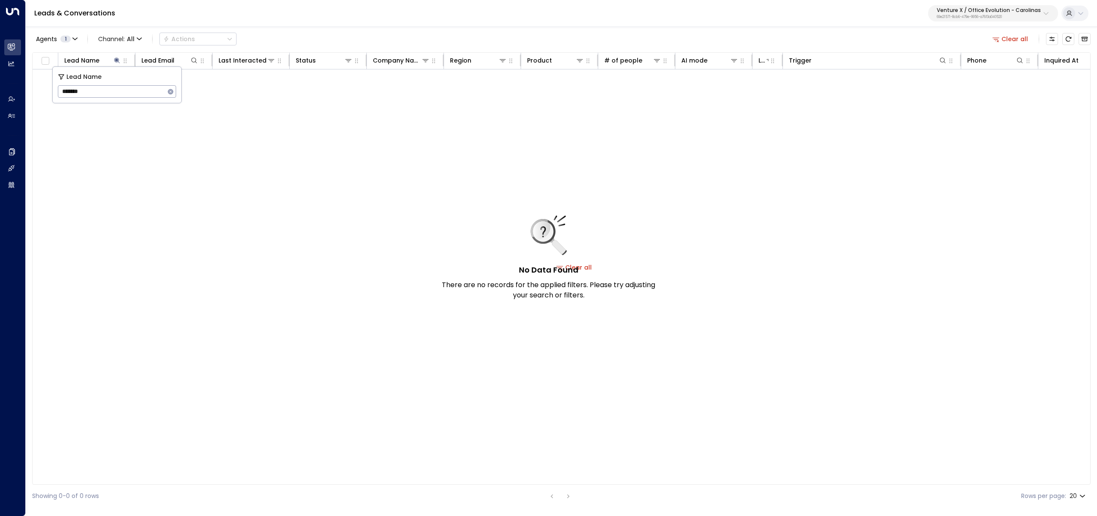
click at [242, 188] on div "No Data Found There are no records for the applied filters. Please try adjustin…" at bounding box center [574, 267] width 1083 height 396
click at [118, 58] on icon at bounding box center [117, 60] width 7 height 7
click at [116, 61] on icon at bounding box center [117, 60] width 6 height 6
click at [172, 91] on icon "button" at bounding box center [171, 92] width 6 height 6
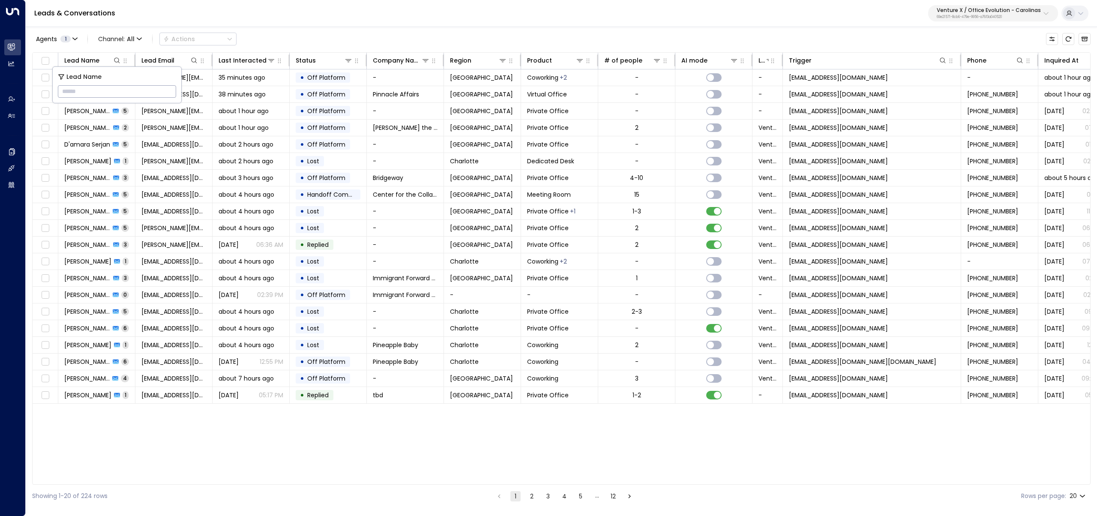
click at [157, 91] on input "text" at bounding box center [117, 92] width 118 height 16
type input "*****"
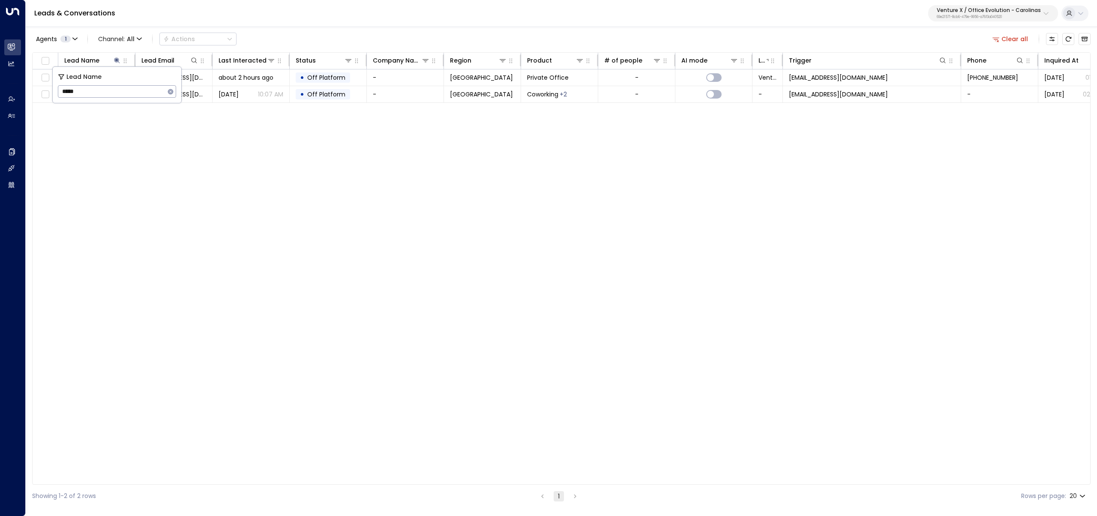
click at [198, 199] on div "Lead Name Lead Email Last Interacted Status Company Name Region Product # of pe…" at bounding box center [561, 268] width 1058 height 432
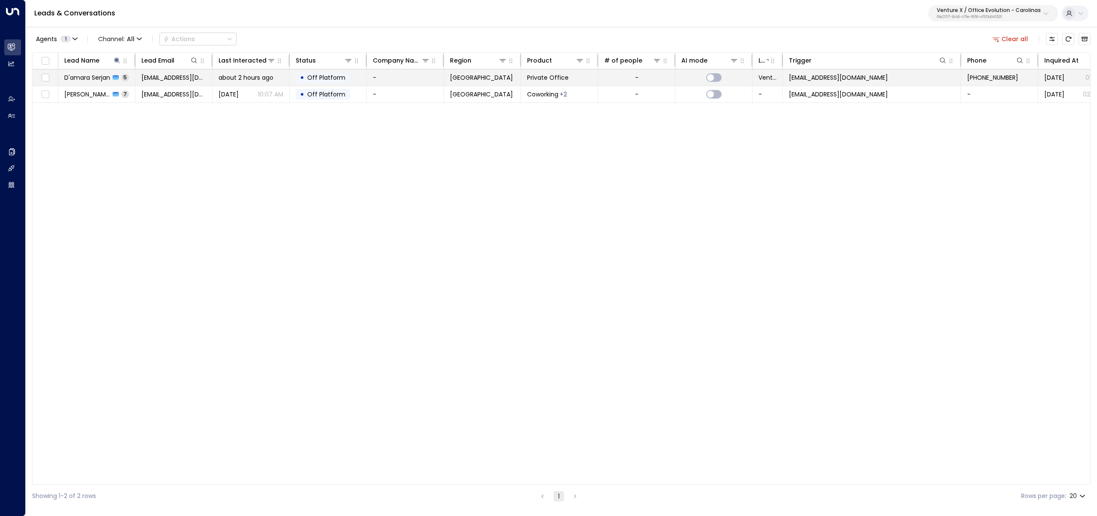
click at [153, 75] on span "damaraserjan@gmail.com" at bounding box center [173, 77] width 65 height 9
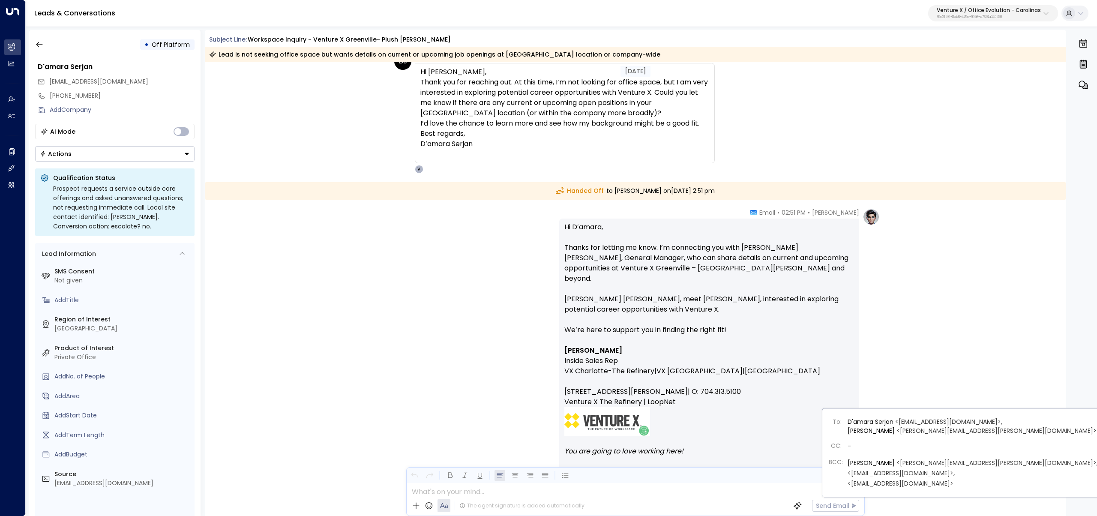
scroll to position [1173, 0]
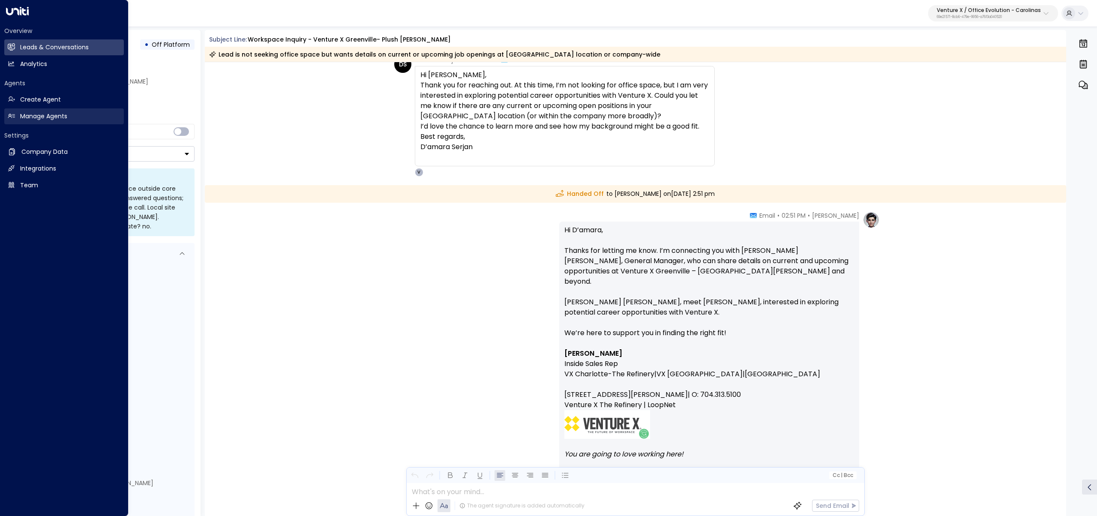
click at [36, 115] on h2 "Manage Agents" at bounding box center [43, 116] width 47 height 9
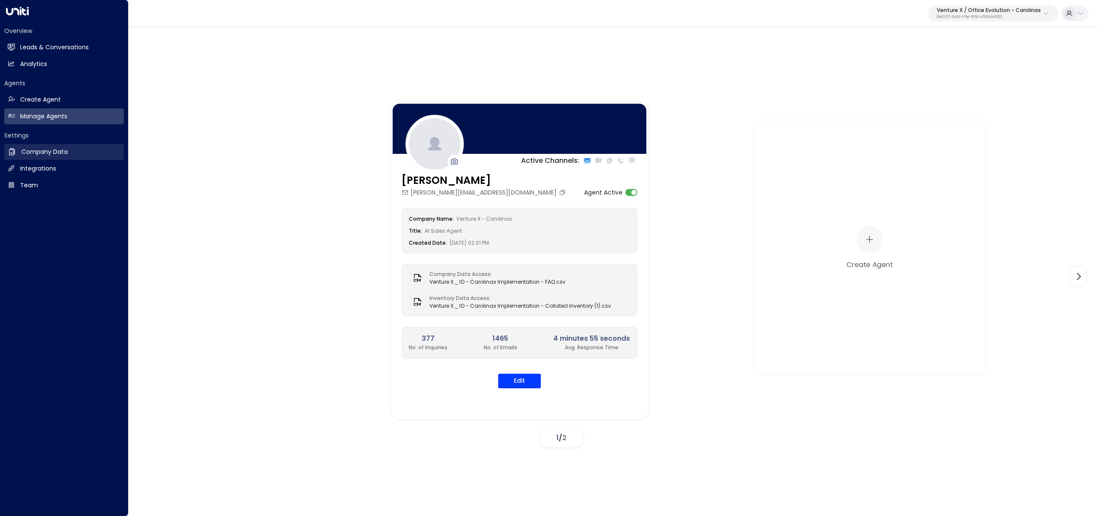
click at [47, 152] on h2 "Company Data" at bounding box center [44, 151] width 46 height 9
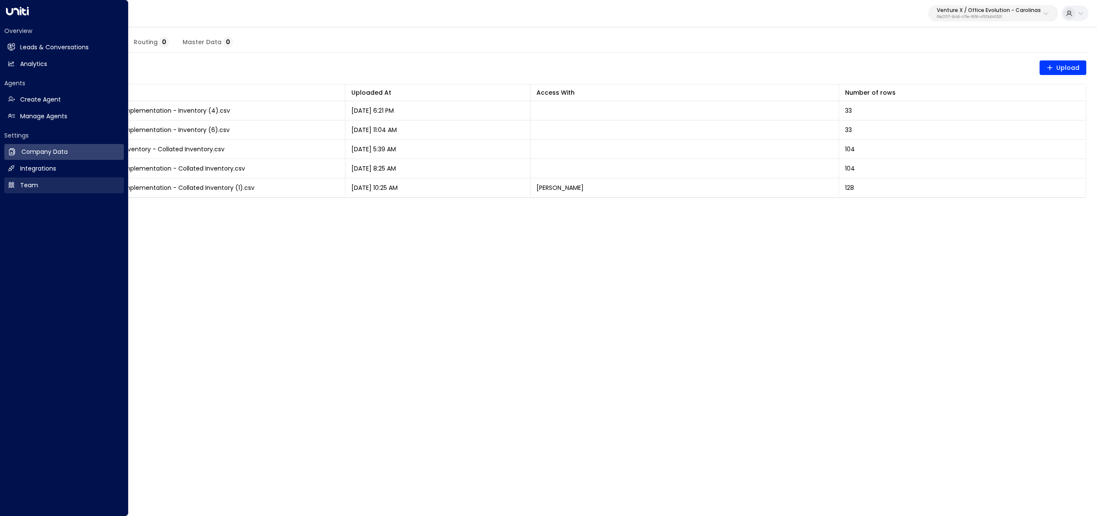
click at [21, 180] on link "Team Team" at bounding box center [64, 185] width 120 height 16
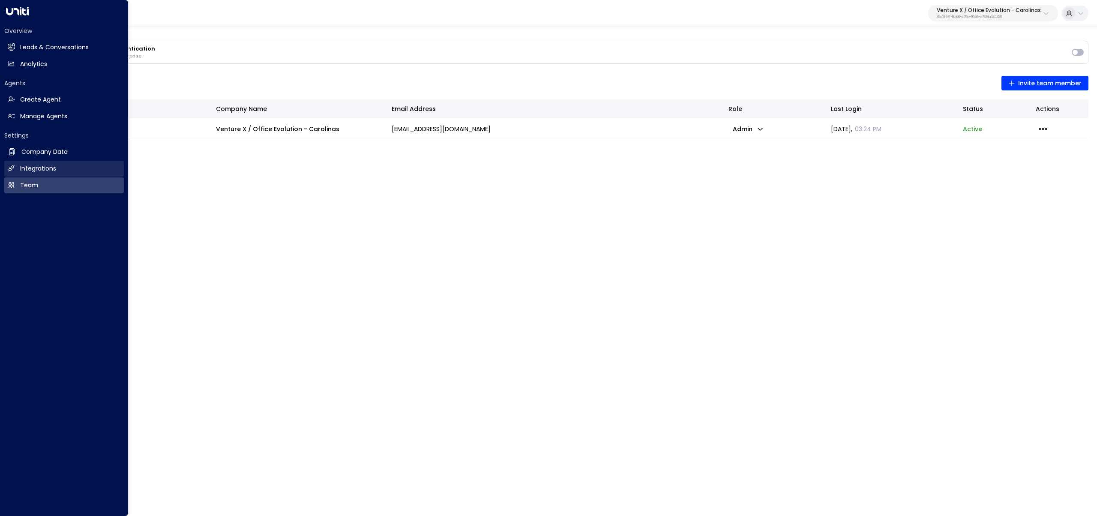
click at [48, 171] on h2 "Integrations" at bounding box center [38, 168] width 36 height 9
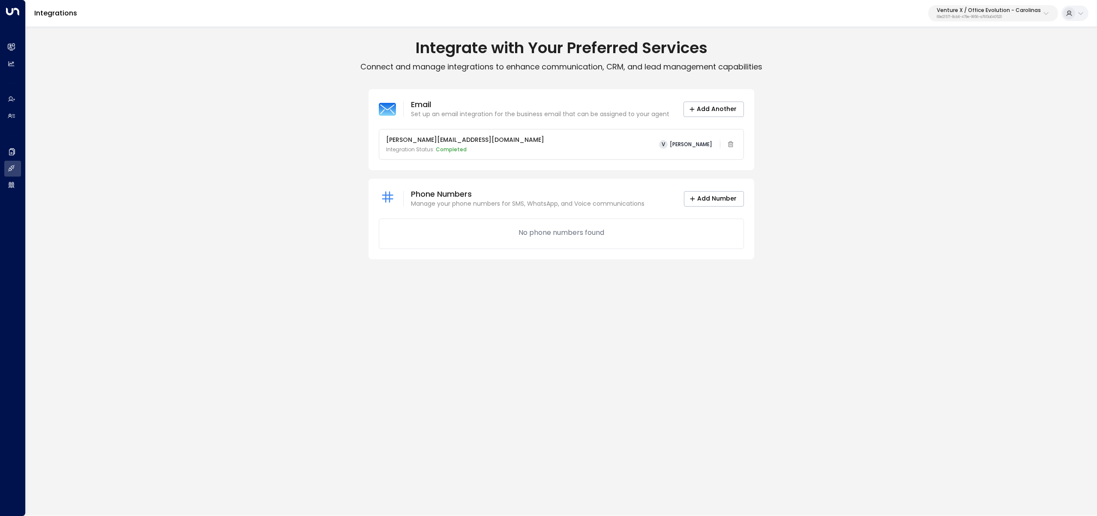
click at [26, 112] on div "Email Set up an email integration for the business email that can be assigned t…" at bounding box center [561, 174] width 1071 height 170
click at [20, 115] on h2 "Manage Agents" at bounding box center [20, 116] width 0 height 9
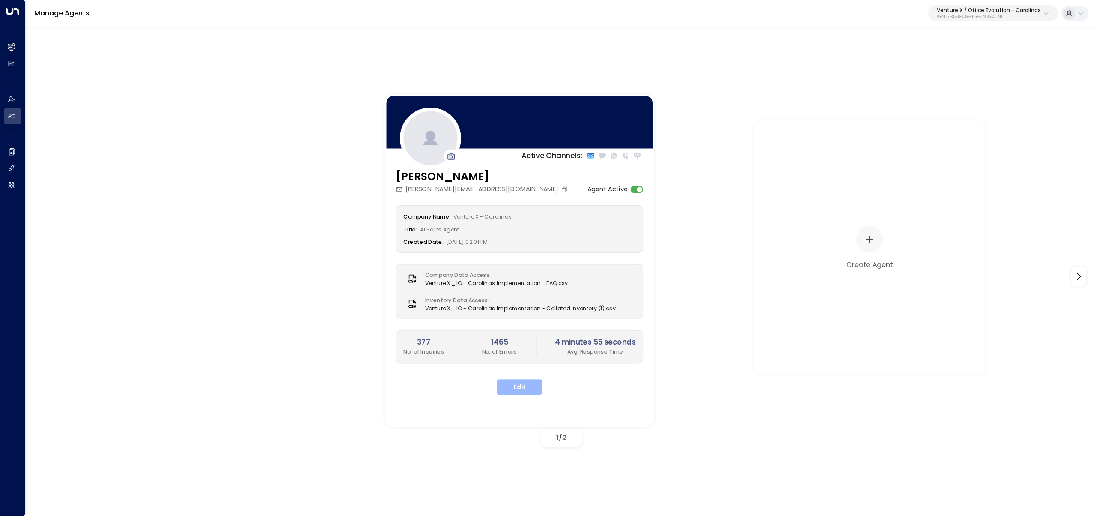
click at [515, 391] on button "Edit" at bounding box center [519, 386] width 45 height 15
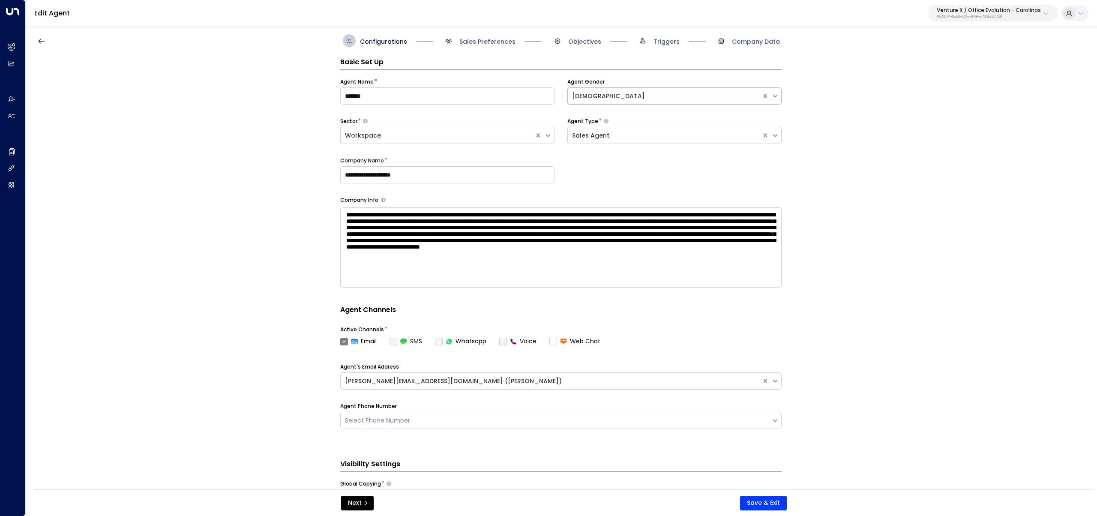
scroll to position [13, 0]
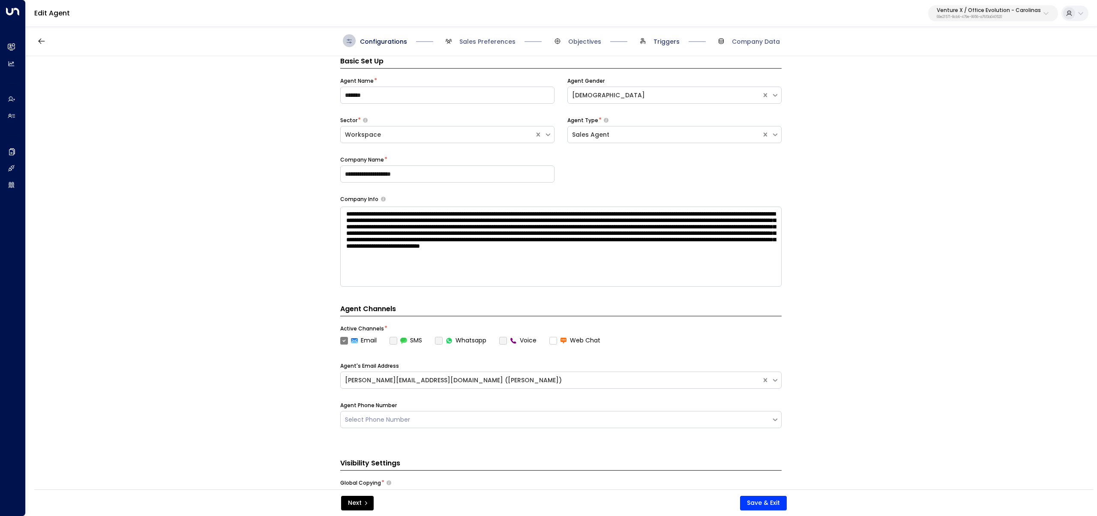
click at [661, 43] on span "Triggers" at bounding box center [666, 41] width 26 height 9
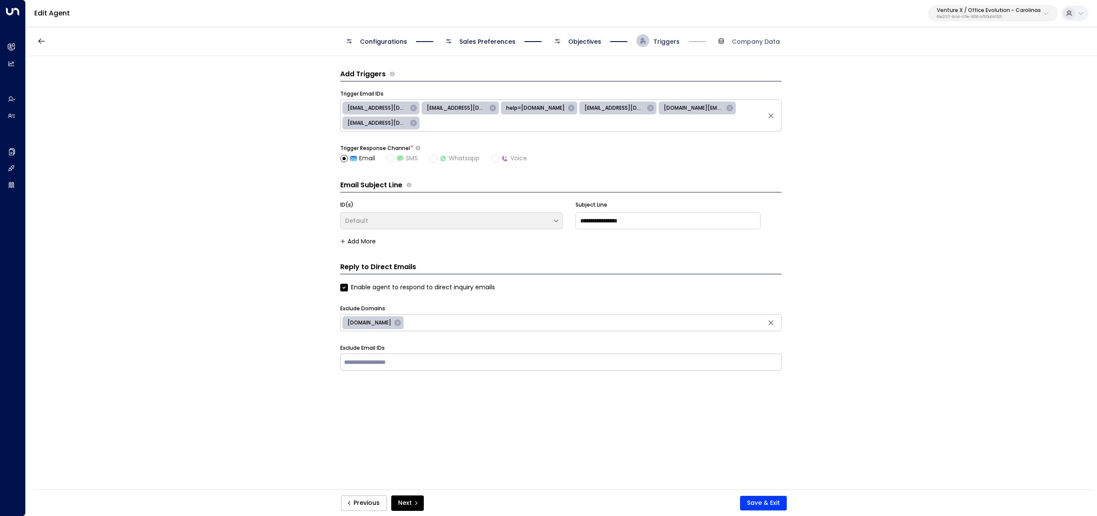
scroll to position [0, 0]
click at [606, 39] on div "Configurations Sales Preferences Objectives Triggers Company Data" at bounding box center [561, 40] width 437 height 13
click at [579, 42] on span "Objectives" at bounding box center [584, 41] width 33 height 9
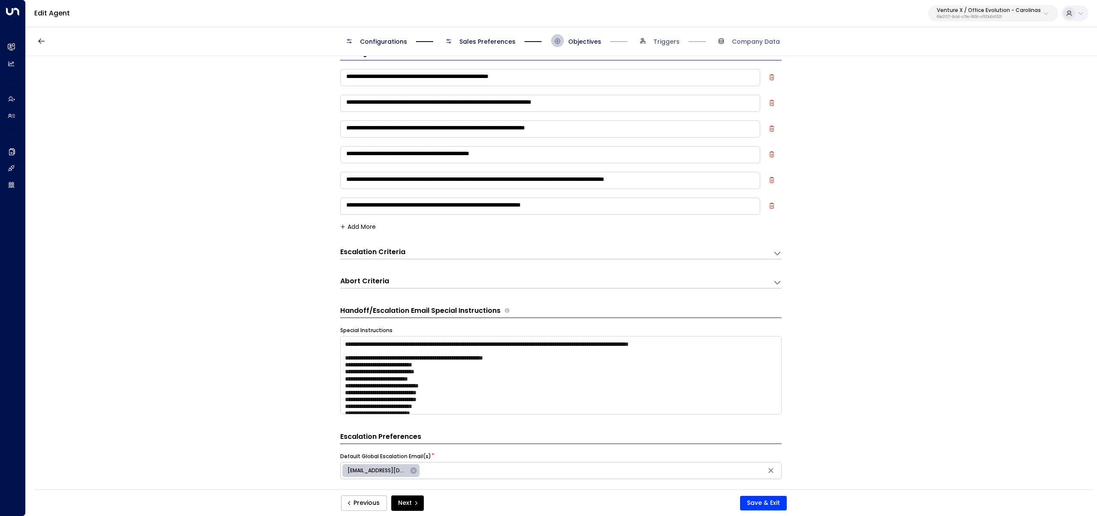
scroll to position [14, 0]
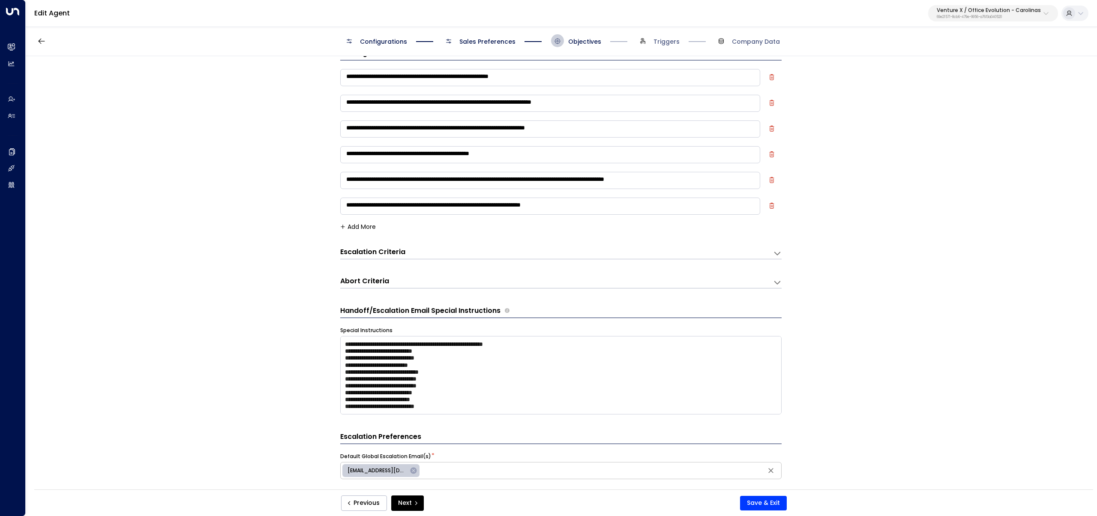
click at [317, 366] on div "**********" at bounding box center [561, 275] width 1070 height 439
click at [284, 114] on div "**********" at bounding box center [561, 275] width 1070 height 439
click at [415, 257] on div "Escalation Criteria Reset" at bounding box center [556, 253] width 433 height 12
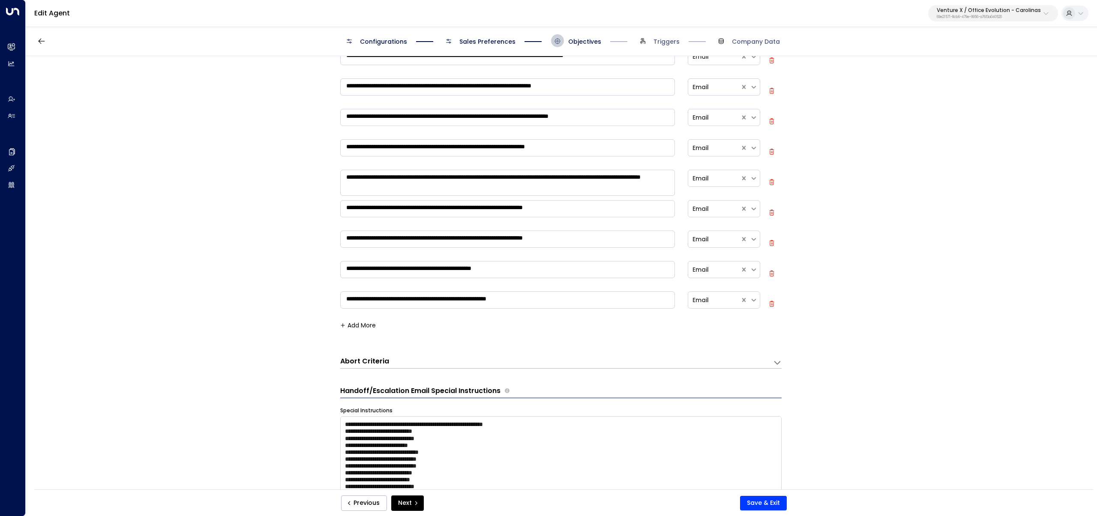
scroll to position [290, 0]
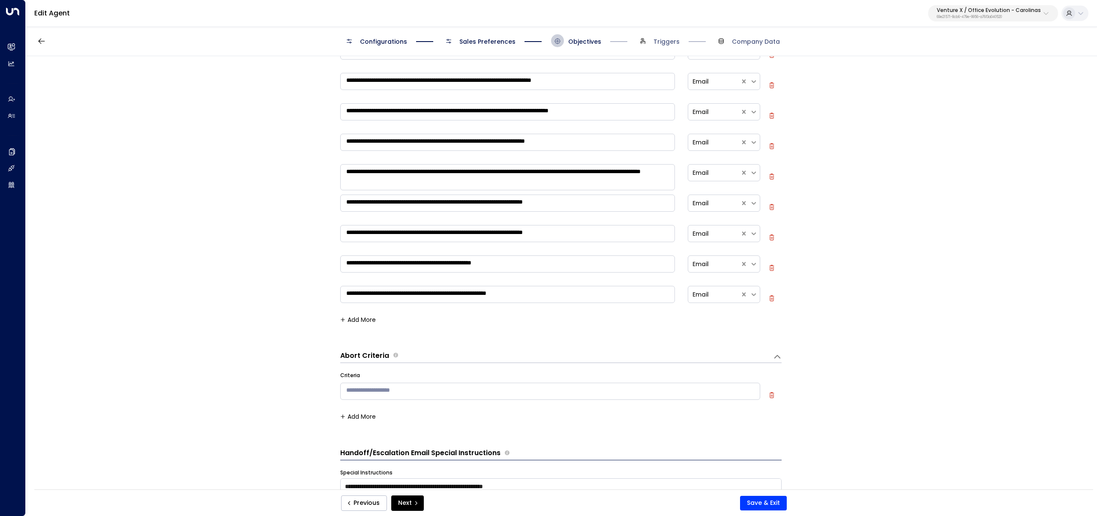
scroll to position [429, 0]
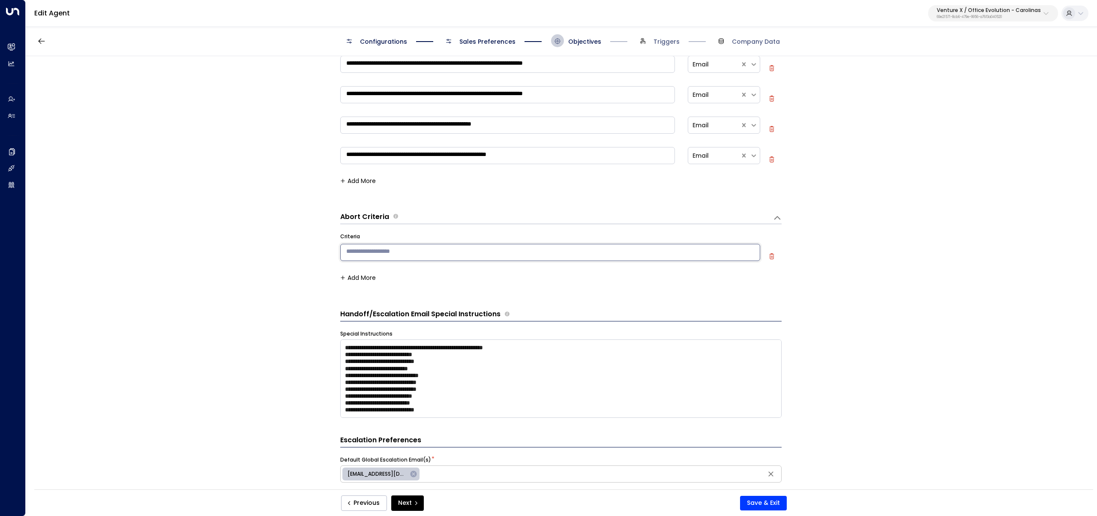
click at [420, 250] on textarea at bounding box center [550, 252] width 420 height 17
type textarea "**********"
click at [769, 506] on button "Save & Exit" at bounding box center [763, 503] width 47 height 15
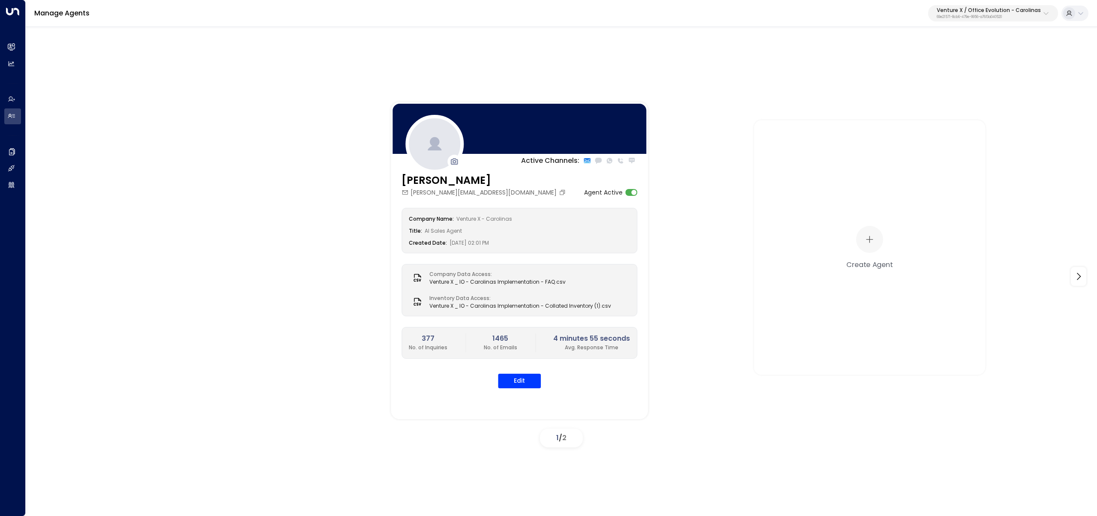
click at [1003, 11] on p "Venture X / Office Evolution - Carolinas" at bounding box center [988, 10] width 104 height 5
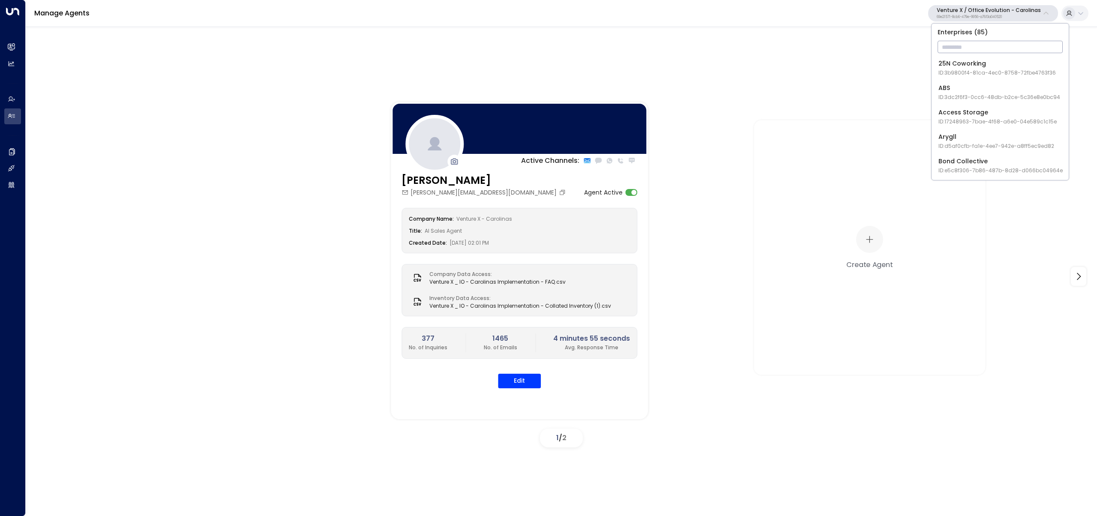
click at [976, 52] on input "text" at bounding box center [999, 47] width 125 height 16
type input "*****"
click at [971, 72] on span "ID: 17248963-7bae-4f68-a6e0-04e589c1c15e" at bounding box center [997, 73] width 118 height 8
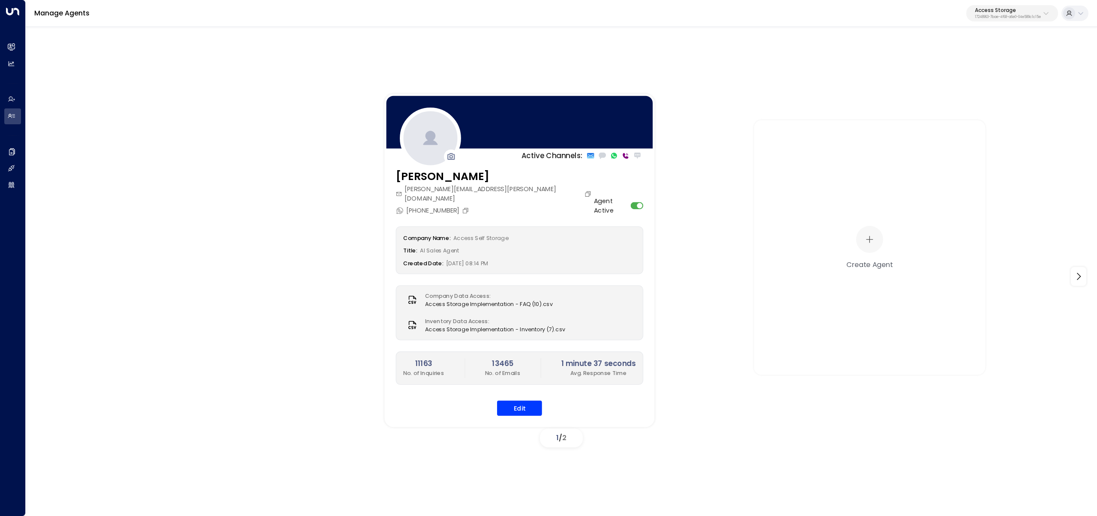
click at [509, 389] on div "Company Name: Access Self Storage Title: AI Sales Agent Created Date: 05/14/202…" at bounding box center [520, 320] width 248 height 189
click at [513, 400] on button "Edit" at bounding box center [519, 407] width 45 height 15
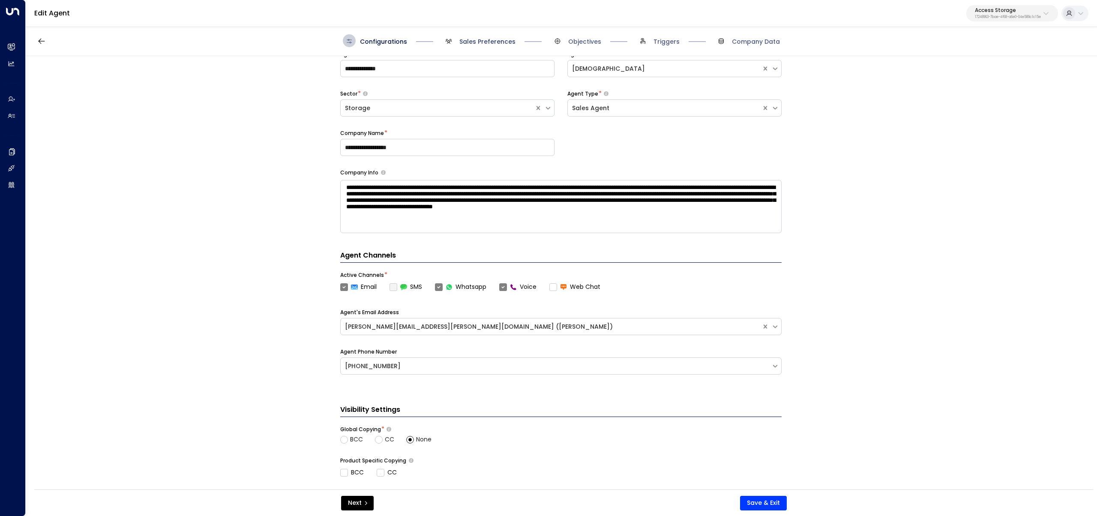
click at [472, 43] on span "Sales Preferences" at bounding box center [487, 41] width 56 height 9
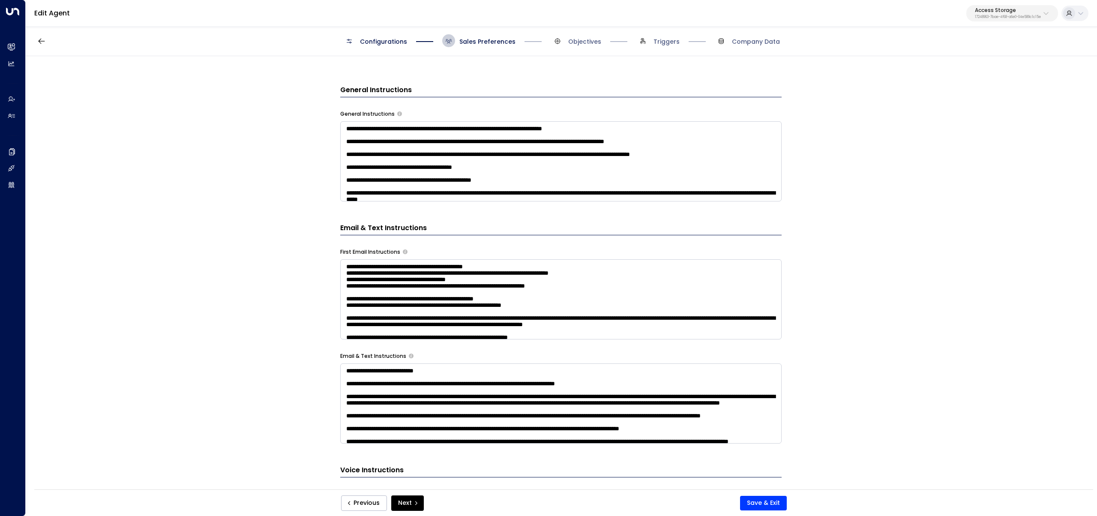
scroll to position [262, 0]
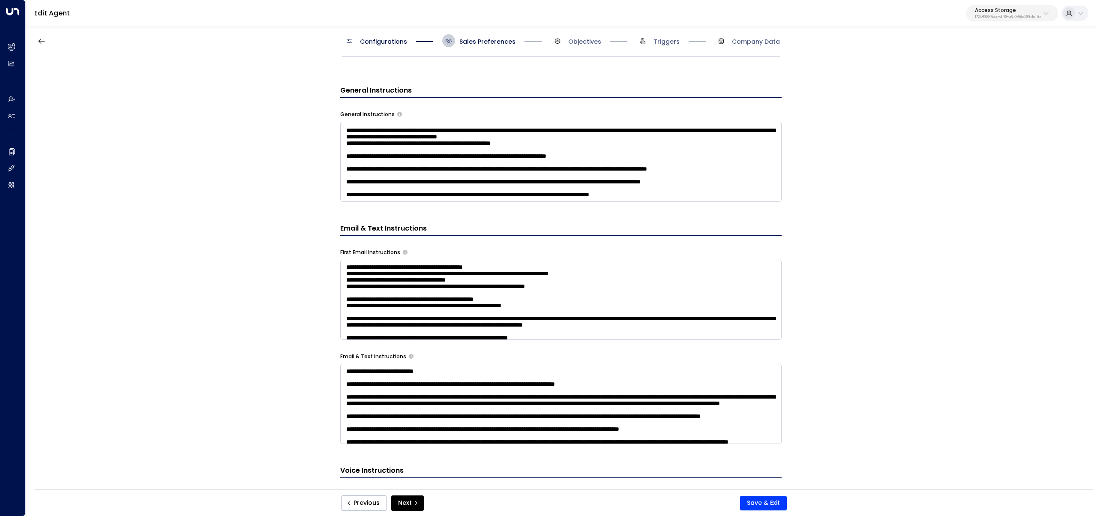
click at [734, 199] on textarea at bounding box center [560, 162] width 441 height 80
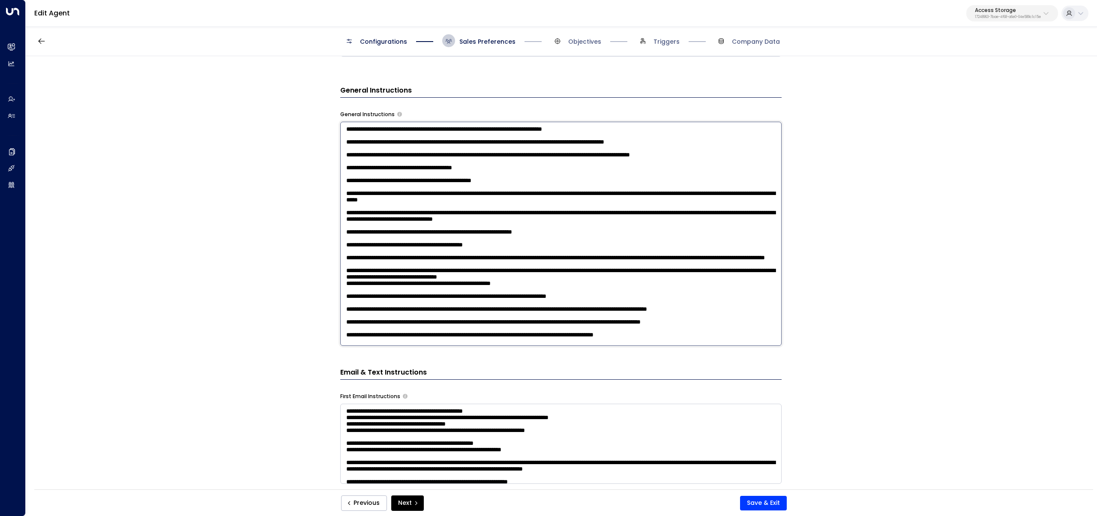
paste textarea "**********"
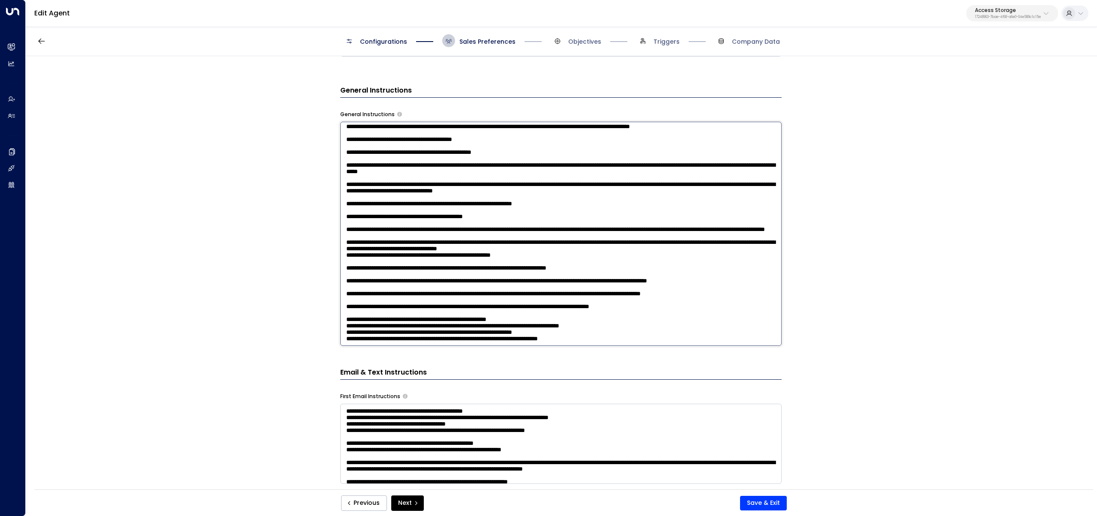
scroll to position [139, 0]
click at [569, 312] on textarea at bounding box center [560, 234] width 441 height 224
click at [601, 315] on textarea at bounding box center [560, 234] width 441 height 224
click at [344, 324] on textarea at bounding box center [560, 234] width 441 height 224
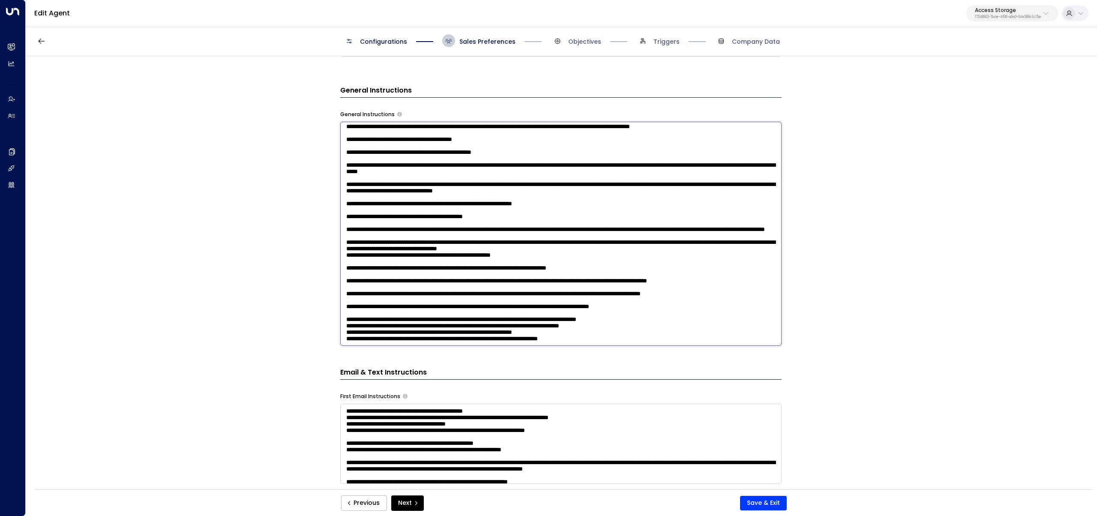
click at [374, 333] on textarea at bounding box center [560, 234] width 441 height 224
click at [344, 324] on textarea at bounding box center [560, 234] width 441 height 224
drag, startPoint x: 620, startPoint y: 342, endPoint x: 306, endPoint y: 313, distance: 315.8
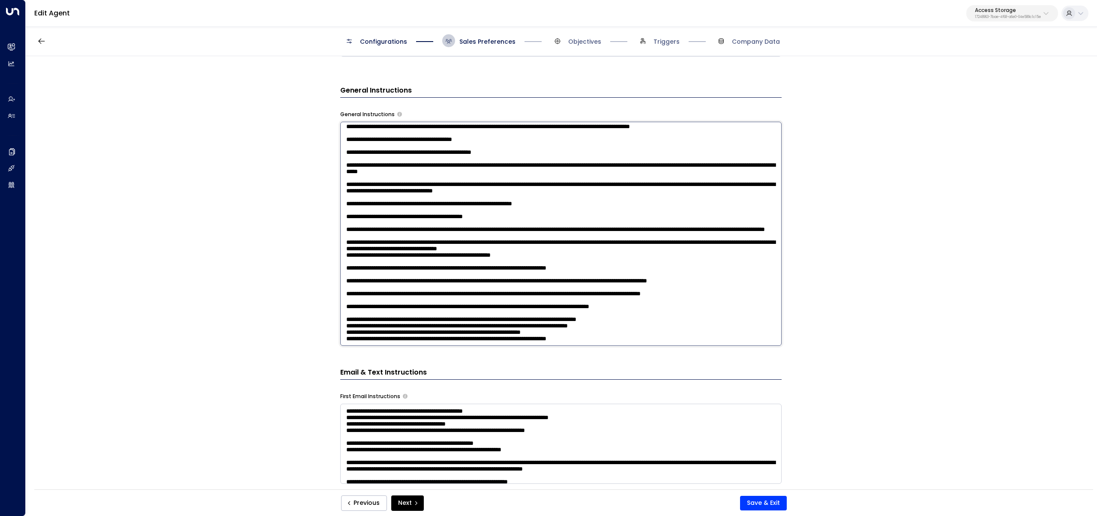
click at [306, 313] on div "**********" at bounding box center [561, 275] width 1070 height 439
type textarea "**********"
click at [773, 506] on button "Save & Exit" at bounding box center [763, 503] width 47 height 15
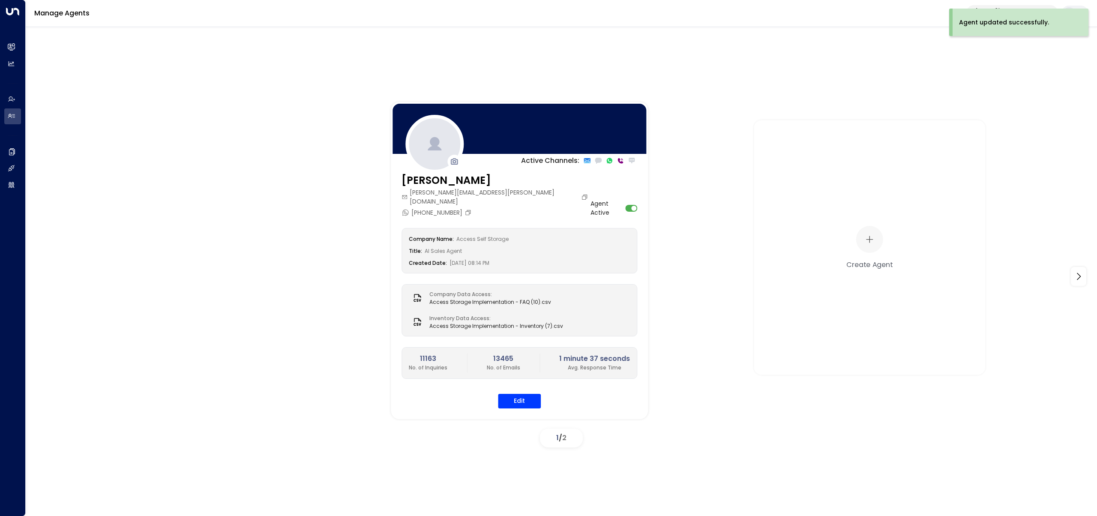
click at [991, 16] on div "Agent updated successfully." at bounding box center [1020, 22] width 137 height 27
click at [990, 12] on p "Access Storage" at bounding box center [1008, 10] width 66 height 5
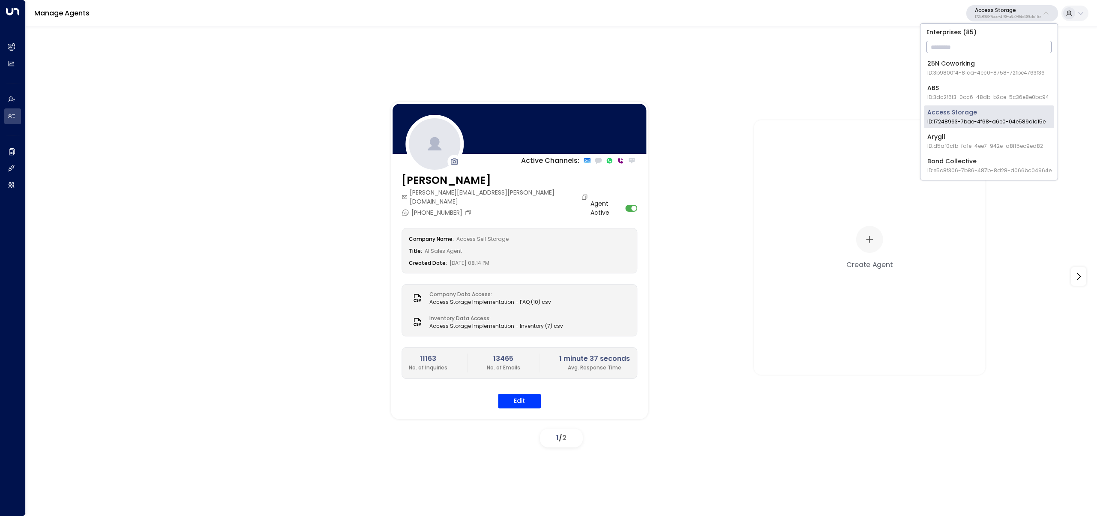
click at [981, 44] on input "text" at bounding box center [988, 47] width 125 height 16
type input "****"
click at [984, 99] on span "ID: 4c025b01-9fa0-46ff-ab3a-a620b886896e" at bounding box center [987, 97] width 121 height 8
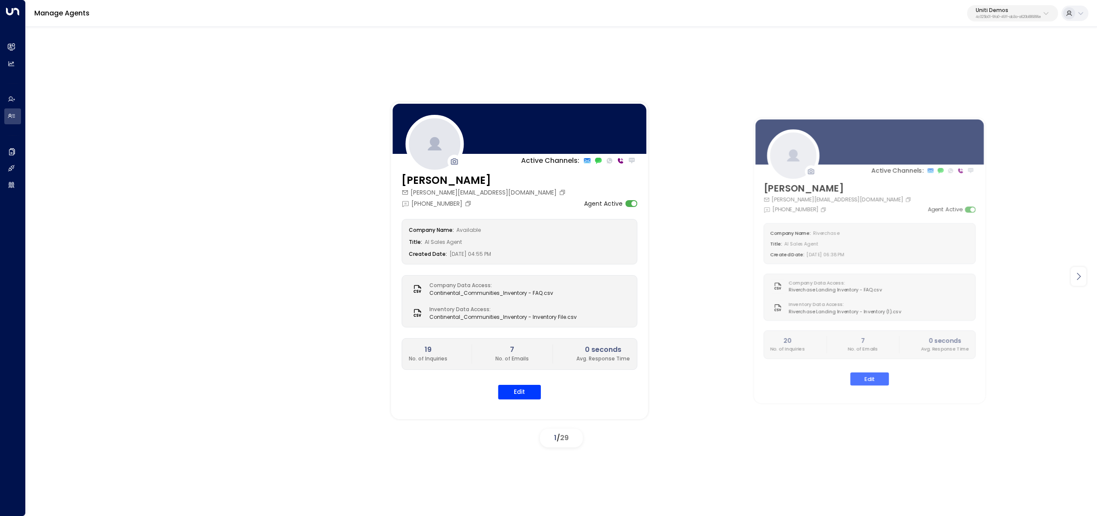
click at [1074, 272] on icon at bounding box center [1078, 276] width 10 height 10
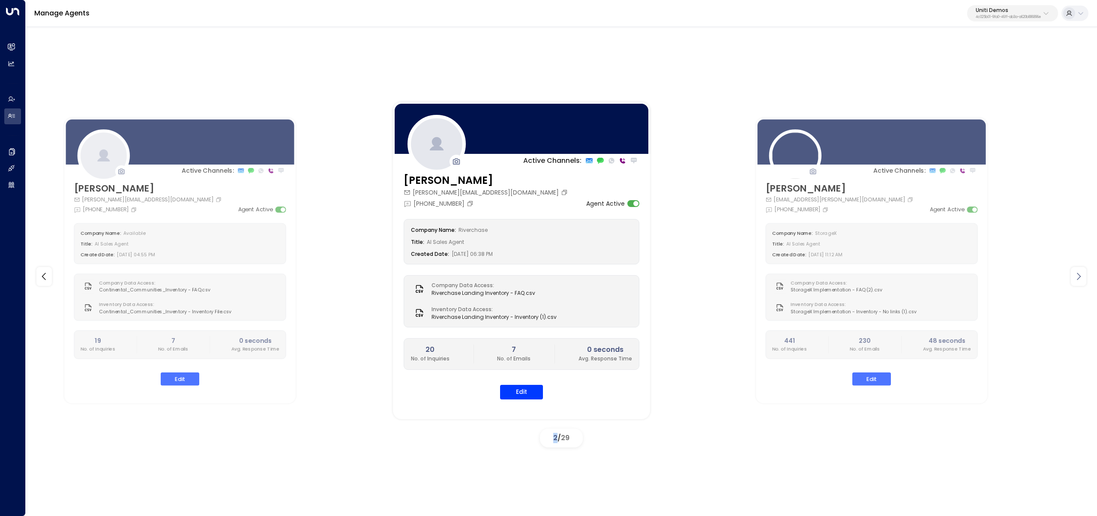
click at [1074, 271] on icon at bounding box center [1078, 276] width 10 height 10
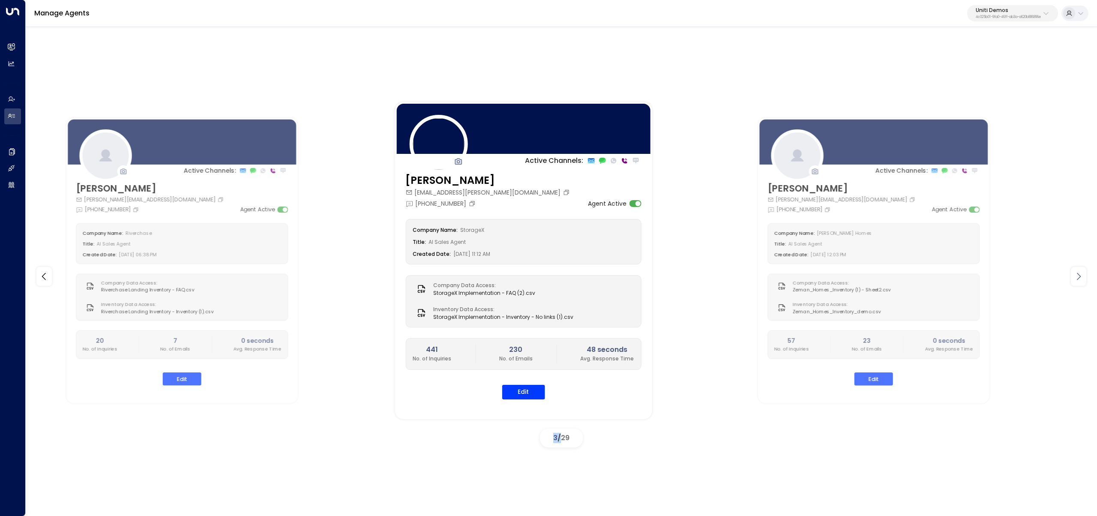
click at [1074, 271] on icon at bounding box center [1078, 276] width 10 height 10
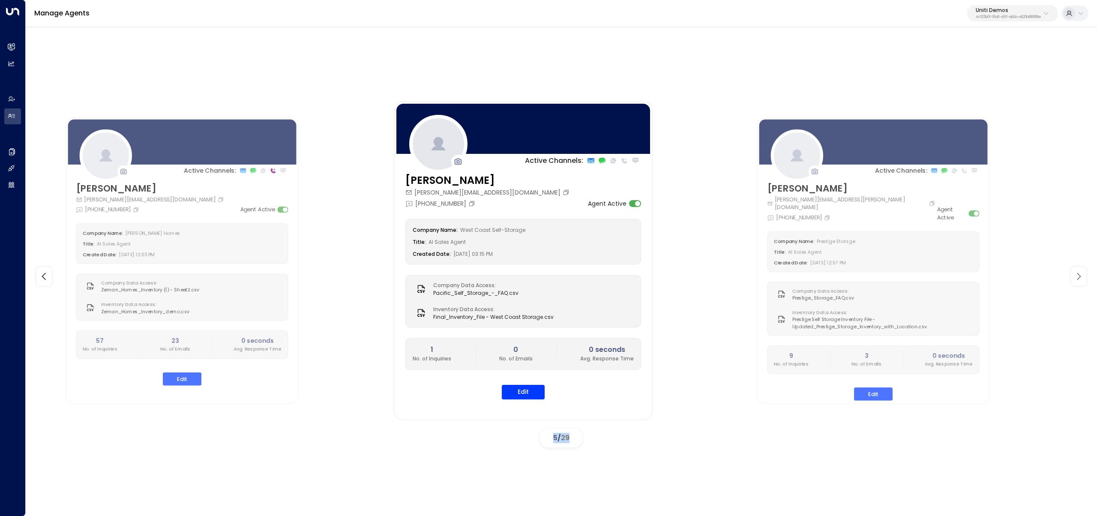
click at [1074, 271] on icon at bounding box center [1078, 276] width 10 height 10
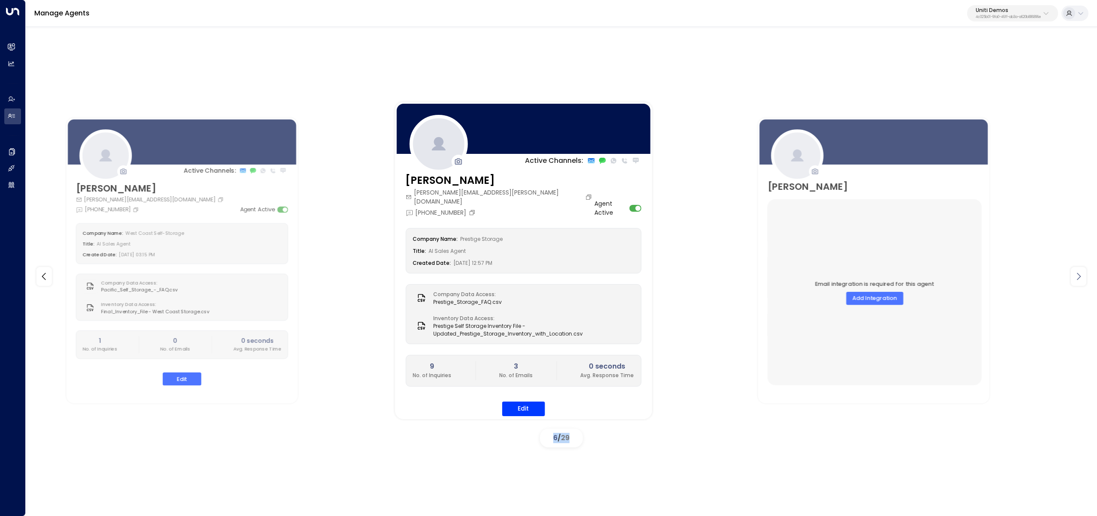
click at [1074, 271] on icon at bounding box center [1078, 276] width 10 height 10
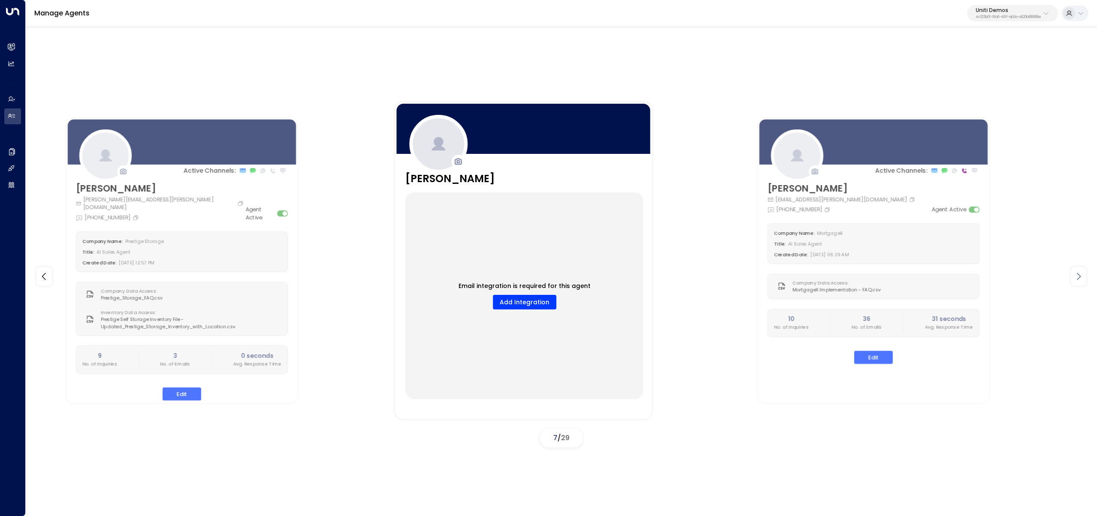
click at [1074, 271] on icon at bounding box center [1078, 276] width 10 height 10
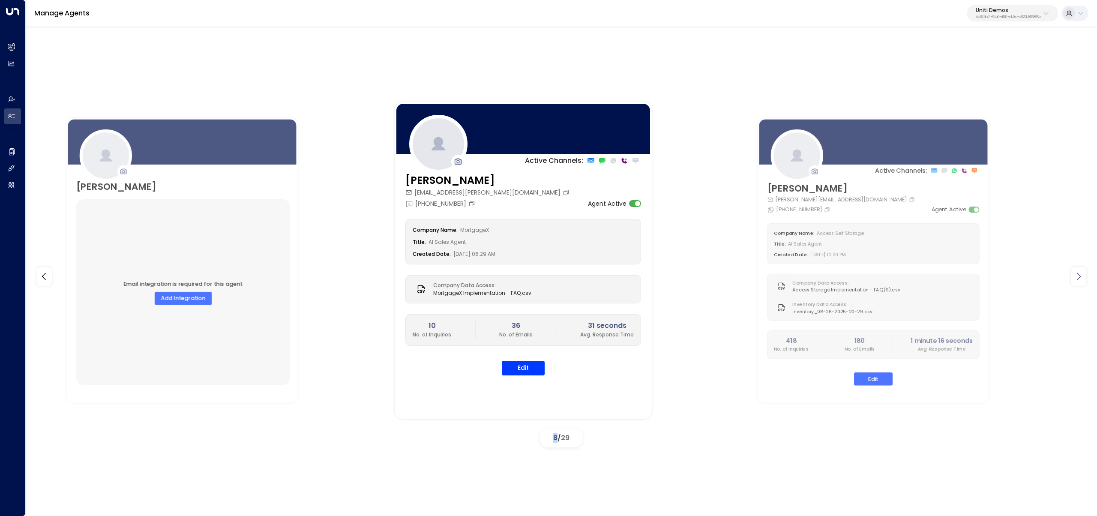
click at [1074, 271] on icon at bounding box center [1078, 276] width 10 height 10
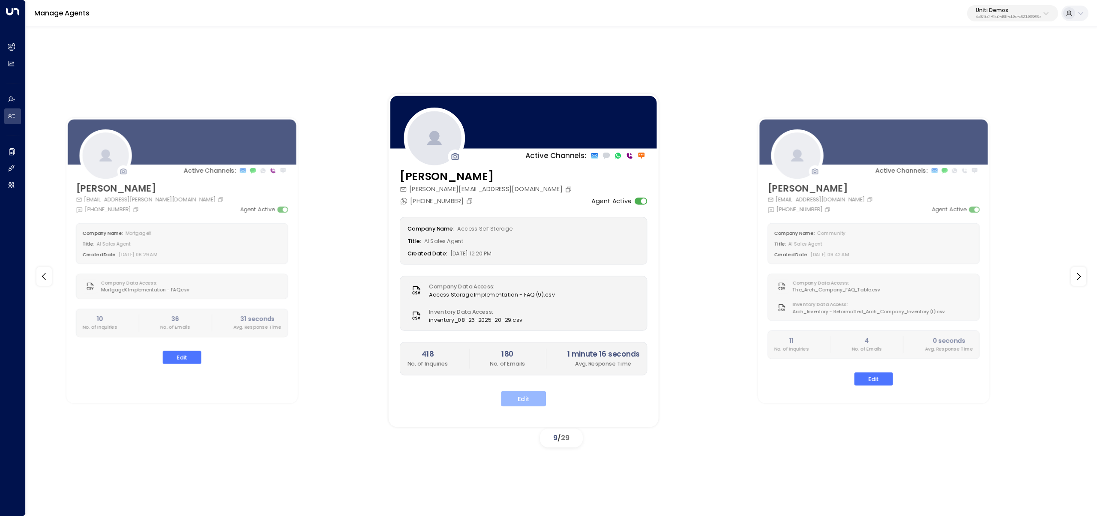
click at [519, 401] on button "Edit" at bounding box center [523, 398] width 45 height 15
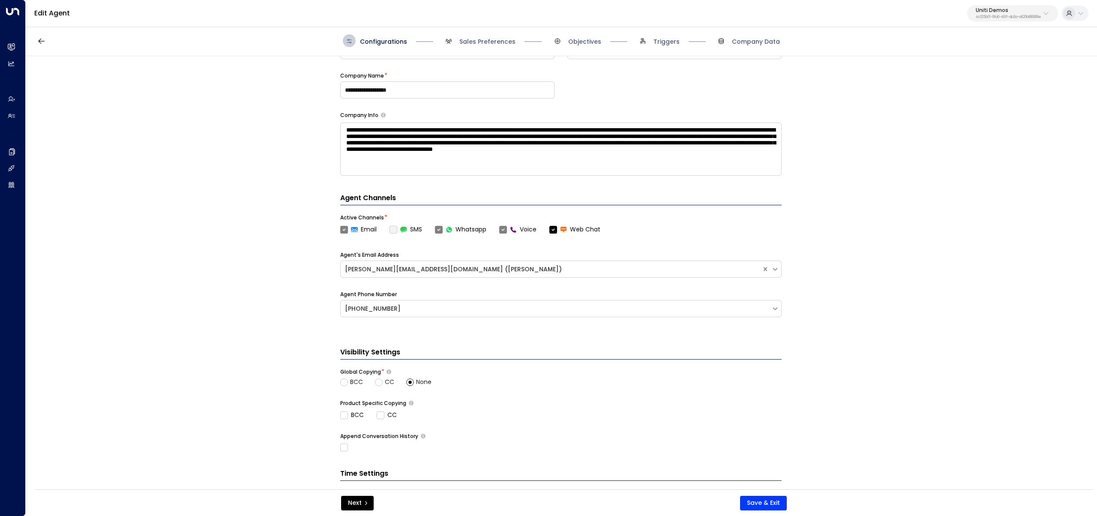
scroll to position [161, 0]
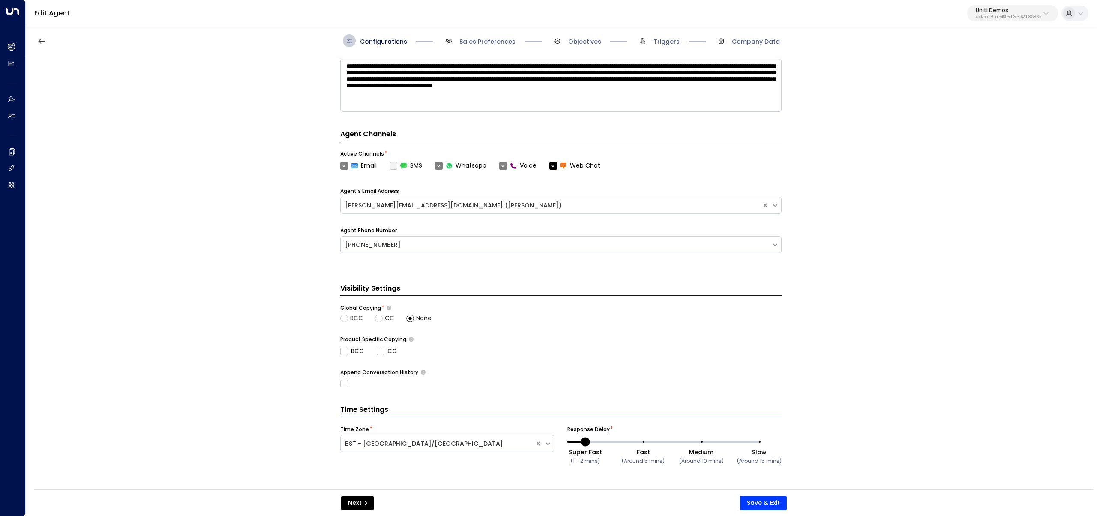
click at [491, 36] on span "Sales Preferences" at bounding box center [478, 40] width 73 height 13
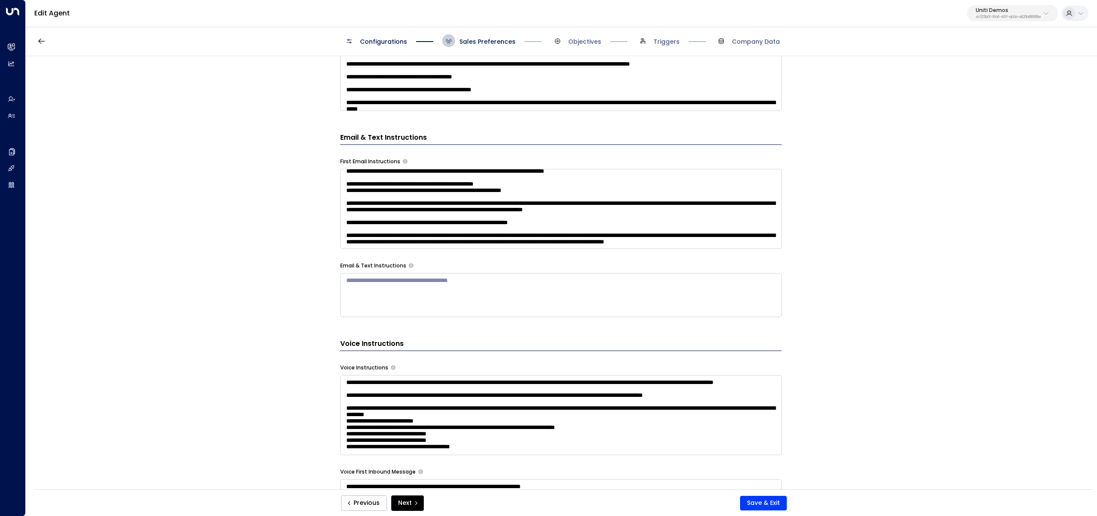
scroll to position [243, 0]
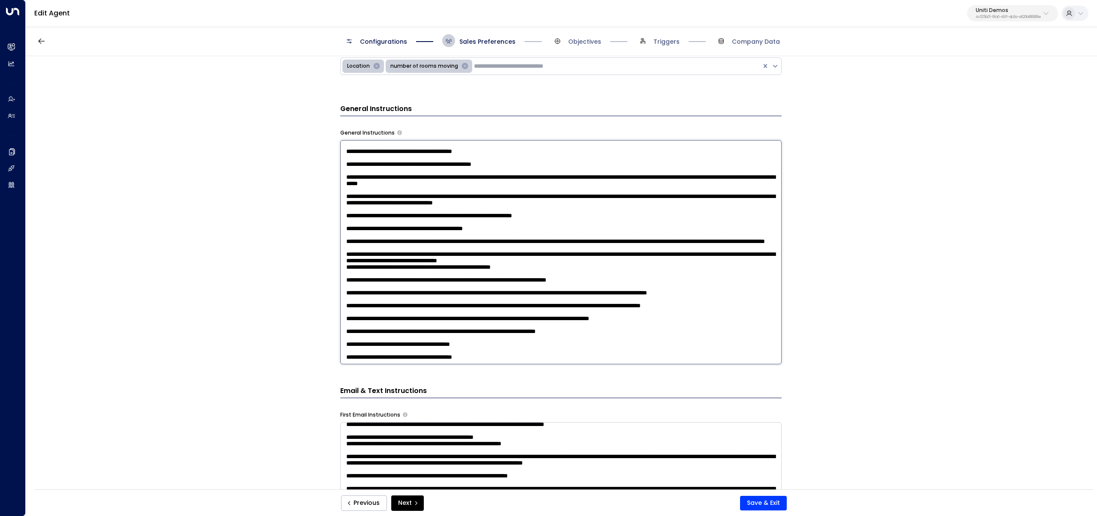
click at [541, 210] on textarea at bounding box center [560, 252] width 441 height 224
paste textarea "**********"
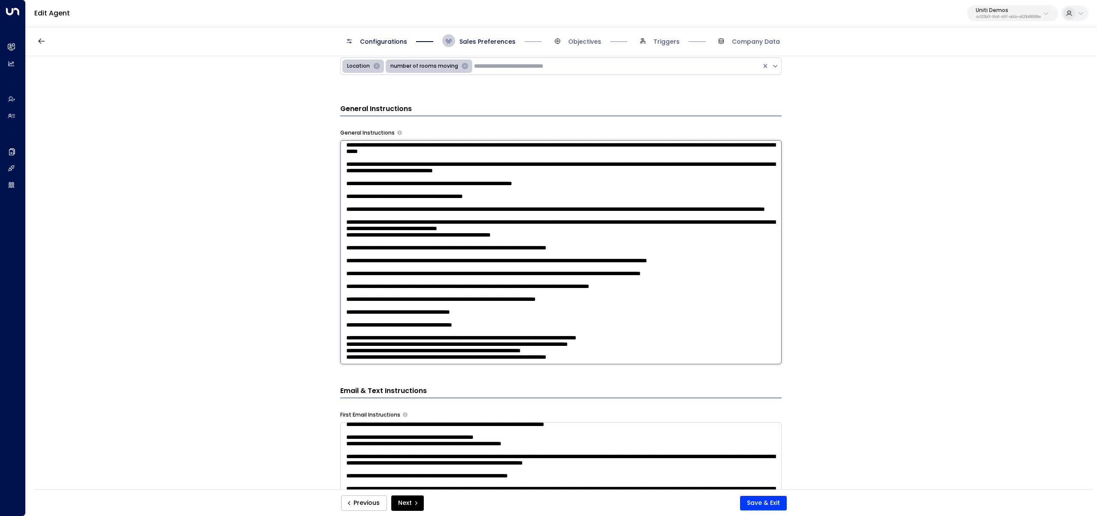
scroll to position [193, 0]
type textarea "**********"
click at [763, 500] on button "Save & Exit" at bounding box center [763, 503] width 47 height 15
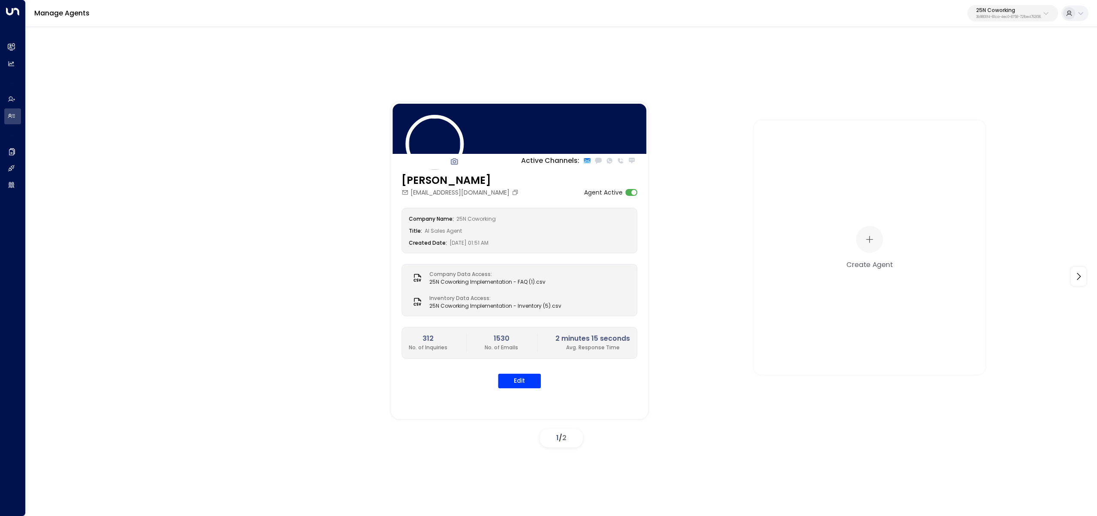
click at [981, 18] on p "3b9800f4-81ca-4ec0-8758-72fbe4763f36" at bounding box center [1008, 16] width 65 height 3
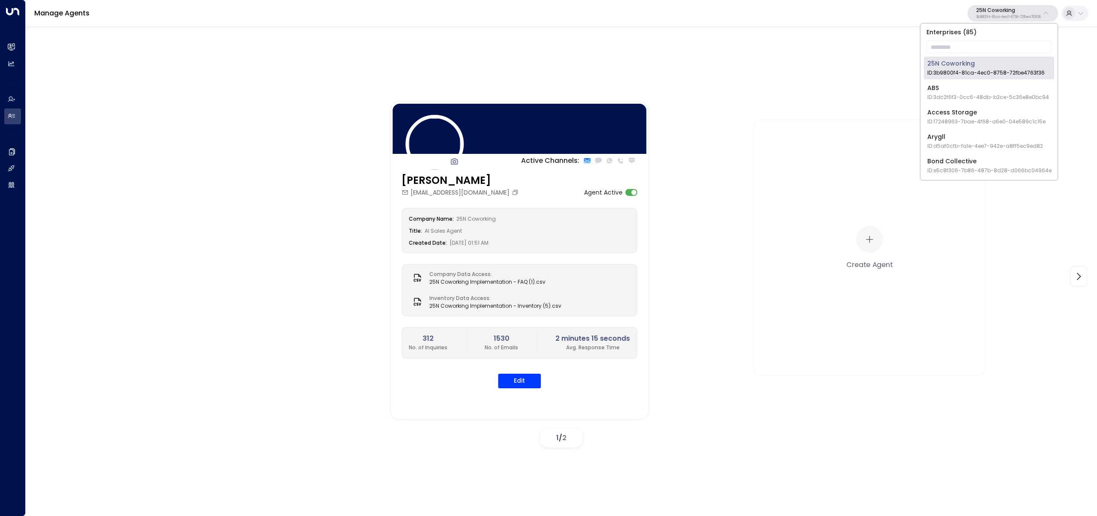
click at [975, 56] on div "Enterprises ( 85 ) ​ 25N Coworking ID: 3b9800f4-81ca-4ec0-8758-72fbe4763f36 ABS…" at bounding box center [988, 102] width 137 height 156
click at [972, 48] on input "text" at bounding box center [988, 47] width 125 height 16
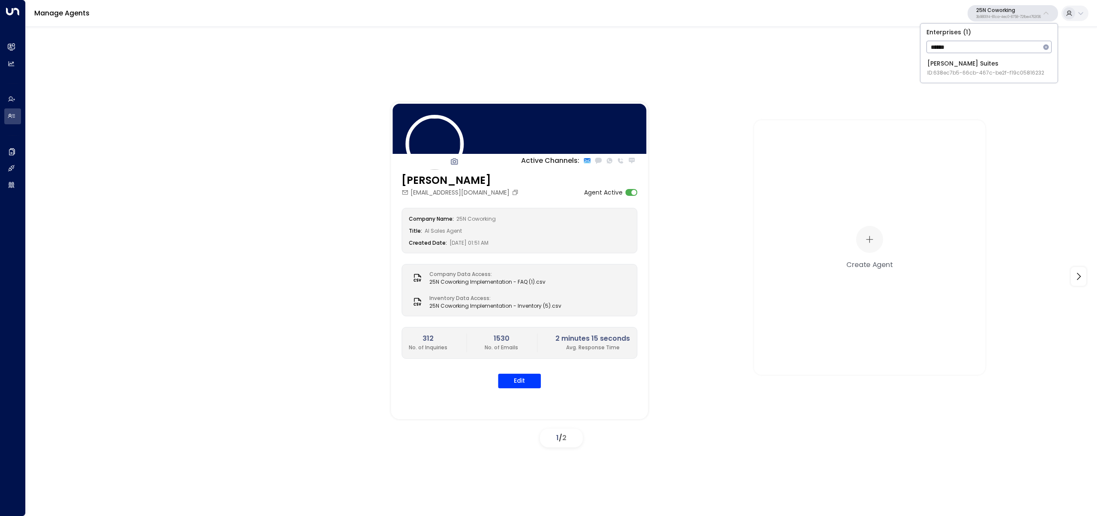
type input "******"
click at [923, 70] on div "Enterprises ( 1 ) ****** ​ [PERSON_NAME] Suites ID: 638ec7b5-66cb-467c-be2f-f19…" at bounding box center [988, 53] width 137 height 59
click at [947, 65] on div "[PERSON_NAME] Suites ID: 638ec7b5-66cb-467c-be2f-f19c05816232" at bounding box center [985, 68] width 117 height 18
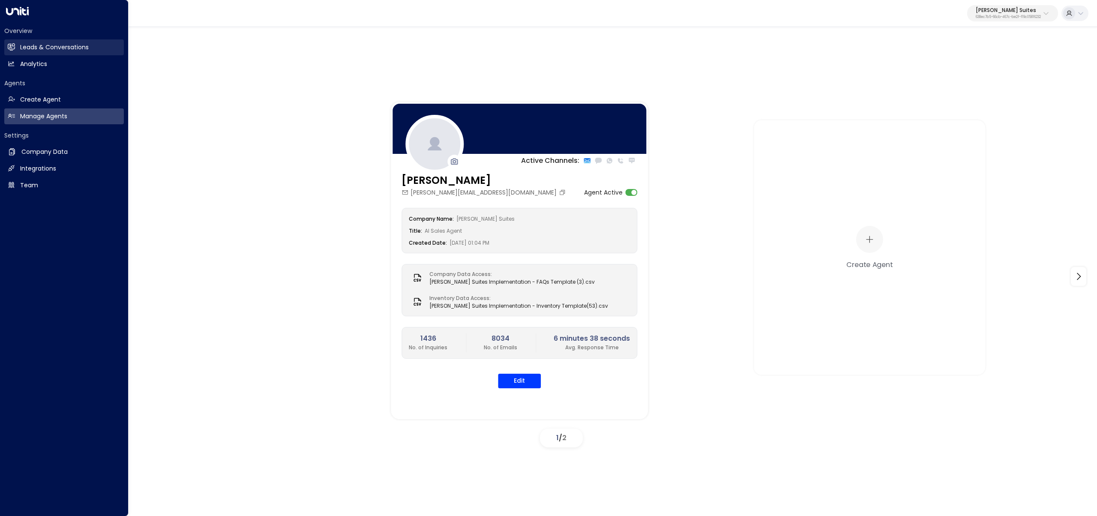
click at [24, 46] on h2 "Leads & Conversations" at bounding box center [54, 47] width 69 height 9
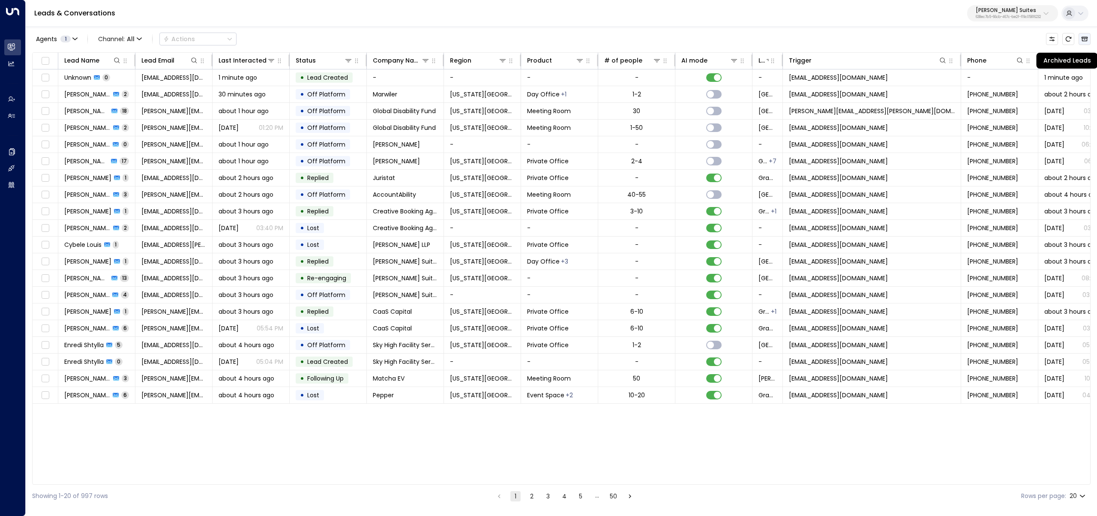
click at [1086, 43] on button "Archived Leads" at bounding box center [1084, 39] width 12 height 12
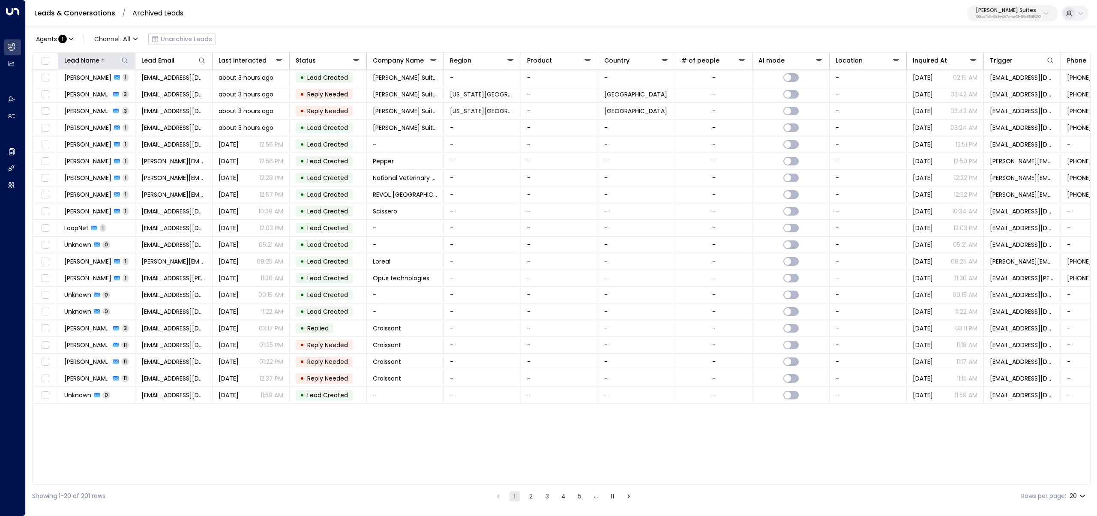
click at [126, 63] on icon at bounding box center [124, 60] width 7 height 7
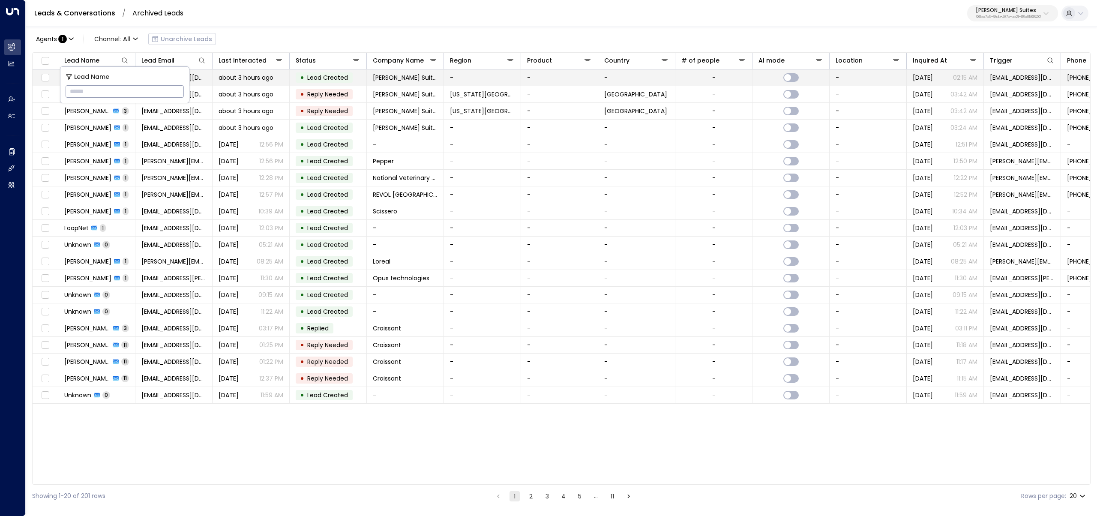
click at [242, 77] on span "about 3 hours ago" at bounding box center [245, 77] width 55 height 9
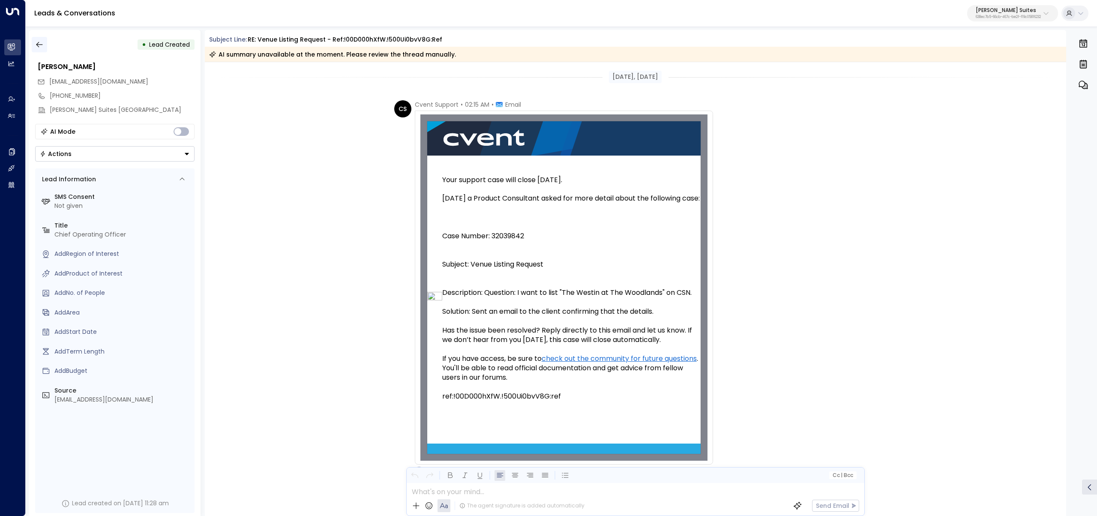
click at [40, 41] on icon "button" at bounding box center [39, 44] width 9 height 9
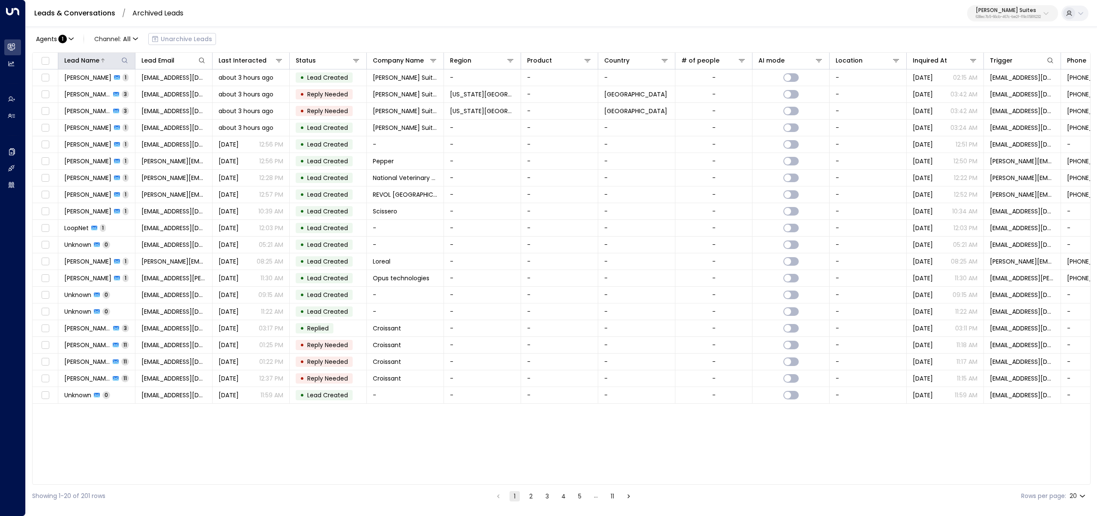
click at [125, 61] on icon at bounding box center [124, 60] width 7 height 7
type input "***"
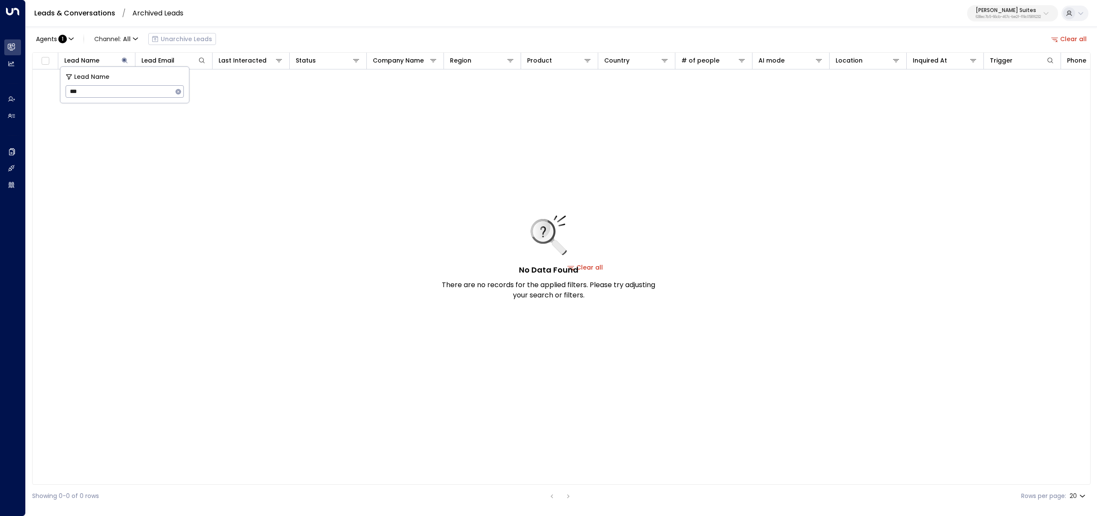
click at [299, 29] on div "Agents : 1 Channel: All Unarchive Leads Clear all Lead Name Lead Email Last Int…" at bounding box center [561, 267] width 1058 height 482
click at [1052, 37] on icon "button" at bounding box center [1054, 39] width 8 height 8
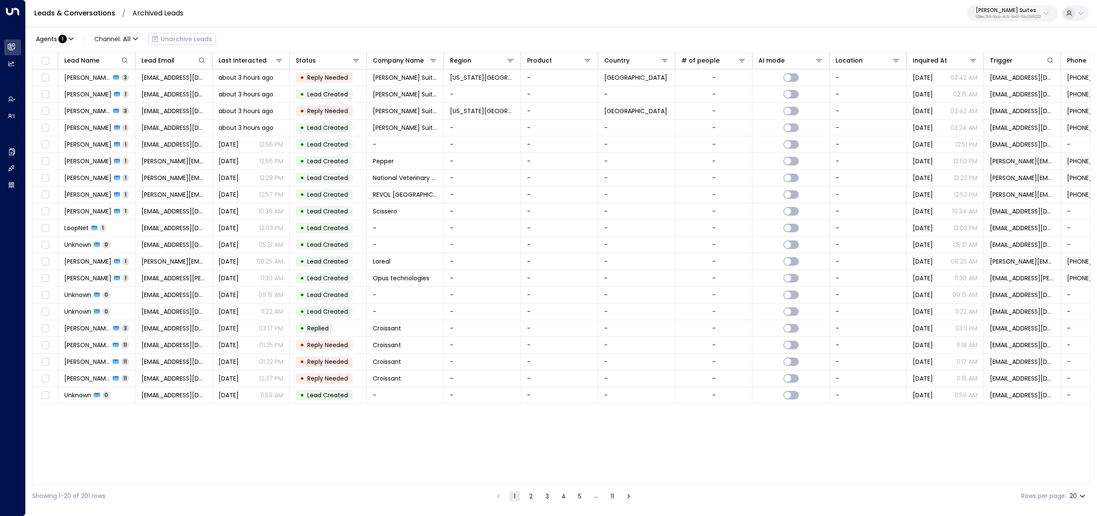
click at [75, 8] on link "Leads & Conversations" at bounding box center [74, 13] width 81 height 10
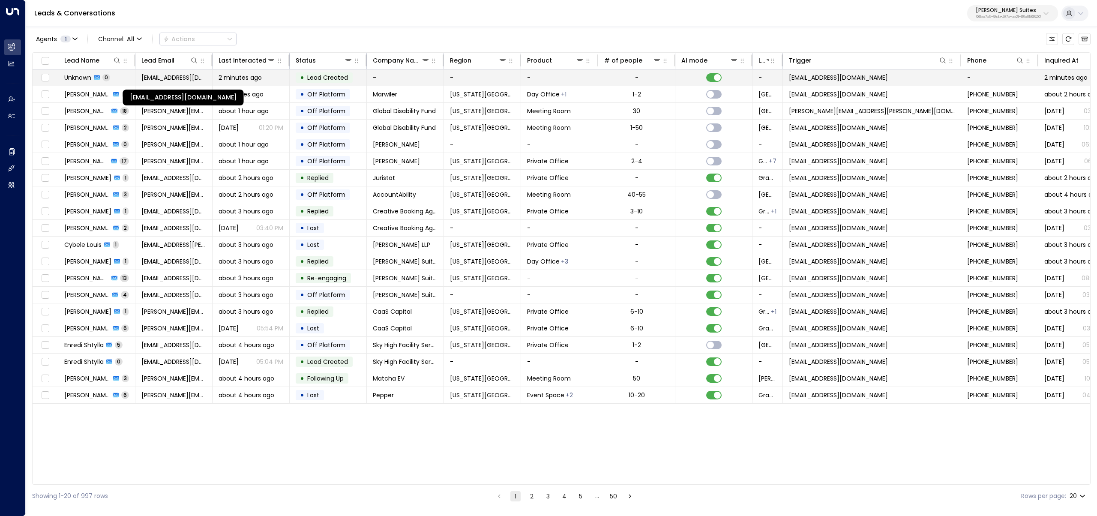
click at [155, 78] on span "[EMAIL_ADDRESS][DOMAIN_NAME]" at bounding box center [173, 77] width 65 height 9
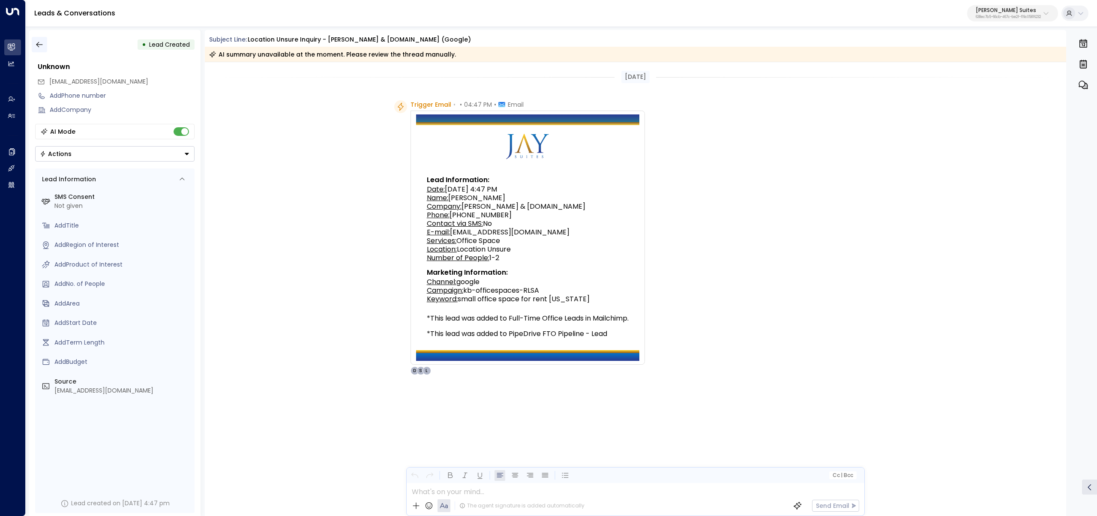
click at [42, 43] on icon "button" at bounding box center [39, 44] width 9 height 9
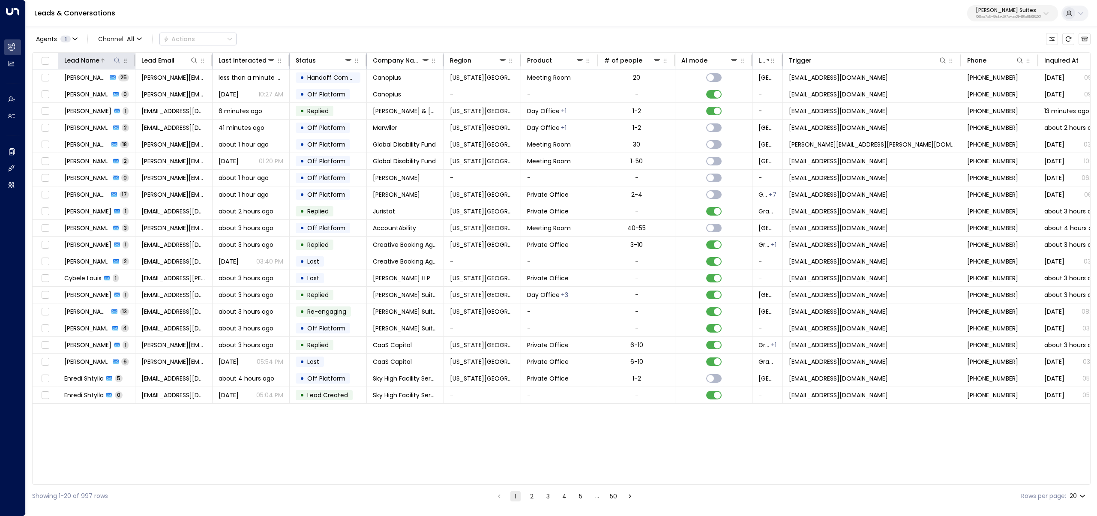
click at [117, 57] on icon at bounding box center [117, 60] width 7 height 7
type input "*****"
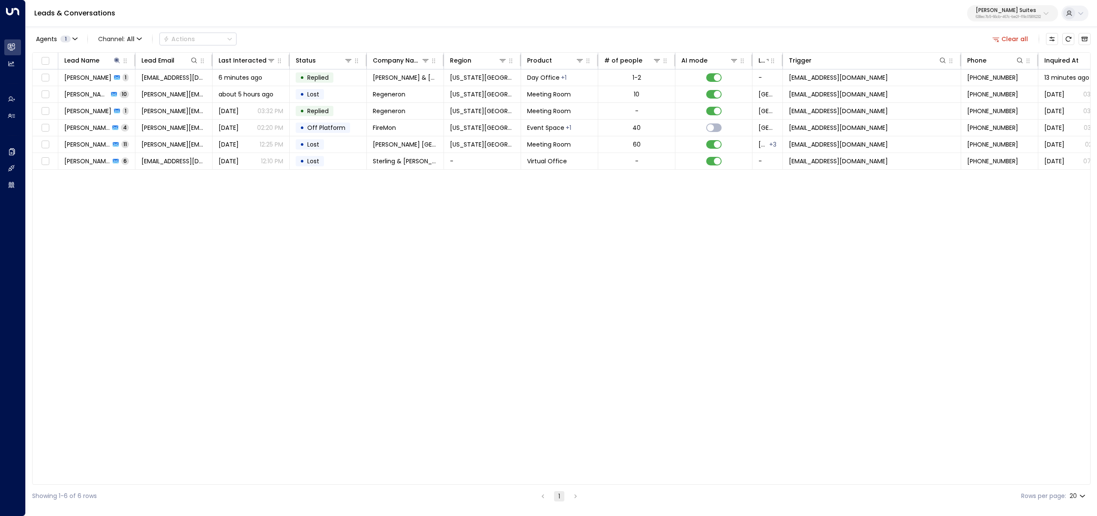
click at [308, 31] on div "Agents 1 Channel: All Actions Clear all" at bounding box center [561, 39] width 1058 height 18
click at [100, 82] on td "Susan Hughes 1" at bounding box center [96, 77] width 77 height 16
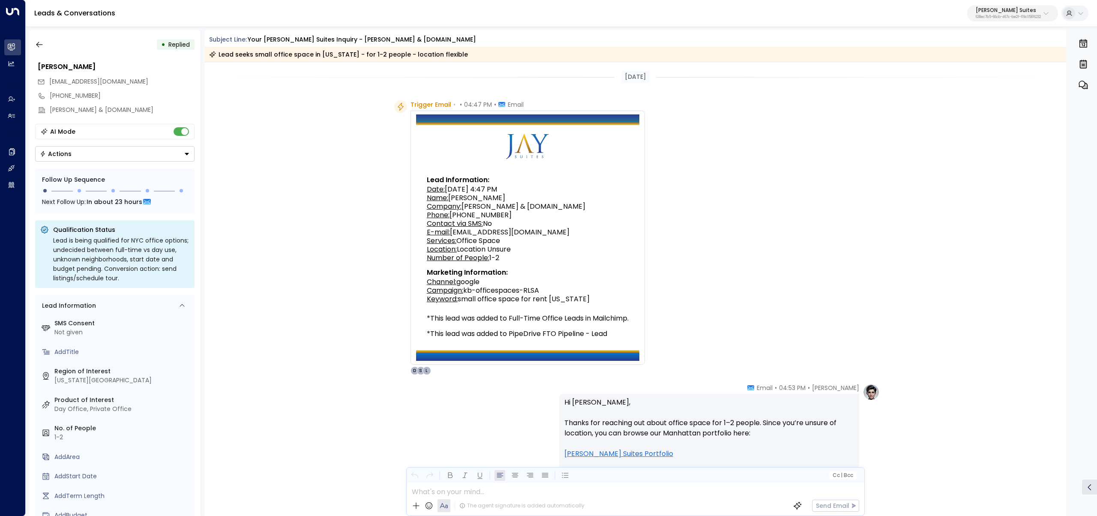
click at [583, 403] on p "Hi Susan, Thanks for reaching out about office space for 1–2 people. Since you’…" at bounding box center [709, 489] width 290 height 185
copy p "Susan"
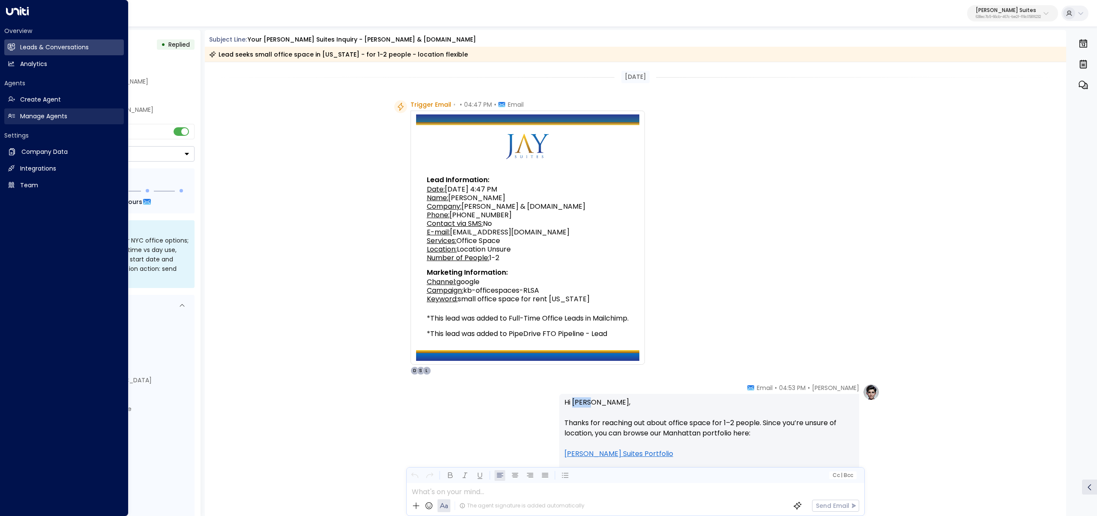
click at [23, 110] on link "Manage Agents Manage Agents" at bounding box center [64, 116] width 120 height 16
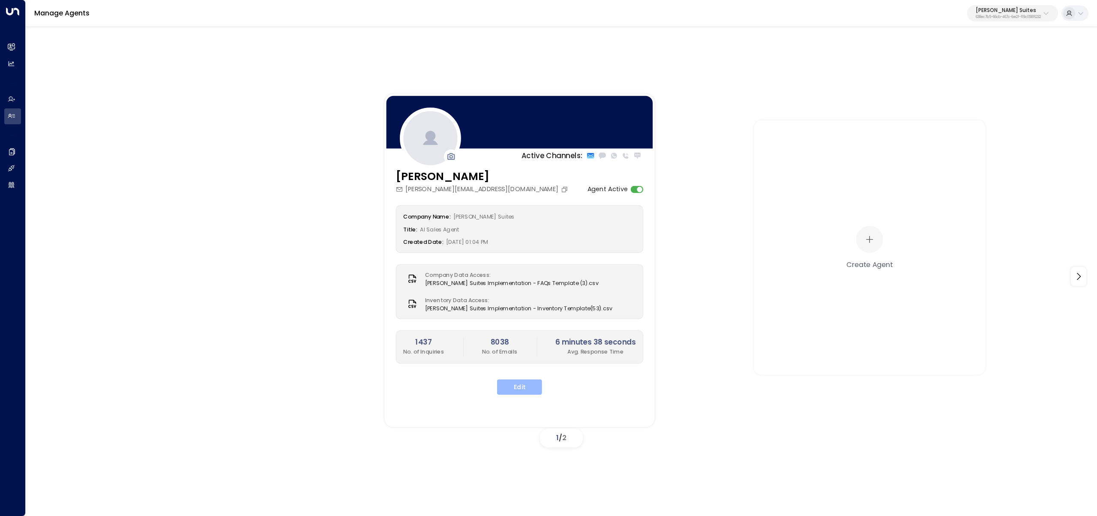
click at [533, 389] on button "Edit" at bounding box center [519, 386] width 45 height 15
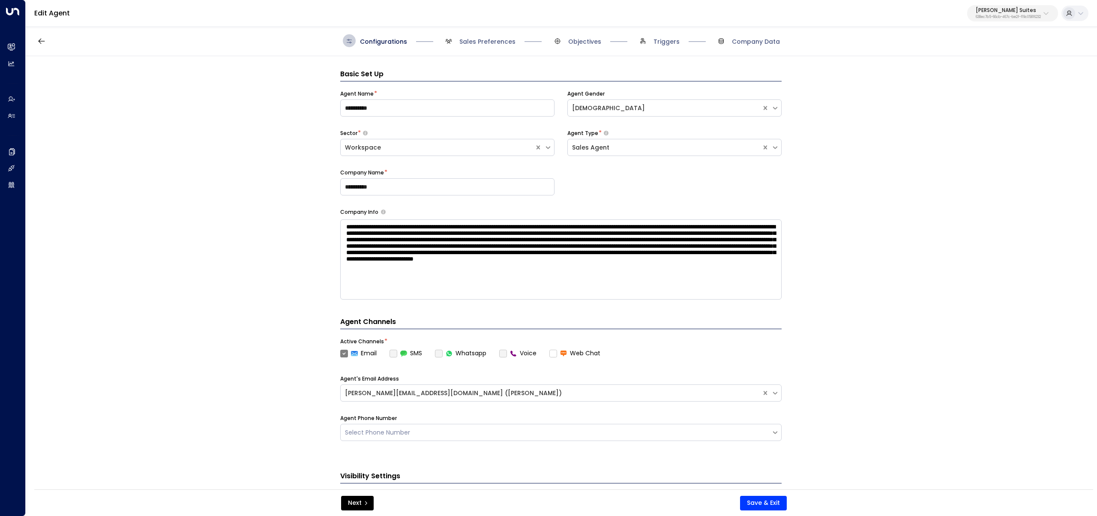
scroll to position [13, 0]
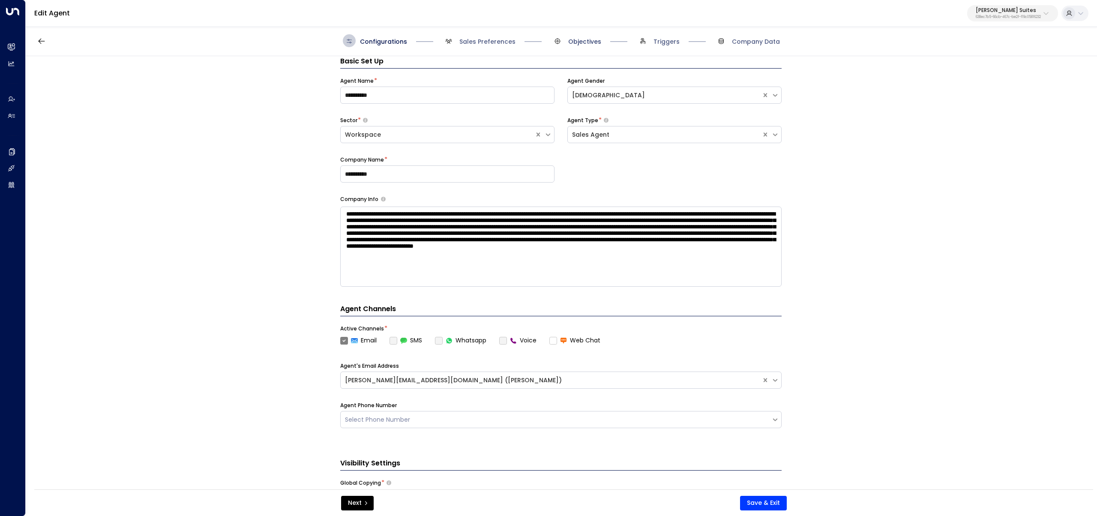
click at [582, 38] on span "Objectives" at bounding box center [584, 41] width 33 height 9
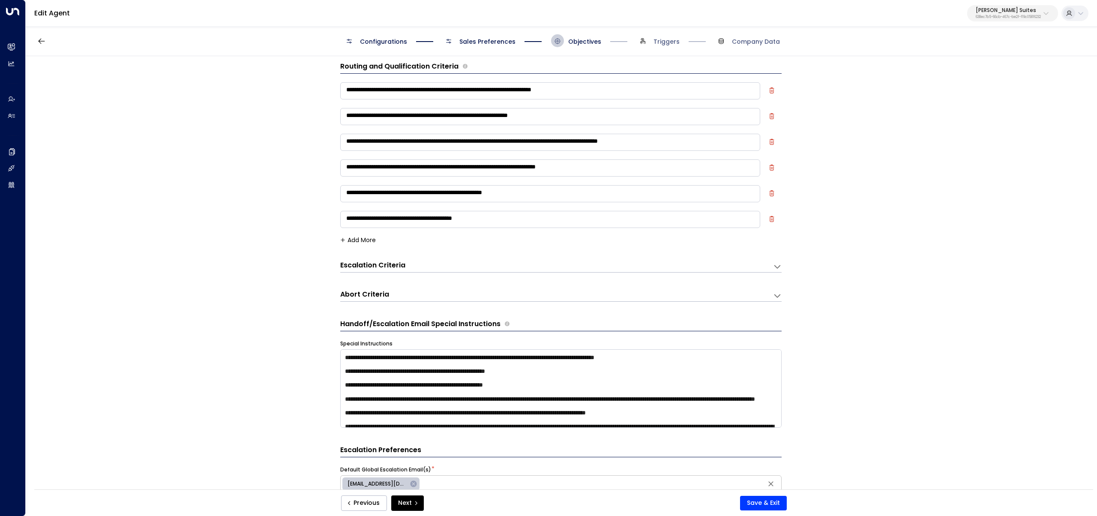
scroll to position [0, 0]
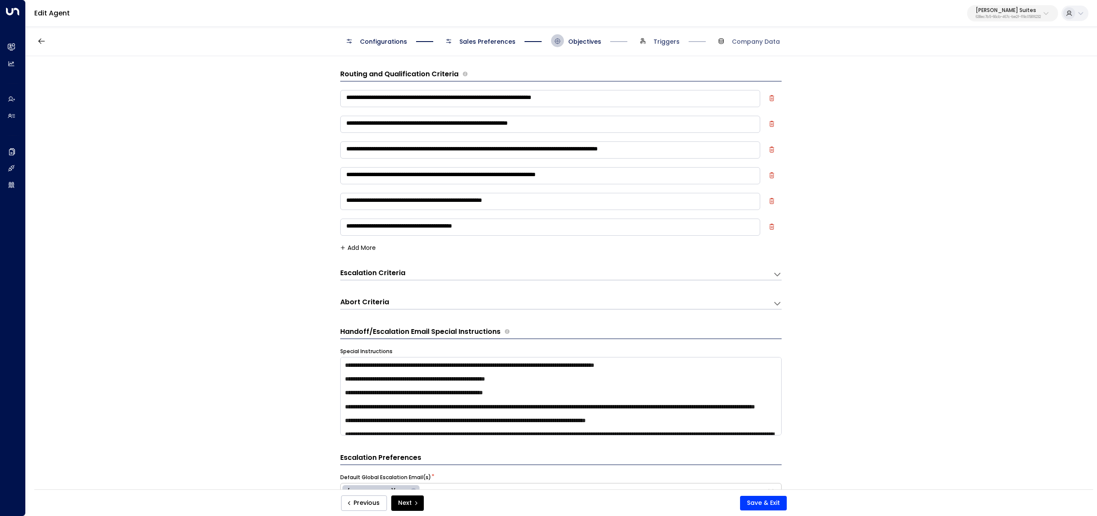
click at [666, 39] on span "Triggers" at bounding box center [666, 41] width 26 height 9
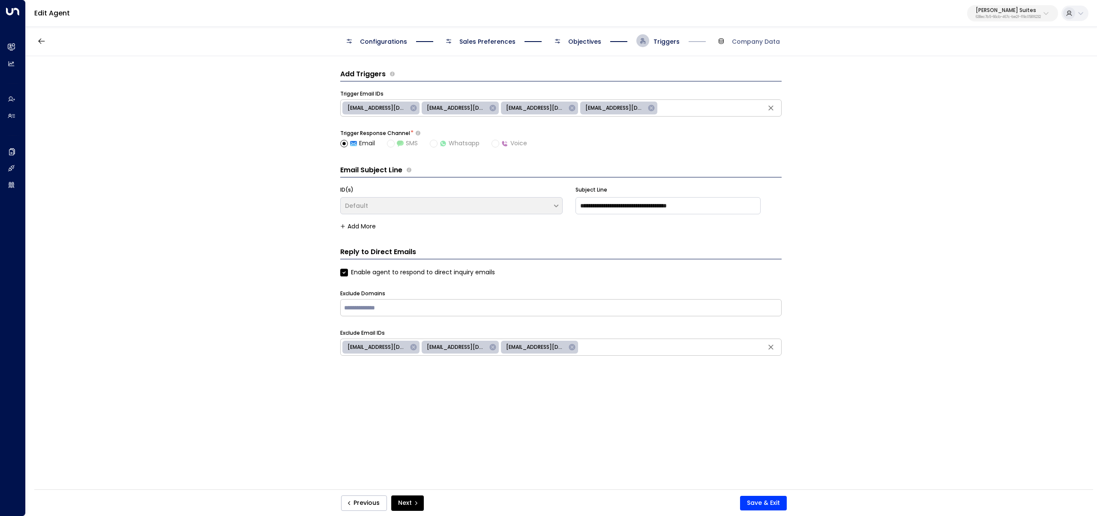
click at [568, 45] on span "Objectives" at bounding box center [584, 41] width 33 height 9
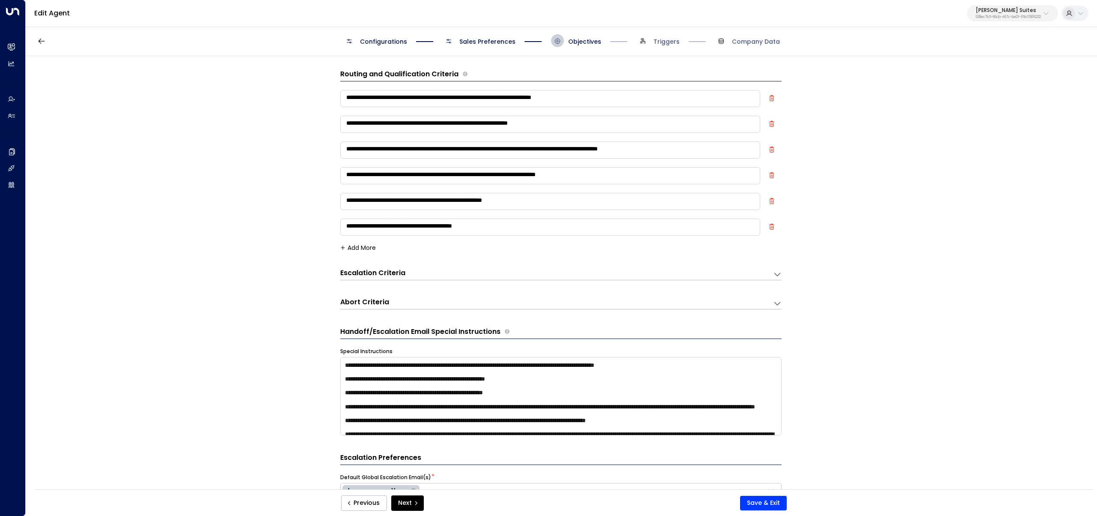
scroll to position [13, 0]
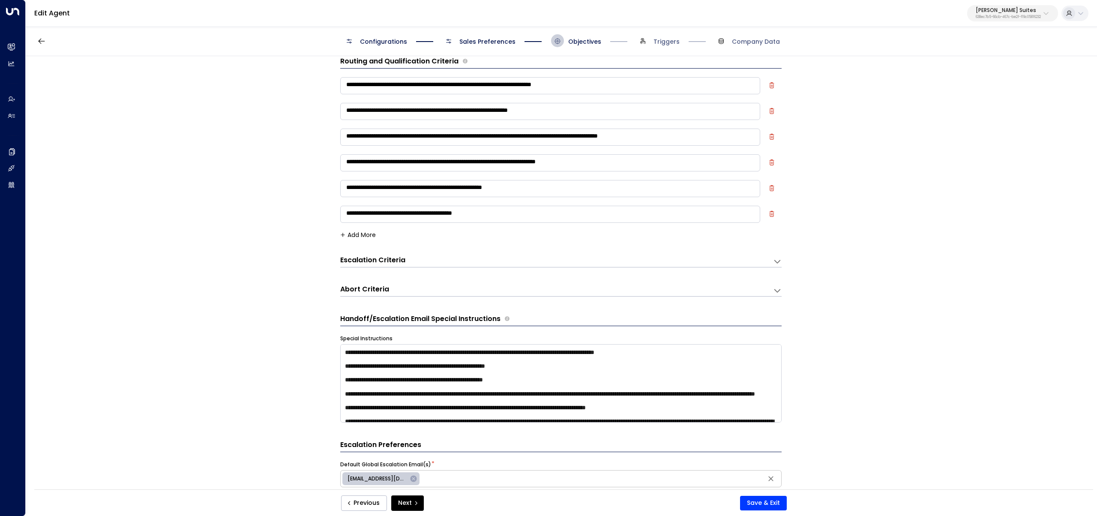
click at [460, 48] on div "Configurations Sales Preferences Objectives Triggers Company Data" at bounding box center [561, 41] width 1071 height 30
click at [466, 40] on span "Sales Preferences" at bounding box center [487, 41] width 56 height 9
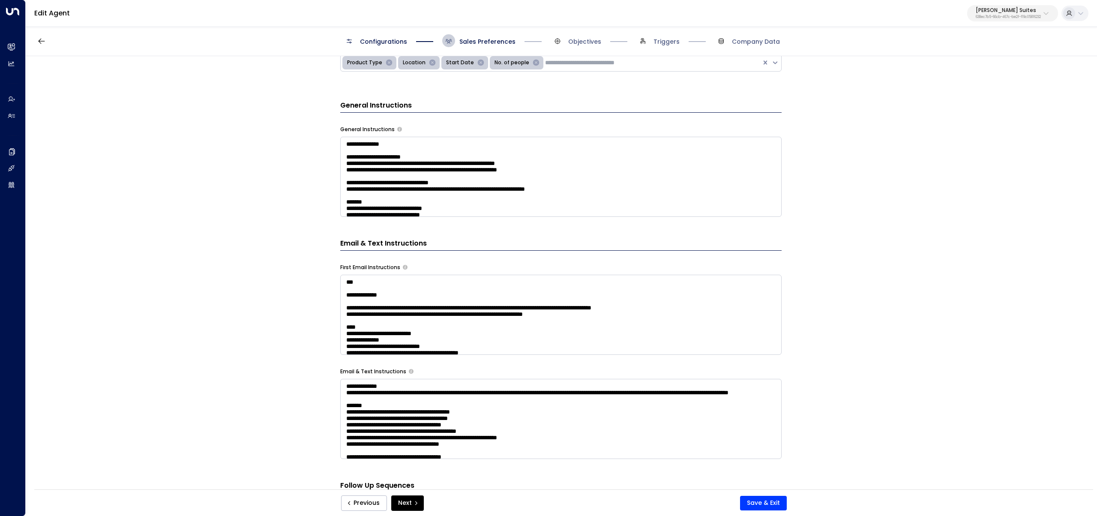
scroll to position [0, 0]
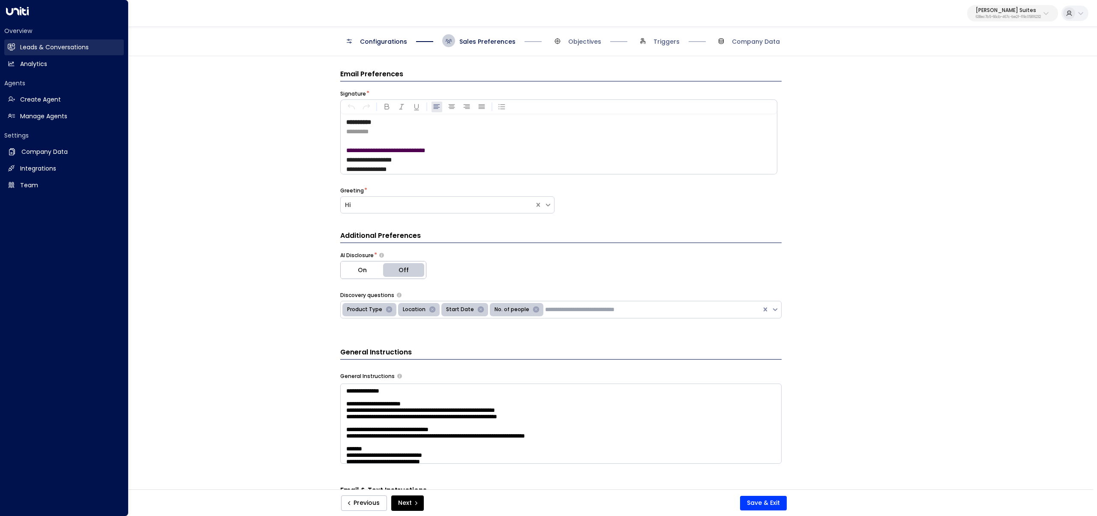
click at [16, 50] on link "Leads & Conversations Leads & Conversations" at bounding box center [64, 47] width 120 height 16
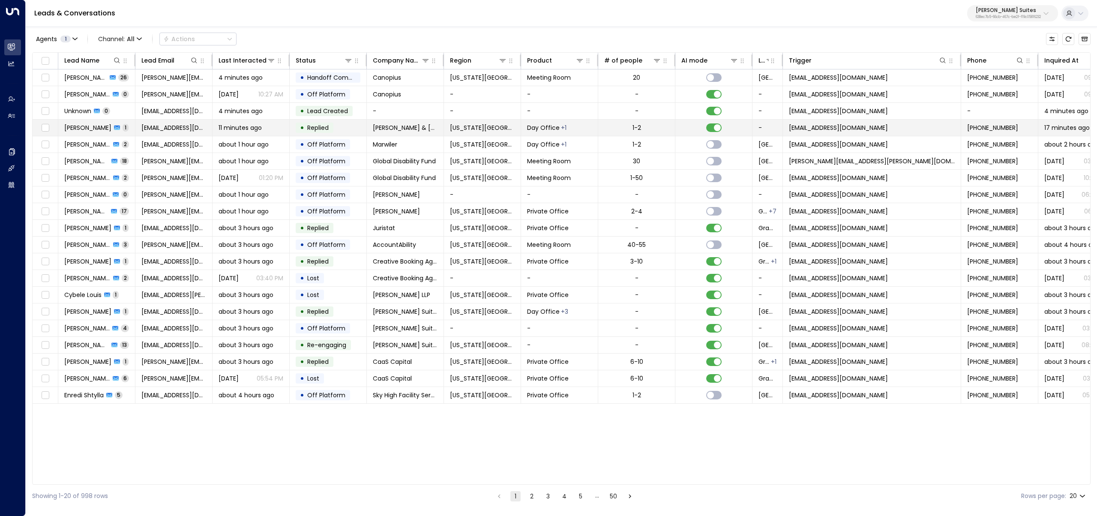
click at [105, 124] on span "[PERSON_NAME]" at bounding box center [87, 127] width 47 height 9
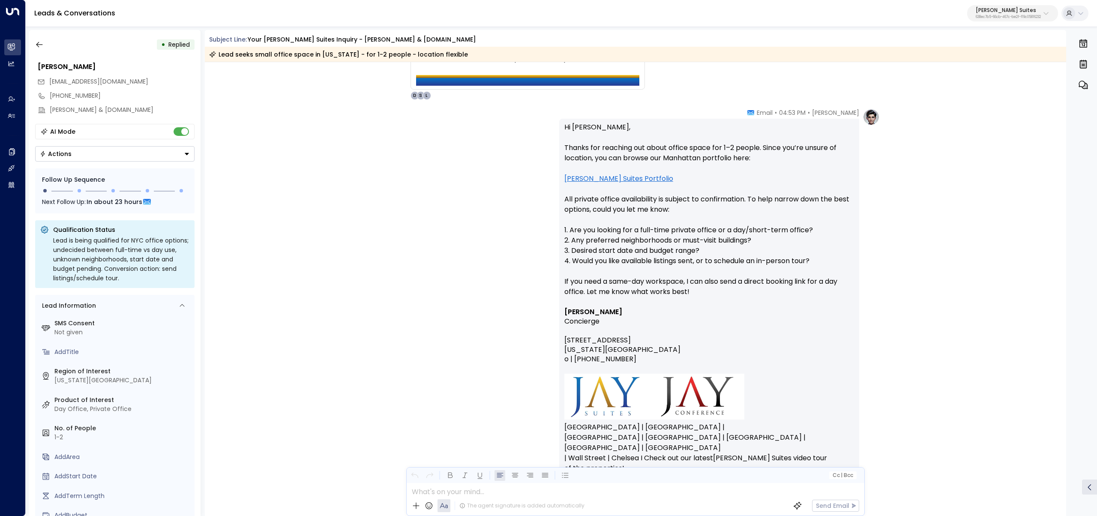
scroll to position [22, 0]
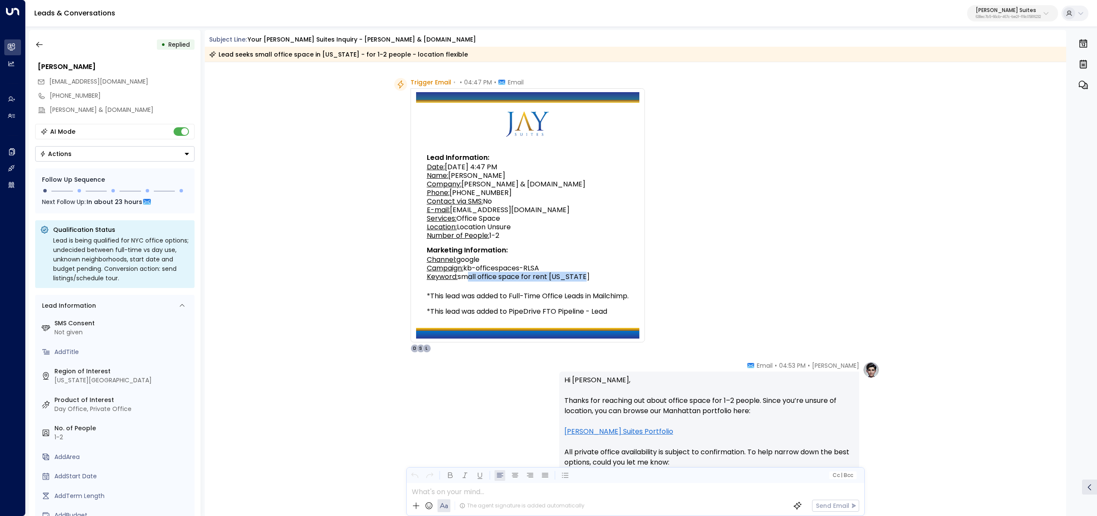
drag, startPoint x: 464, startPoint y: 275, endPoint x: 593, endPoint y: 275, distance: 129.4
click at [593, 276] on div "Keyword: small office space for rent [US_STATE]" at bounding box center [528, 276] width 202 height 7
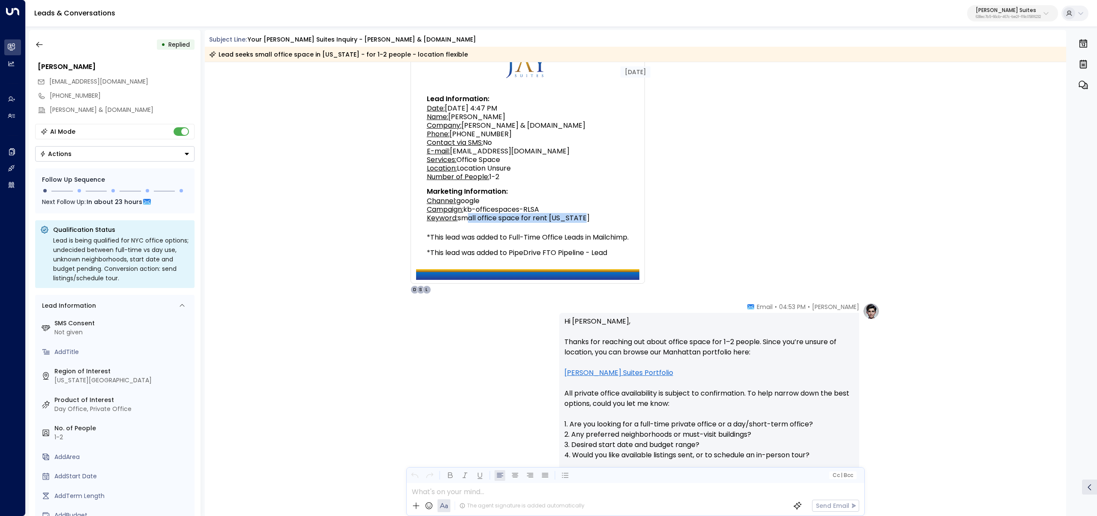
scroll to position [78, 0]
